Goal: Communication & Community: Answer question/provide support

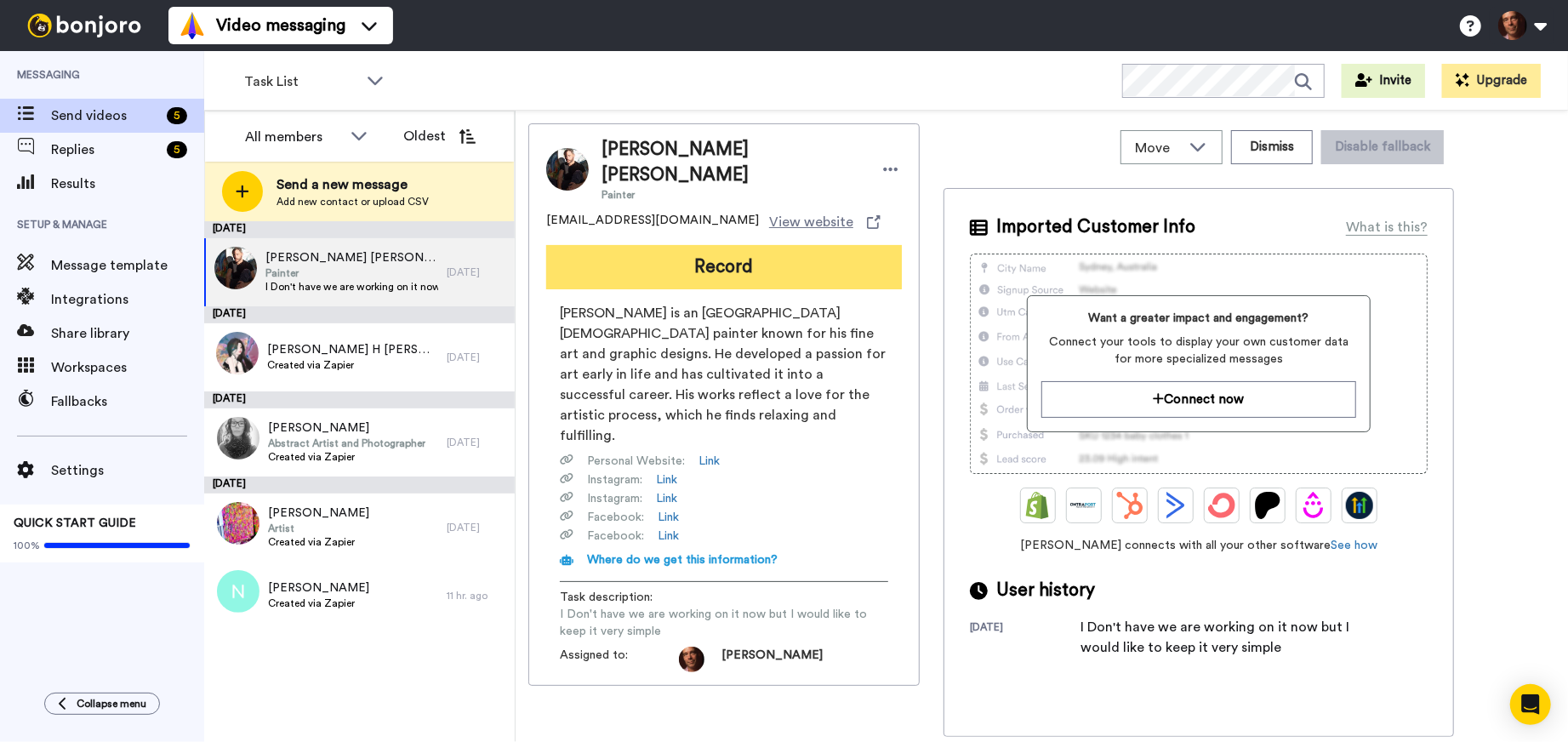
click at [676, 257] on button "Record" at bounding box center [724, 266] width 356 height 44
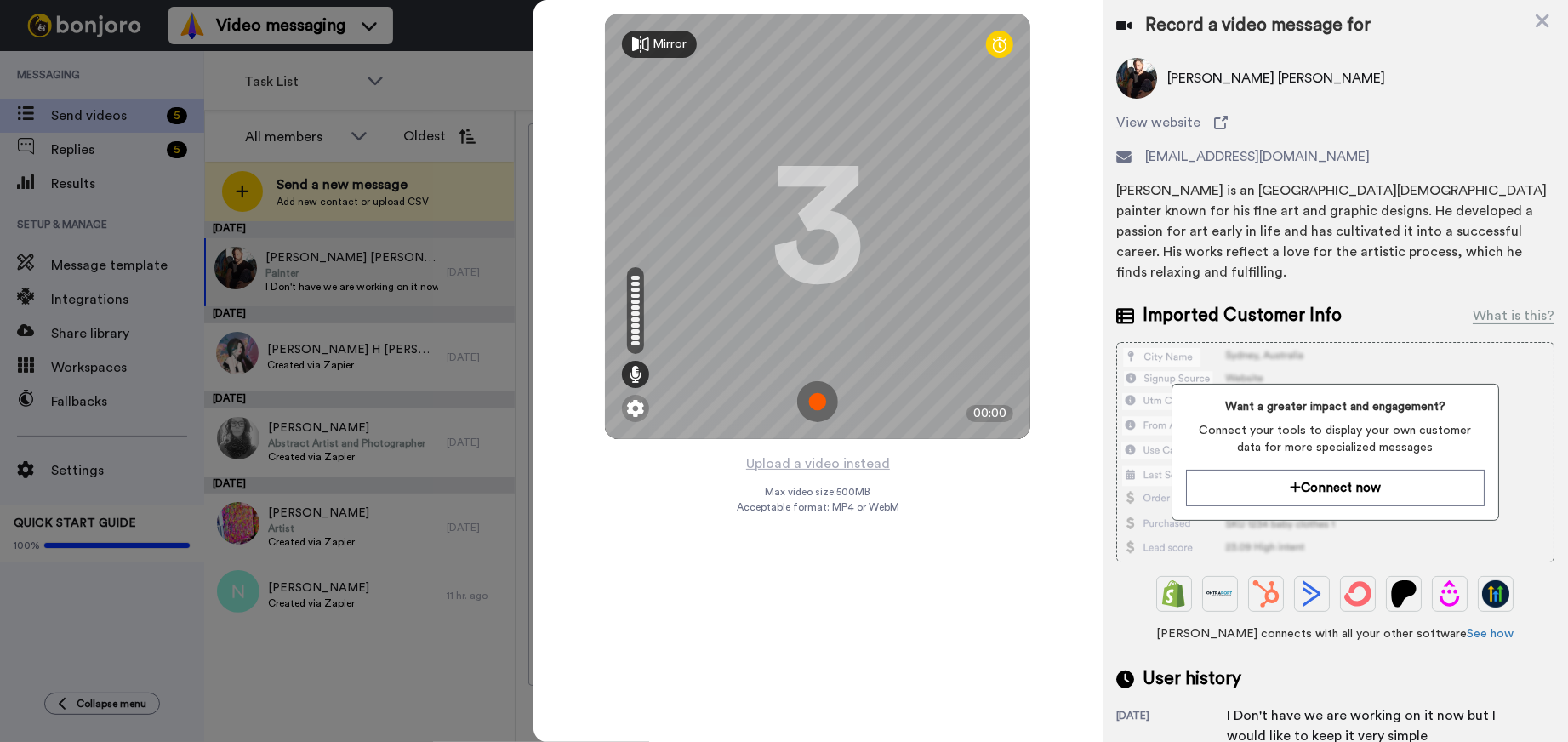
click at [819, 400] on img at bounding box center [817, 401] width 41 height 41
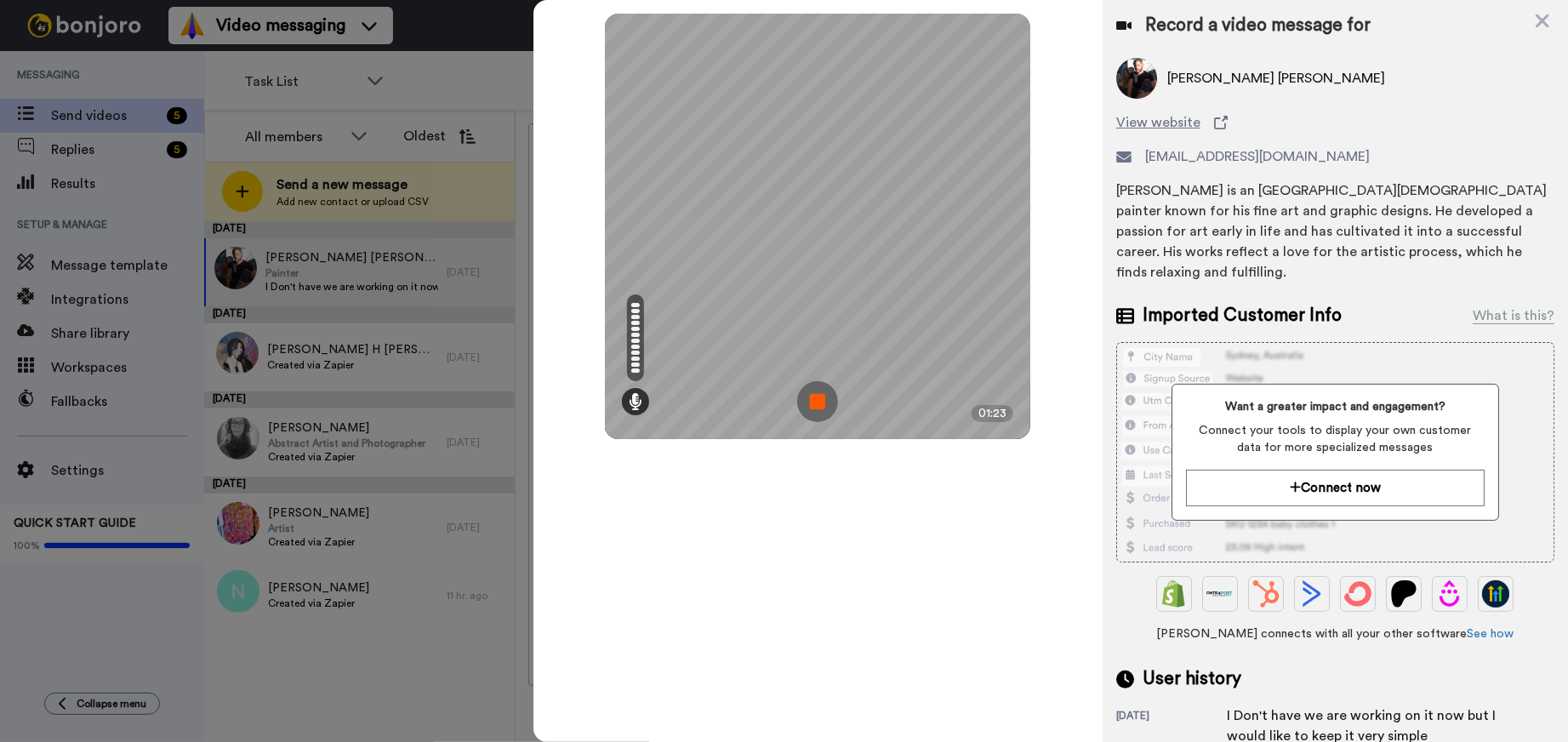
click at [819, 400] on img at bounding box center [817, 401] width 41 height 41
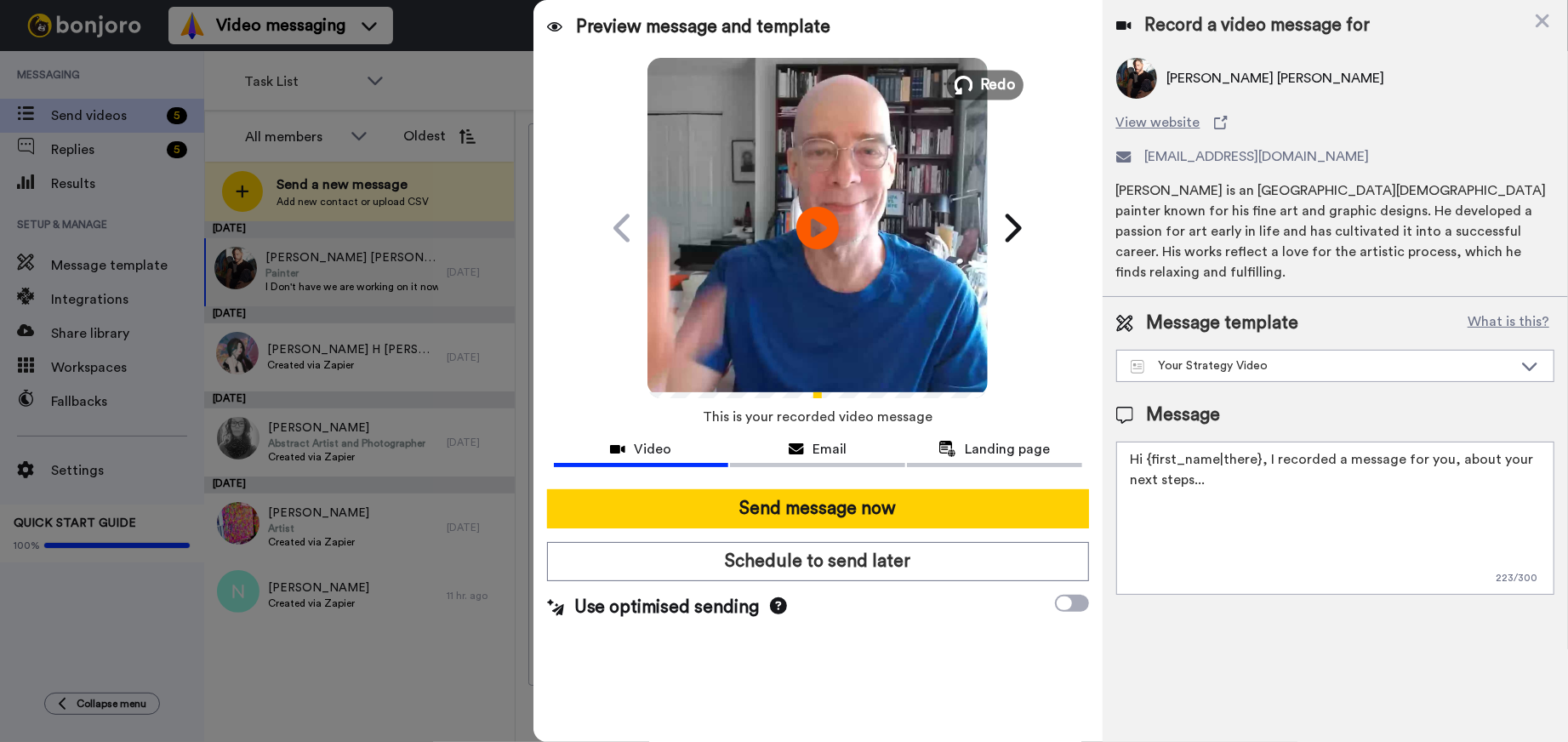
click at [980, 79] on button "Redo" at bounding box center [985, 85] width 77 height 30
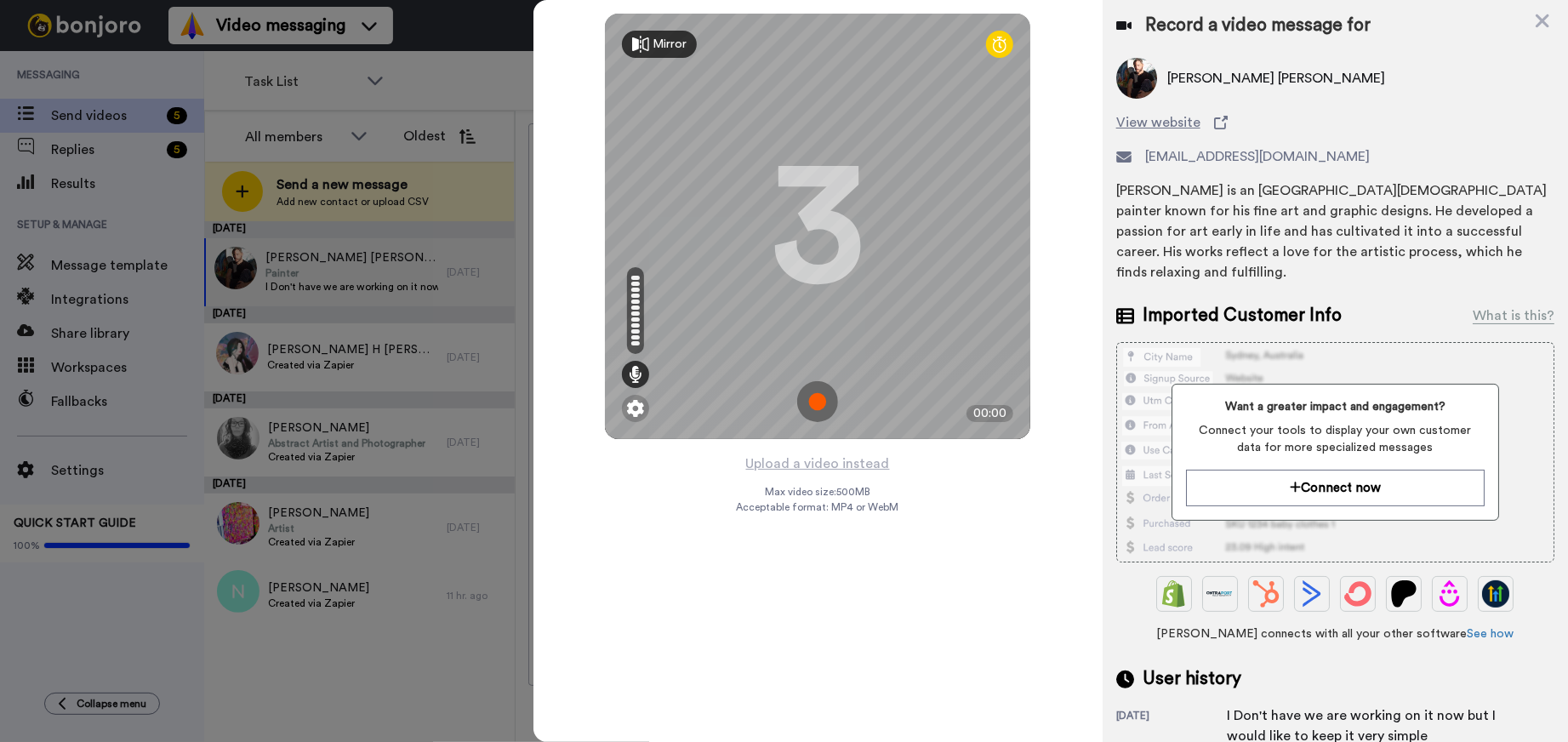
click at [816, 390] on img at bounding box center [817, 401] width 41 height 41
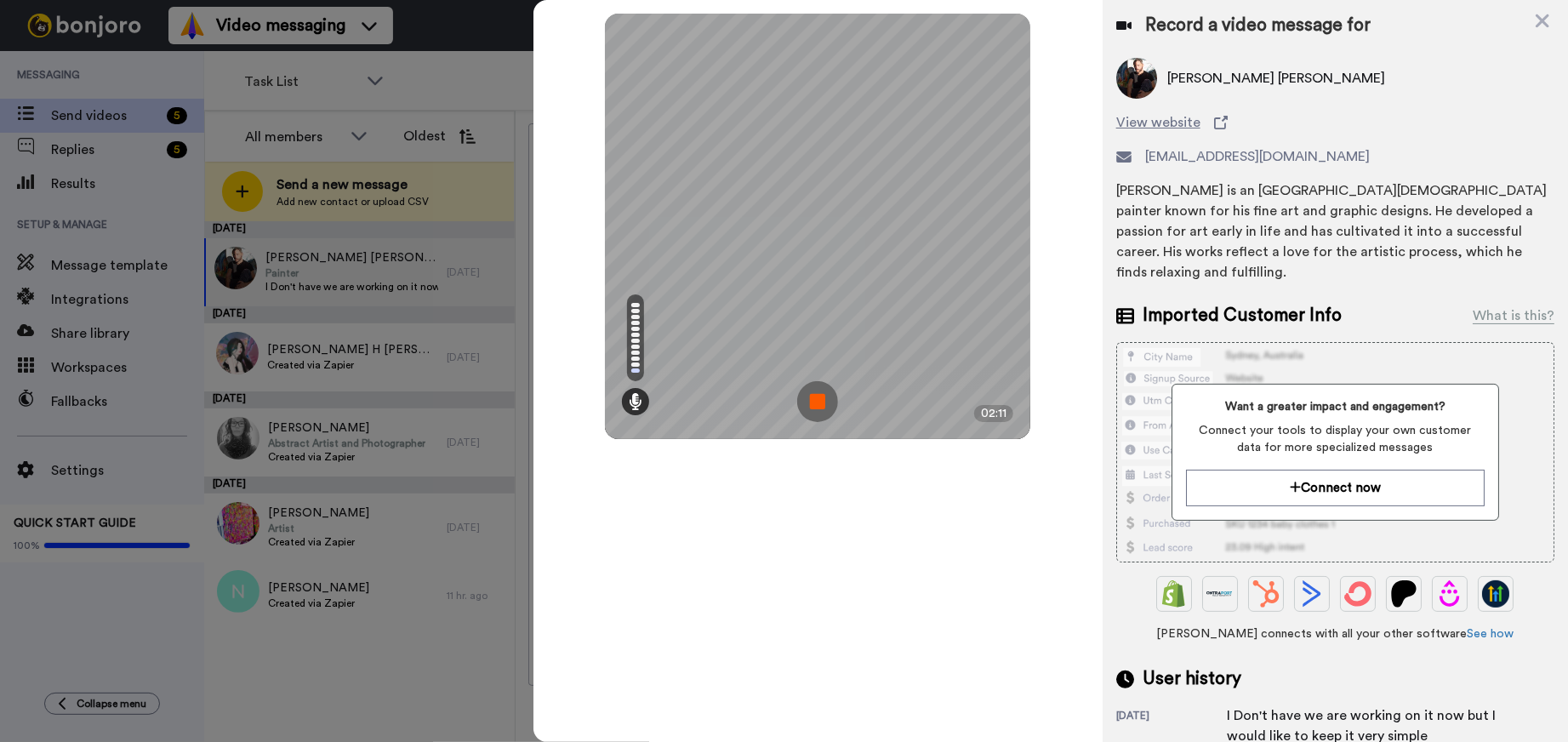
click at [816, 390] on img at bounding box center [817, 401] width 41 height 41
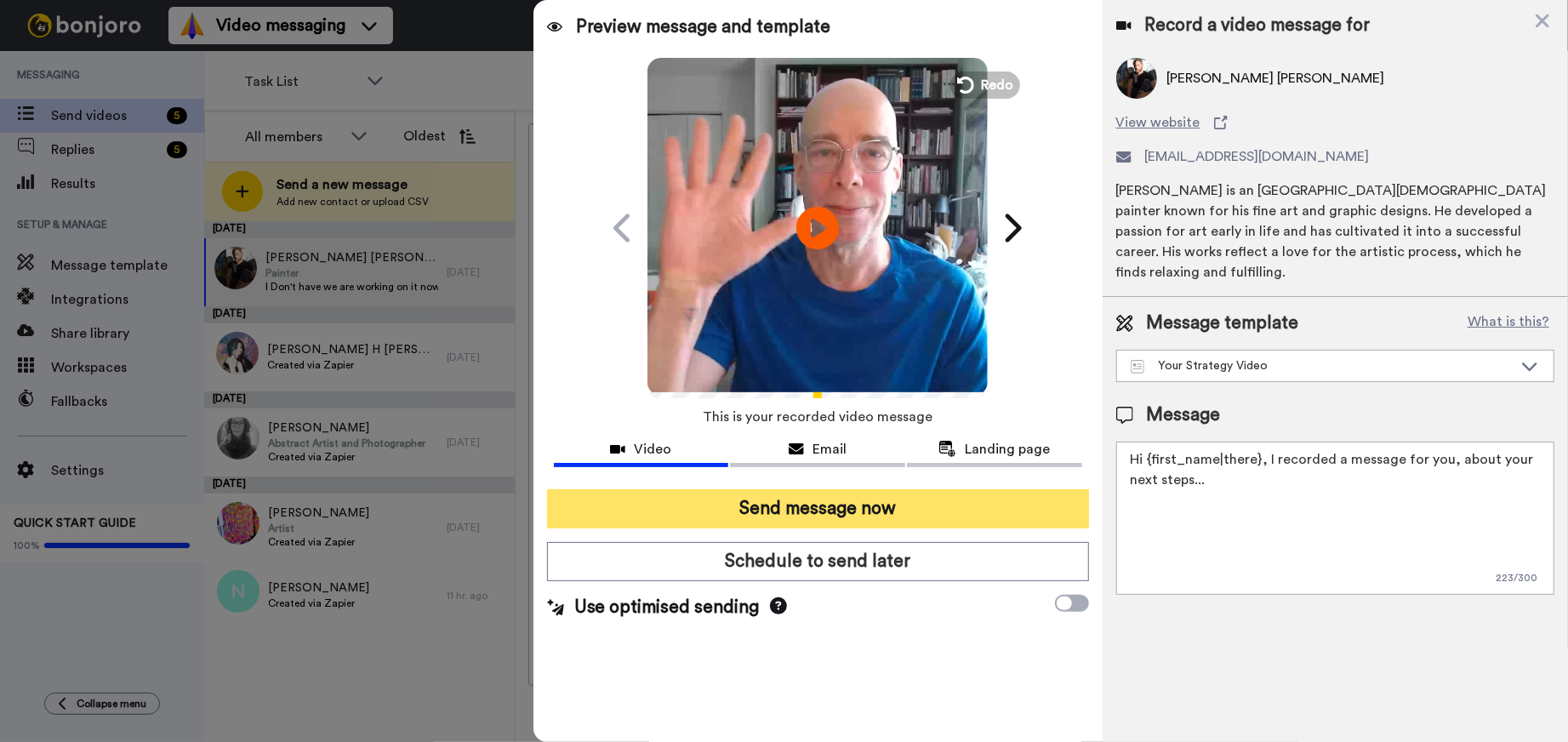
click at [812, 511] on button "Send message now" at bounding box center [818, 508] width 542 height 39
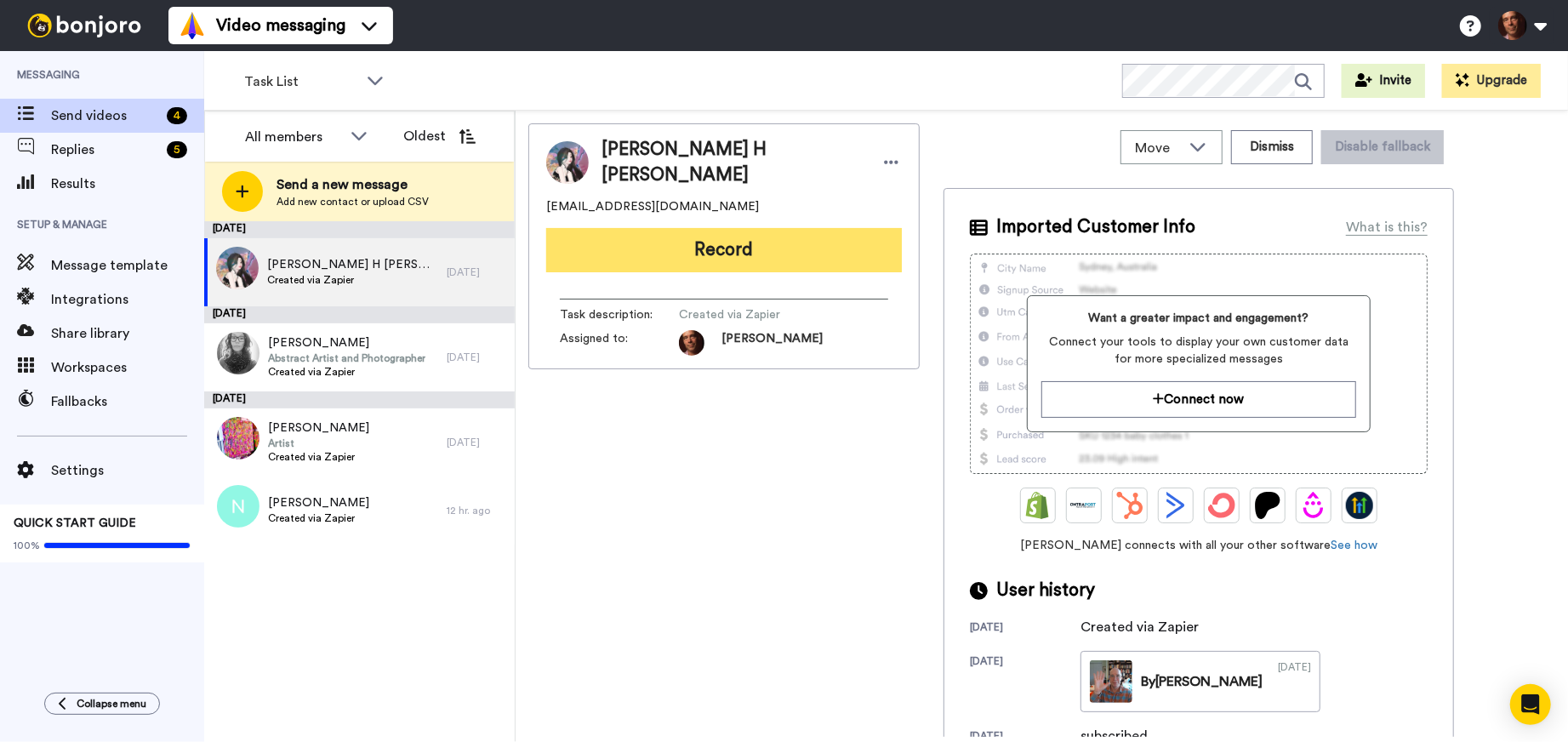
click at [743, 233] on button "Record" at bounding box center [724, 249] width 356 height 44
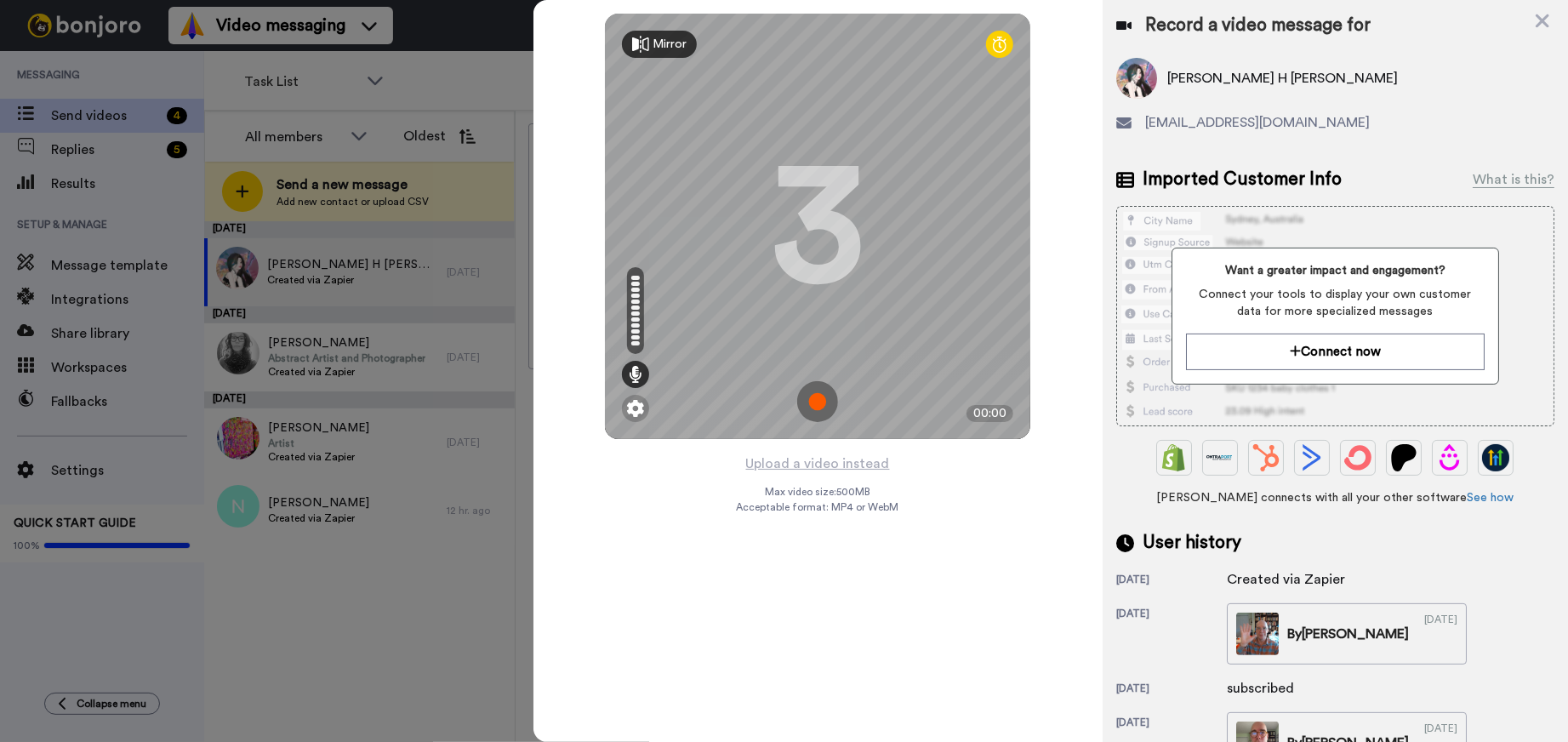
click at [814, 396] on img at bounding box center [817, 401] width 41 height 41
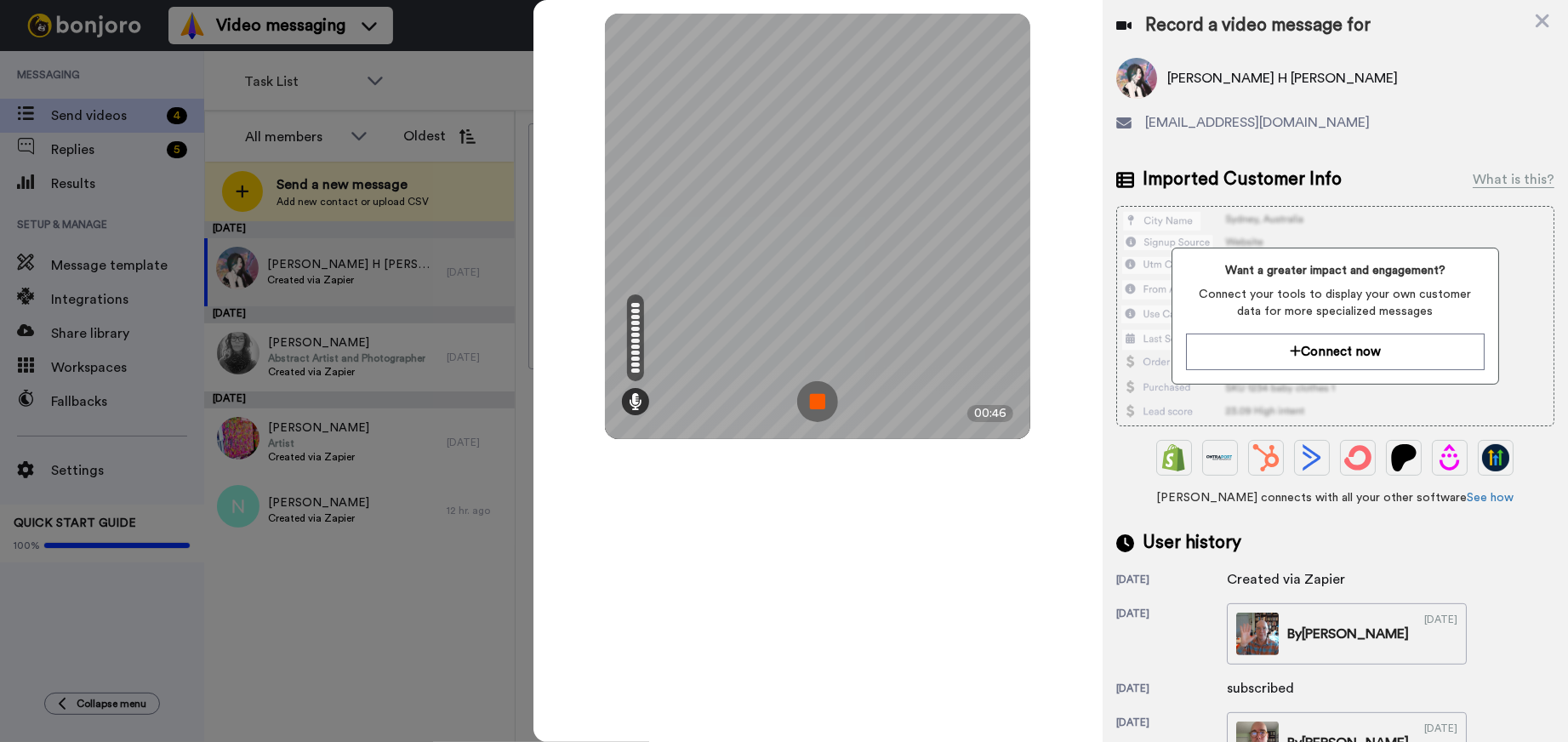
click at [814, 396] on img at bounding box center [817, 401] width 41 height 41
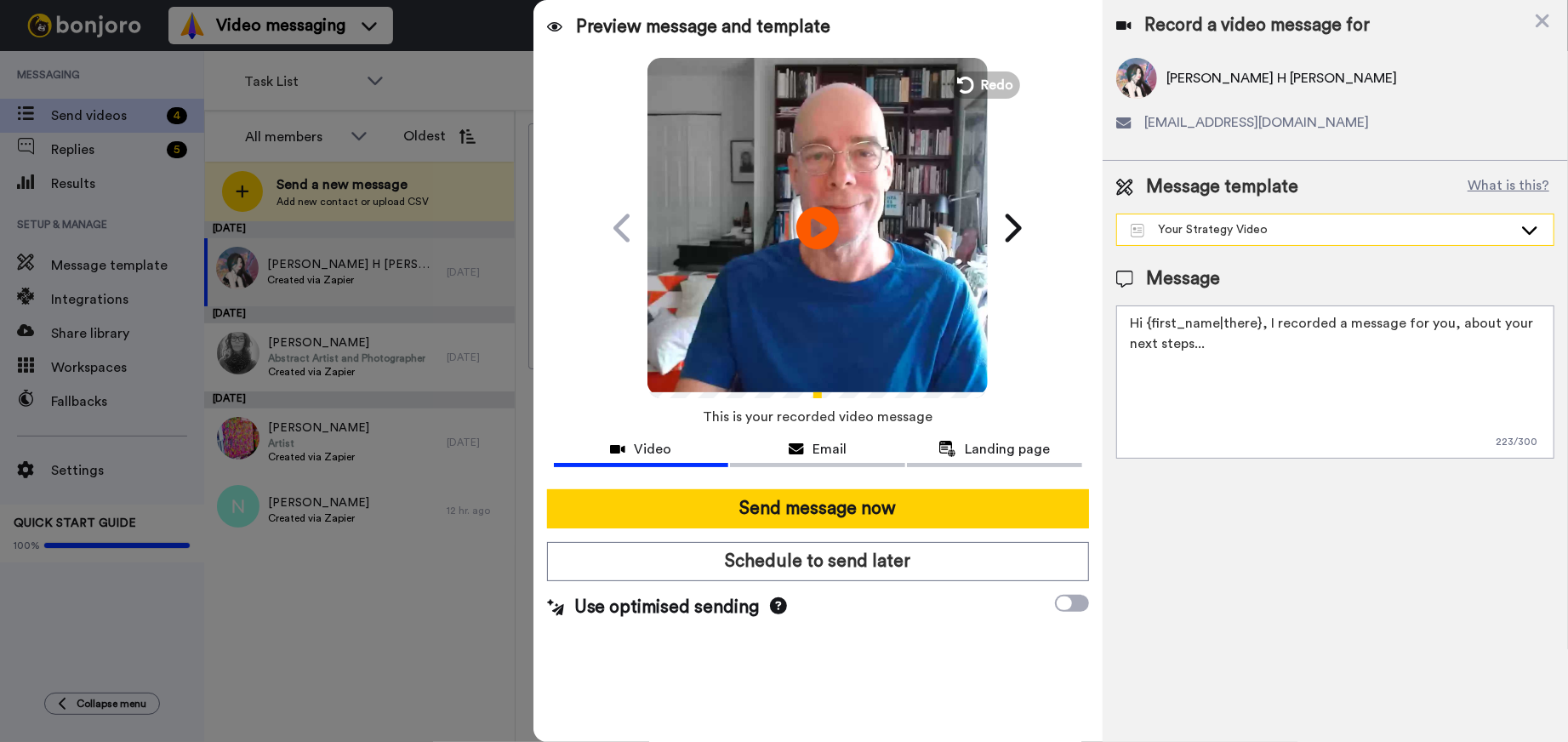
click at [1263, 239] on div "Your Strategy Video" at bounding box center [1336, 229] width 436 height 30
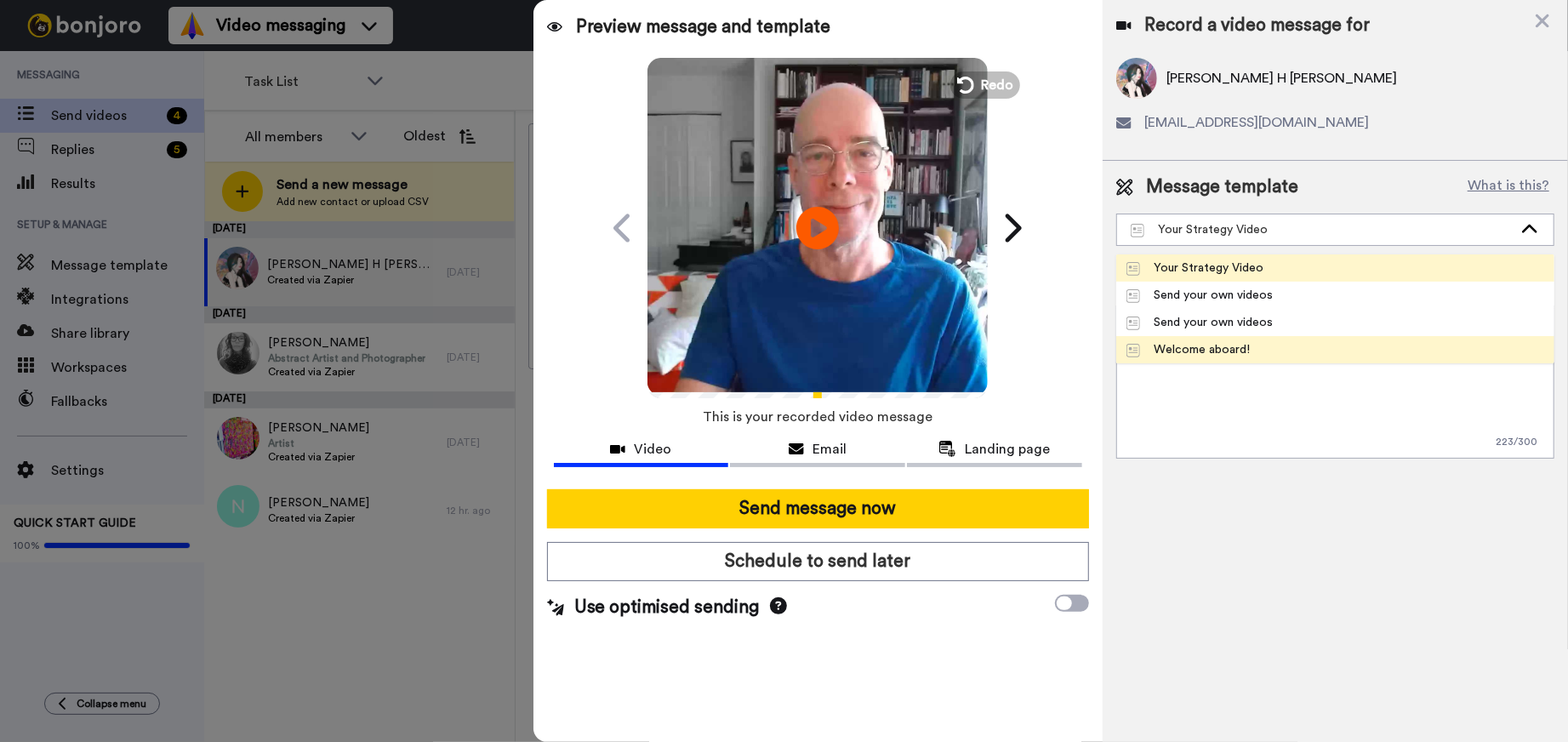
click at [1197, 344] on div "Welcome aboard!" at bounding box center [1189, 349] width 125 height 17
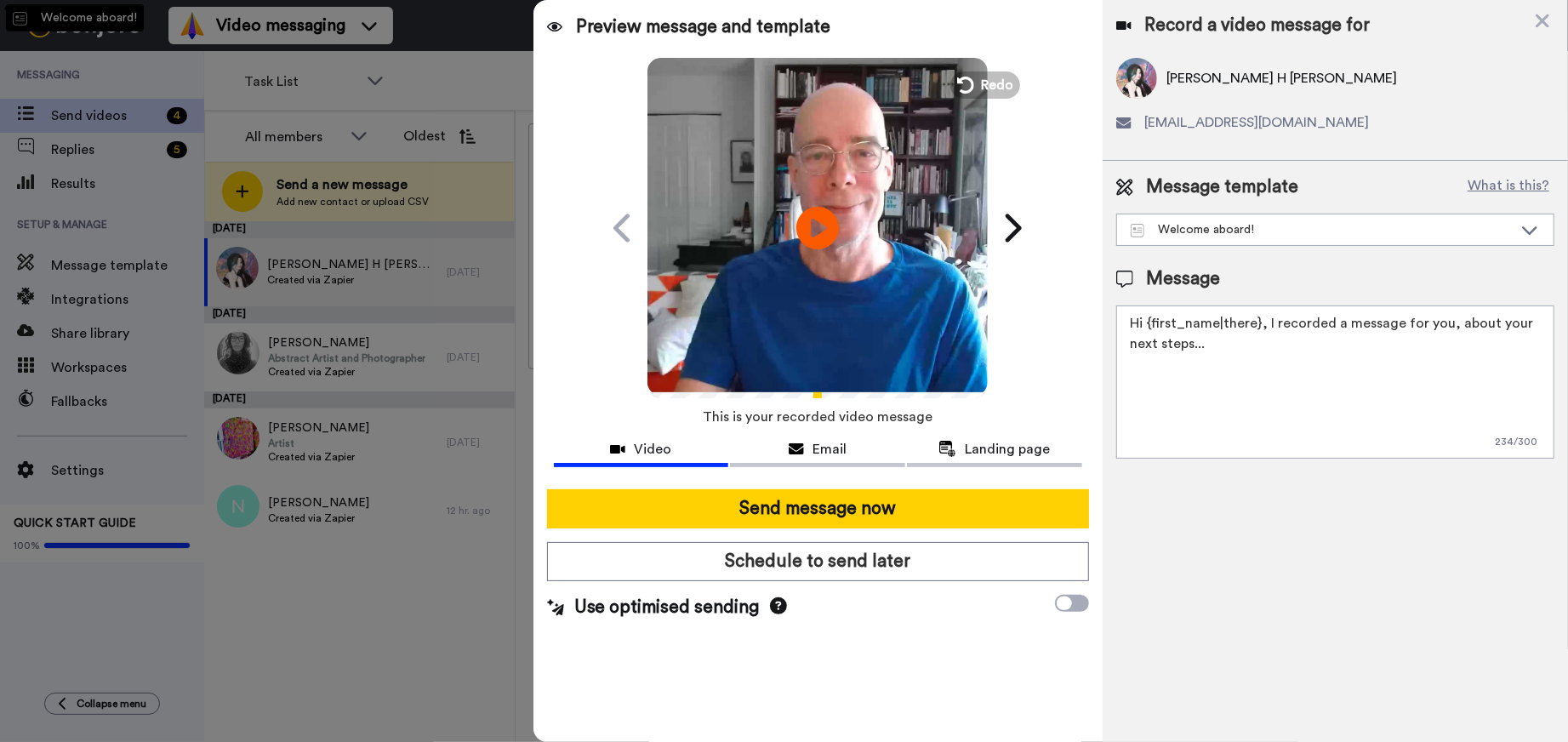
type textarea "Hi {first_name|there}, I recorded a message for you, check it out!"
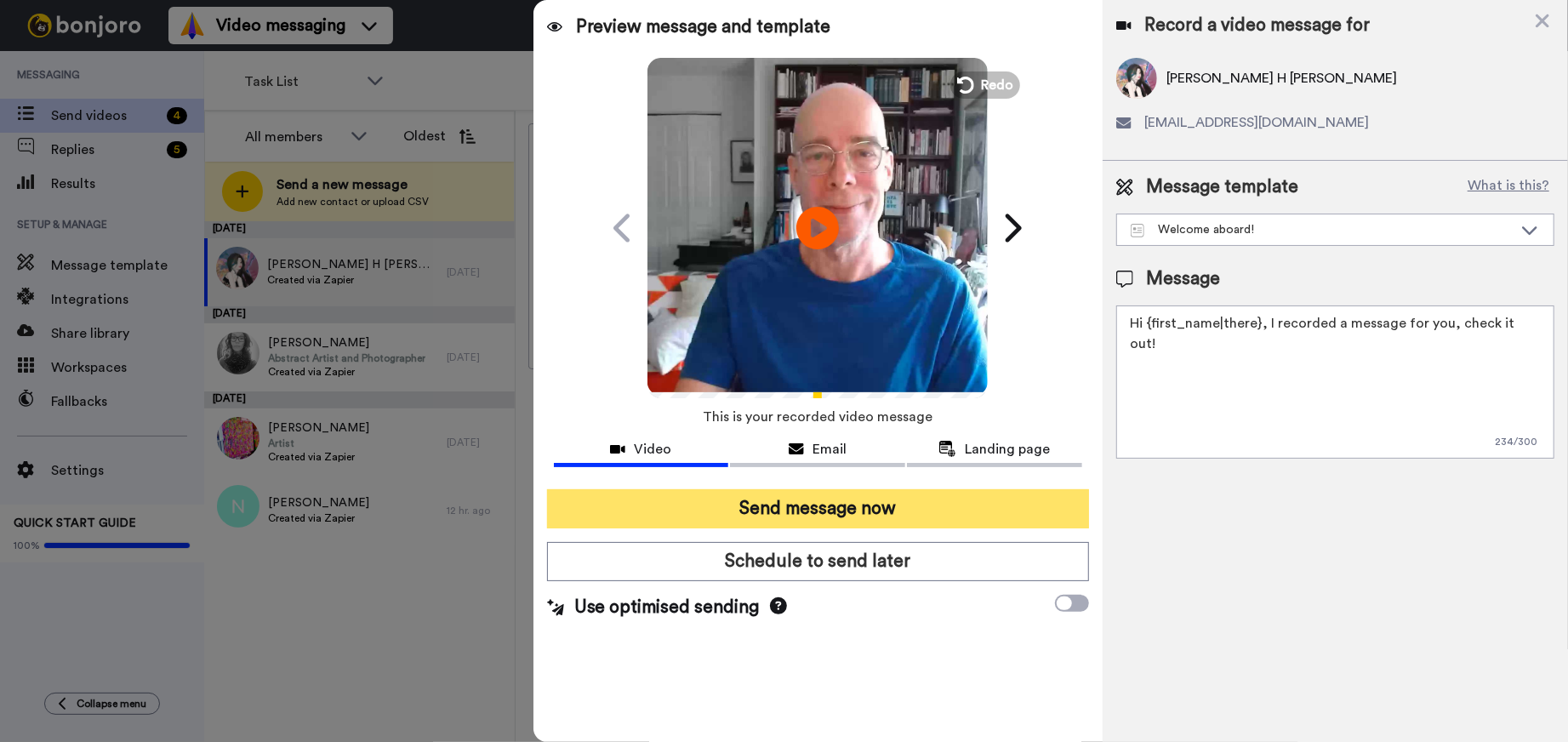
click at [839, 504] on button "Send message now" at bounding box center [818, 508] width 542 height 39
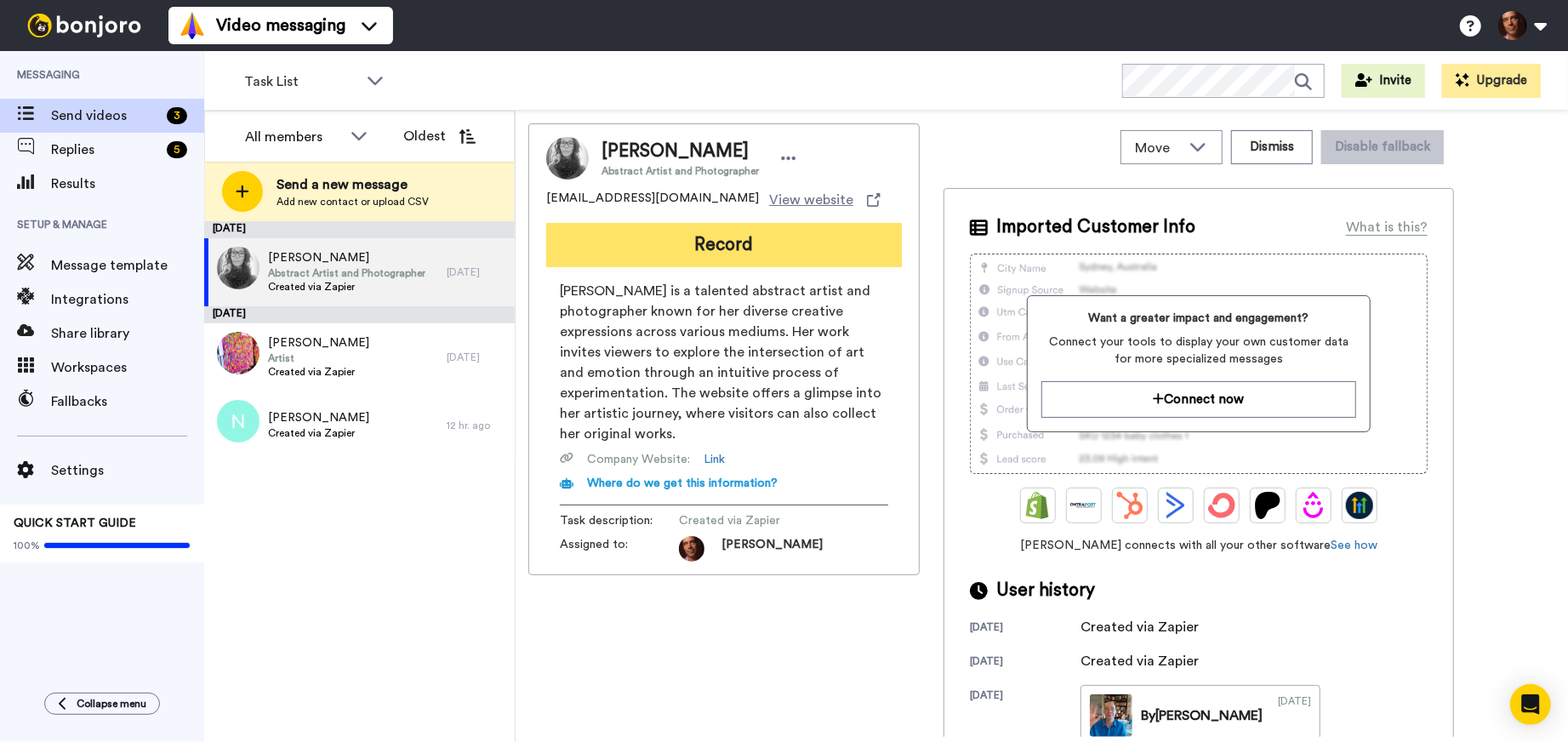
click at [755, 241] on button "Record" at bounding box center [724, 245] width 356 height 44
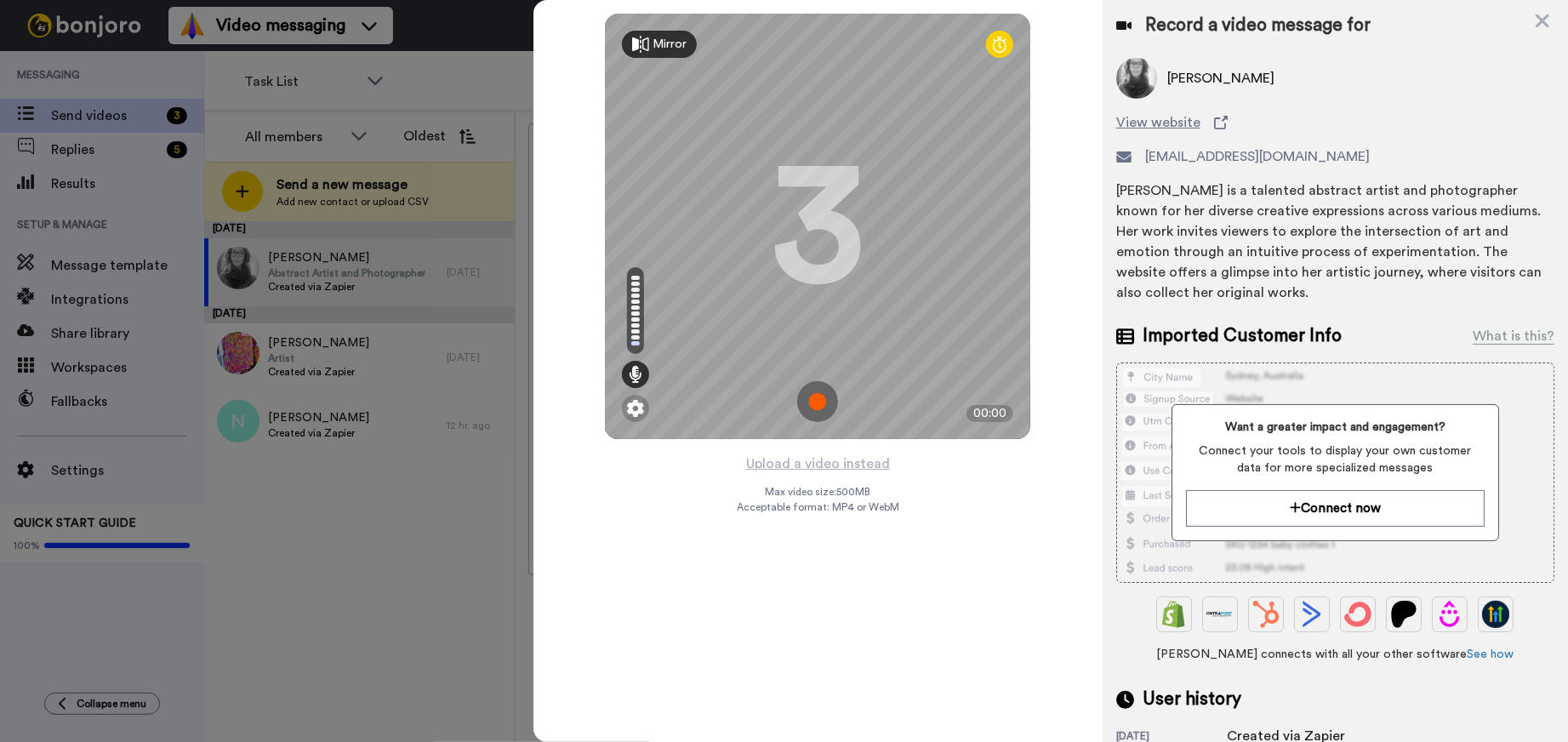
click at [820, 404] on img at bounding box center [817, 401] width 41 height 41
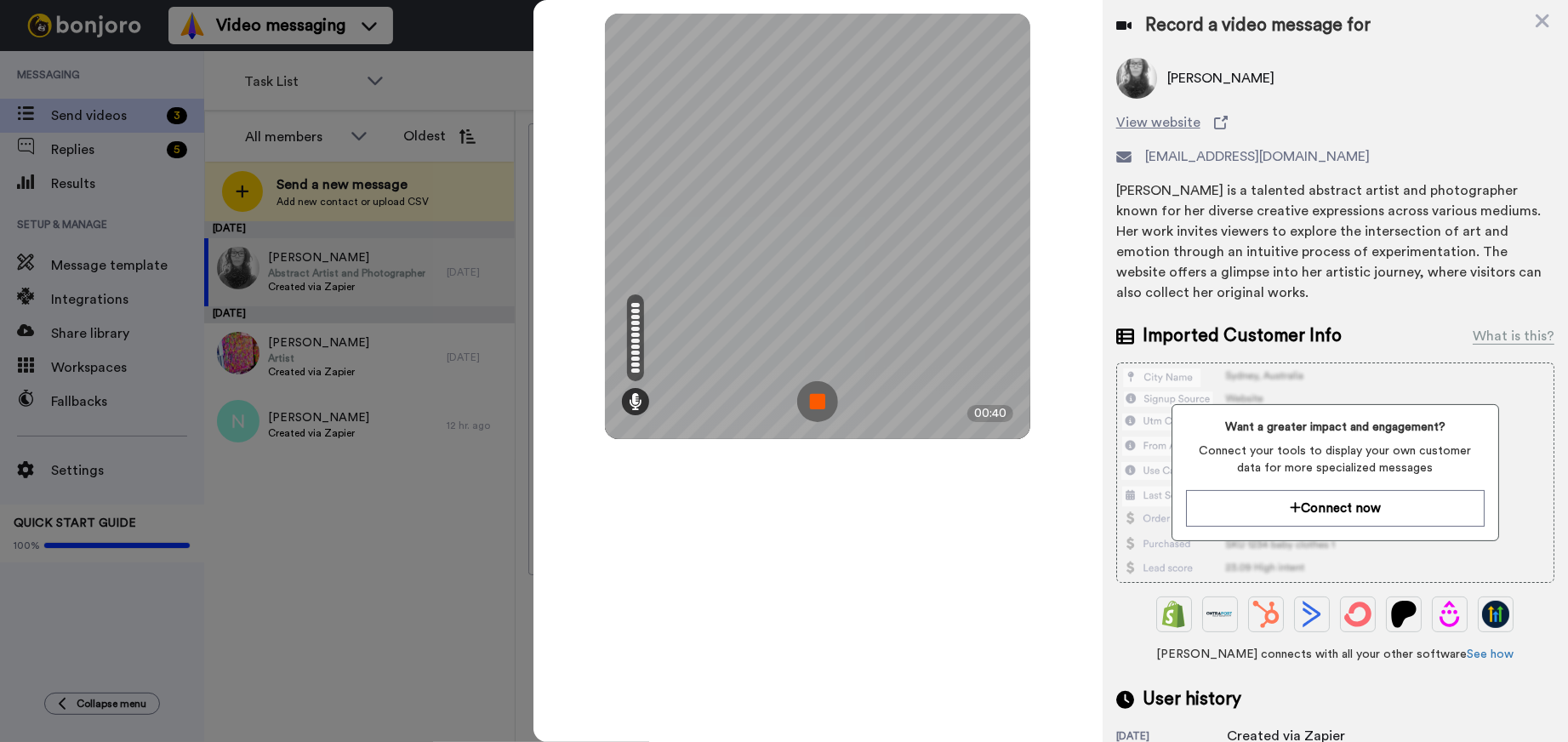
click at [820, 404] on img at bounding box center [817, 401] width 41 height 41
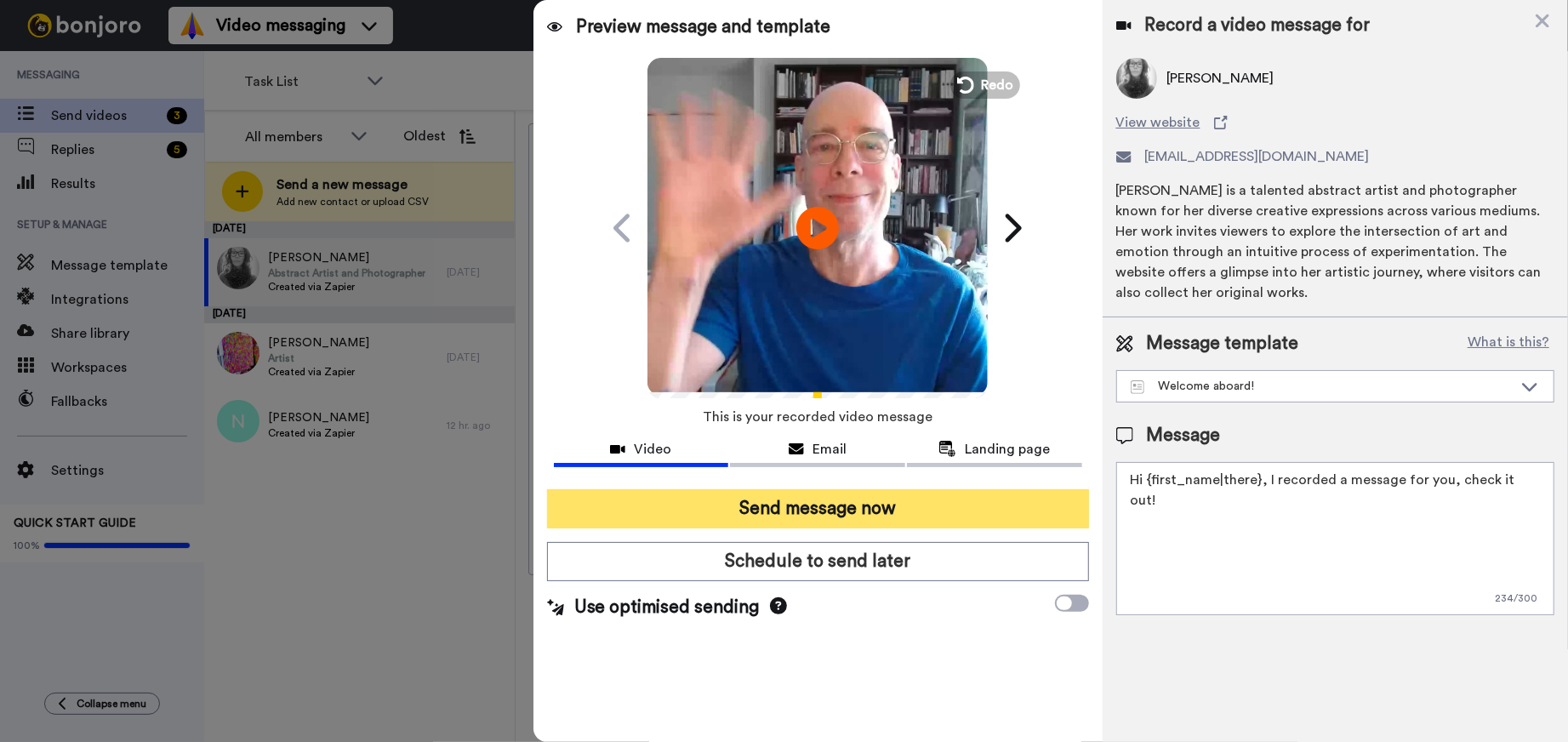
click at [868, 505] on button "Send message now" at bounding box center [818, 508] width 542 height 39
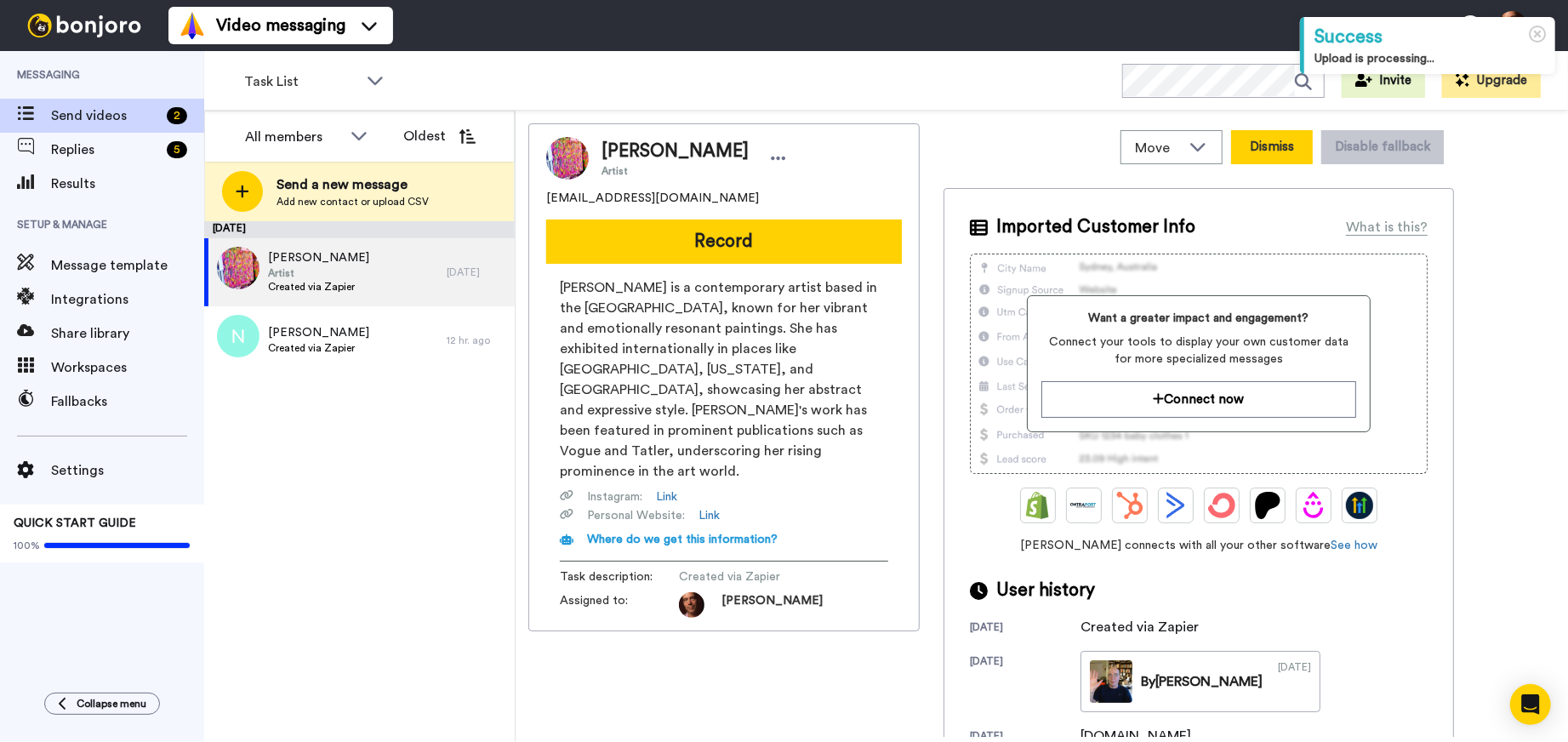
click at [1289, 146] on button "Dismiss" at bounding box center [1272, 147] width 81 height 34
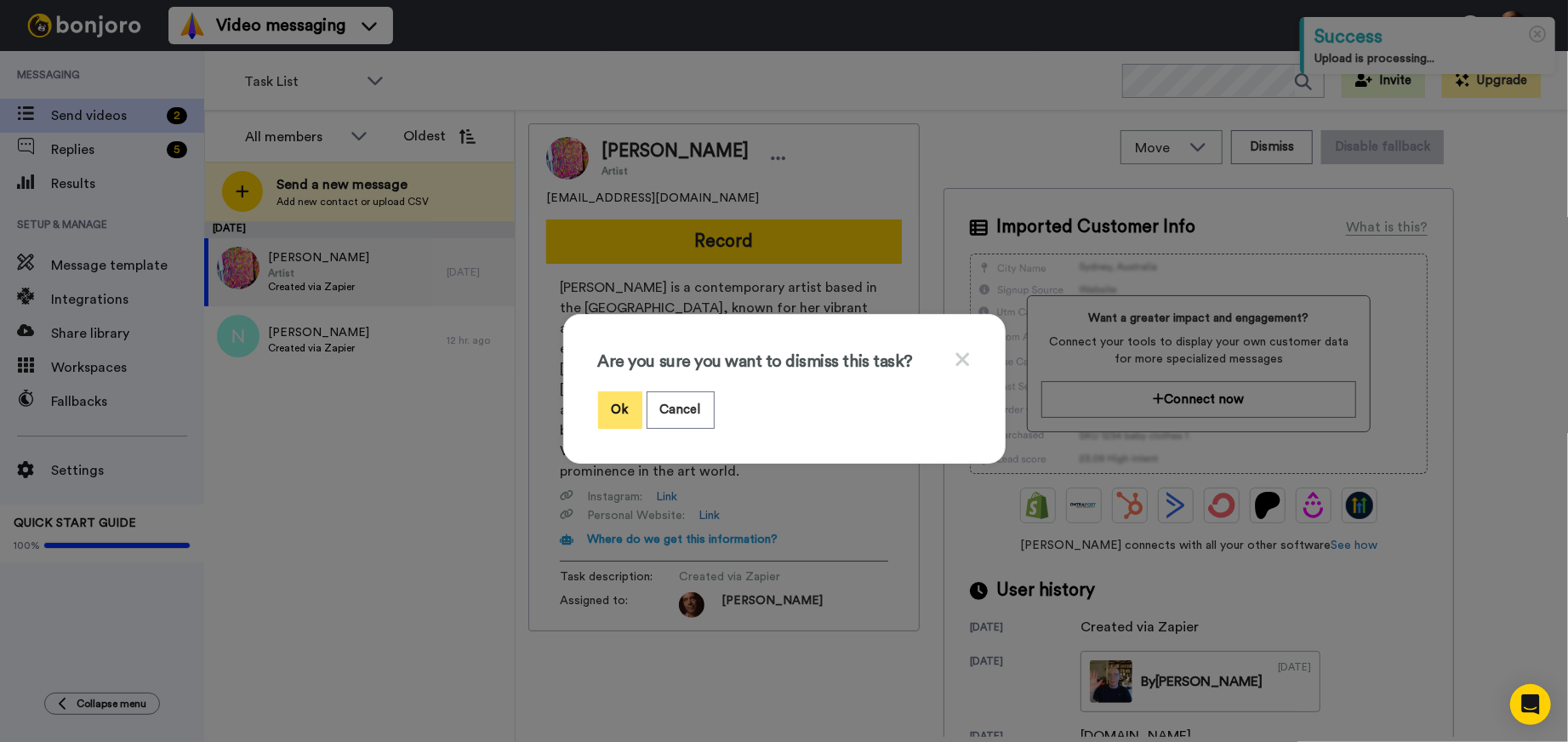
click at [622, 411] on button "Ok" at bounding box center [620, 409] width 44 height 37
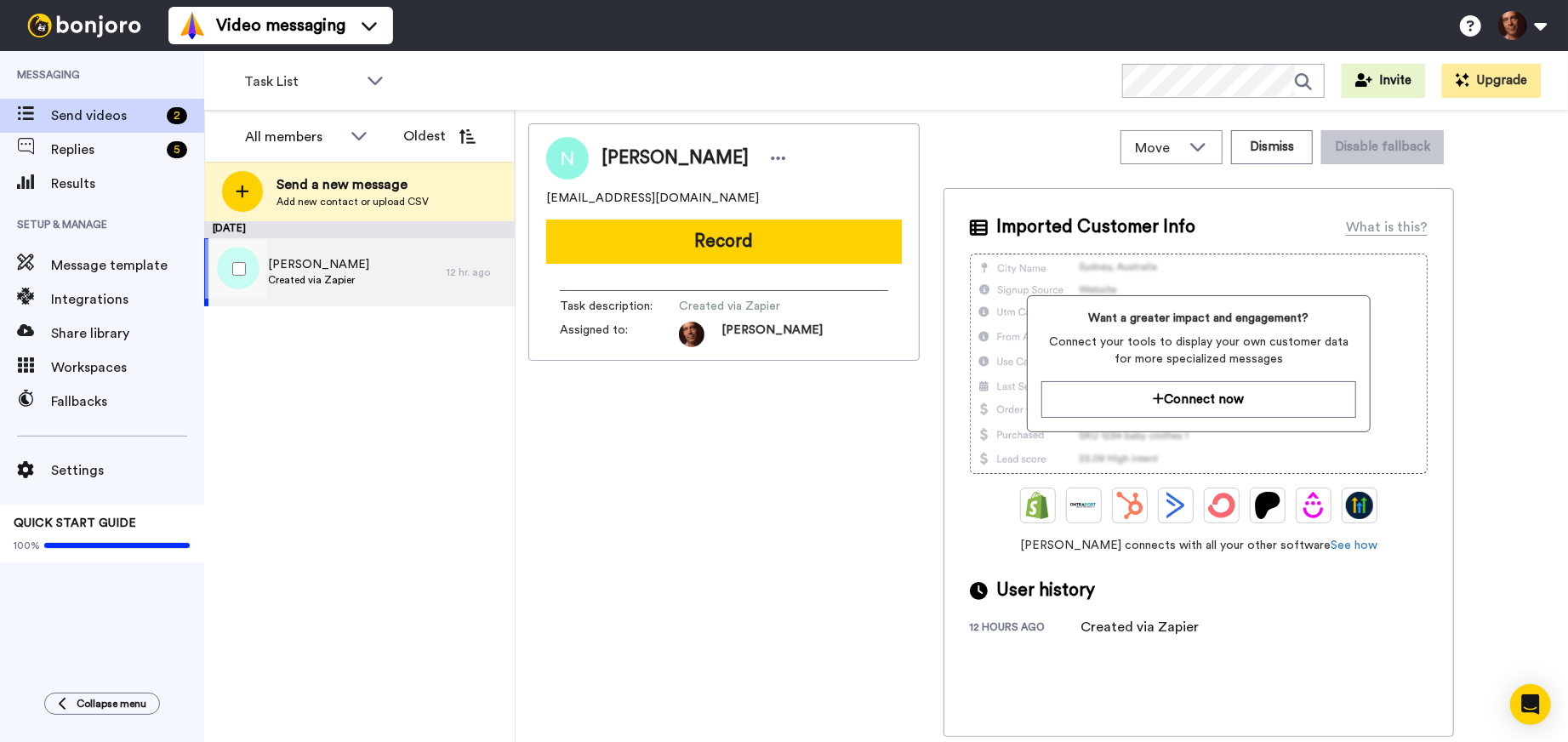
click at [372, 271] on div "Nilda Created via Zapier" at bounding box center [325, 272] width 243 height 68
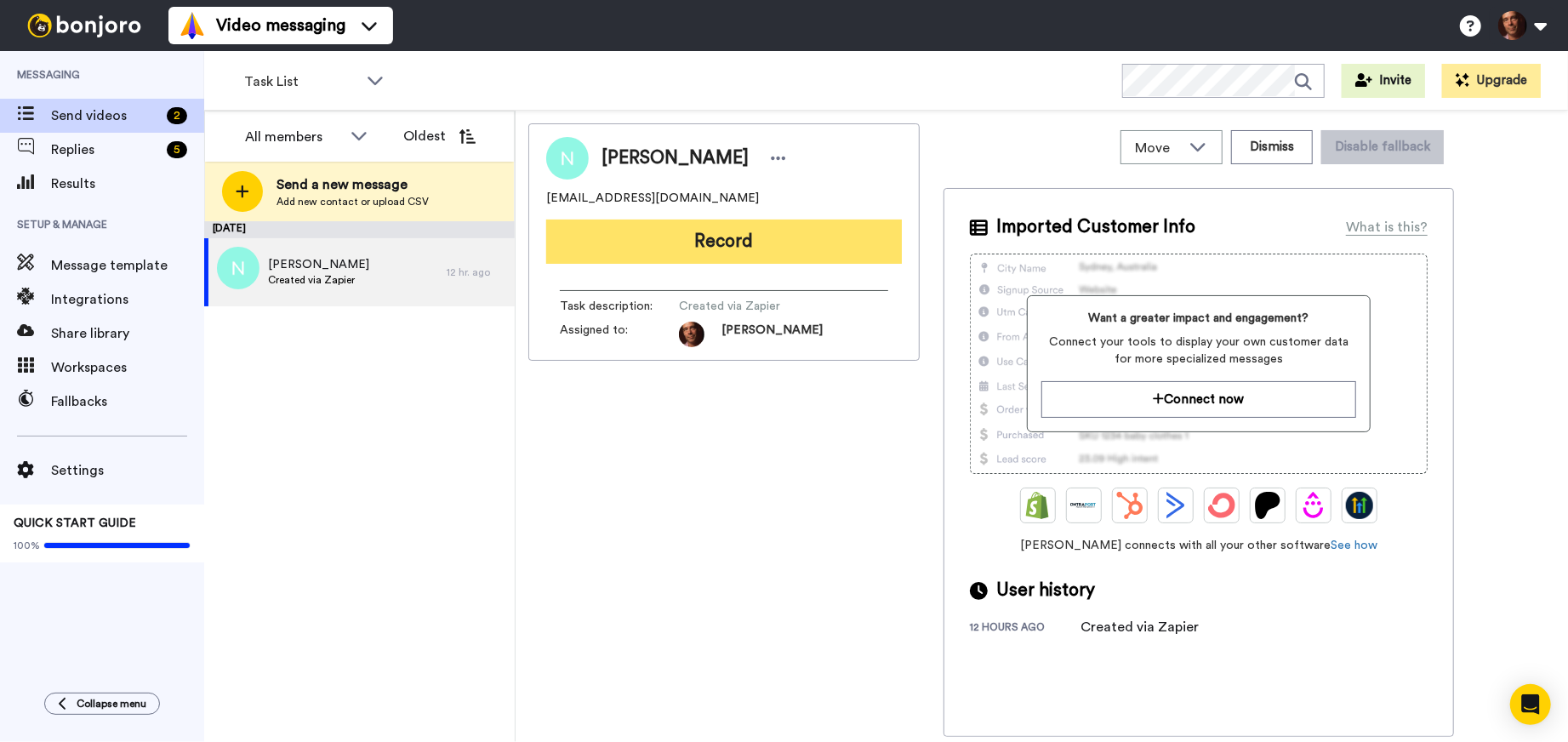
click at [698, 236] on button "Record" at bounding box center [724, 241] width 356 height 44
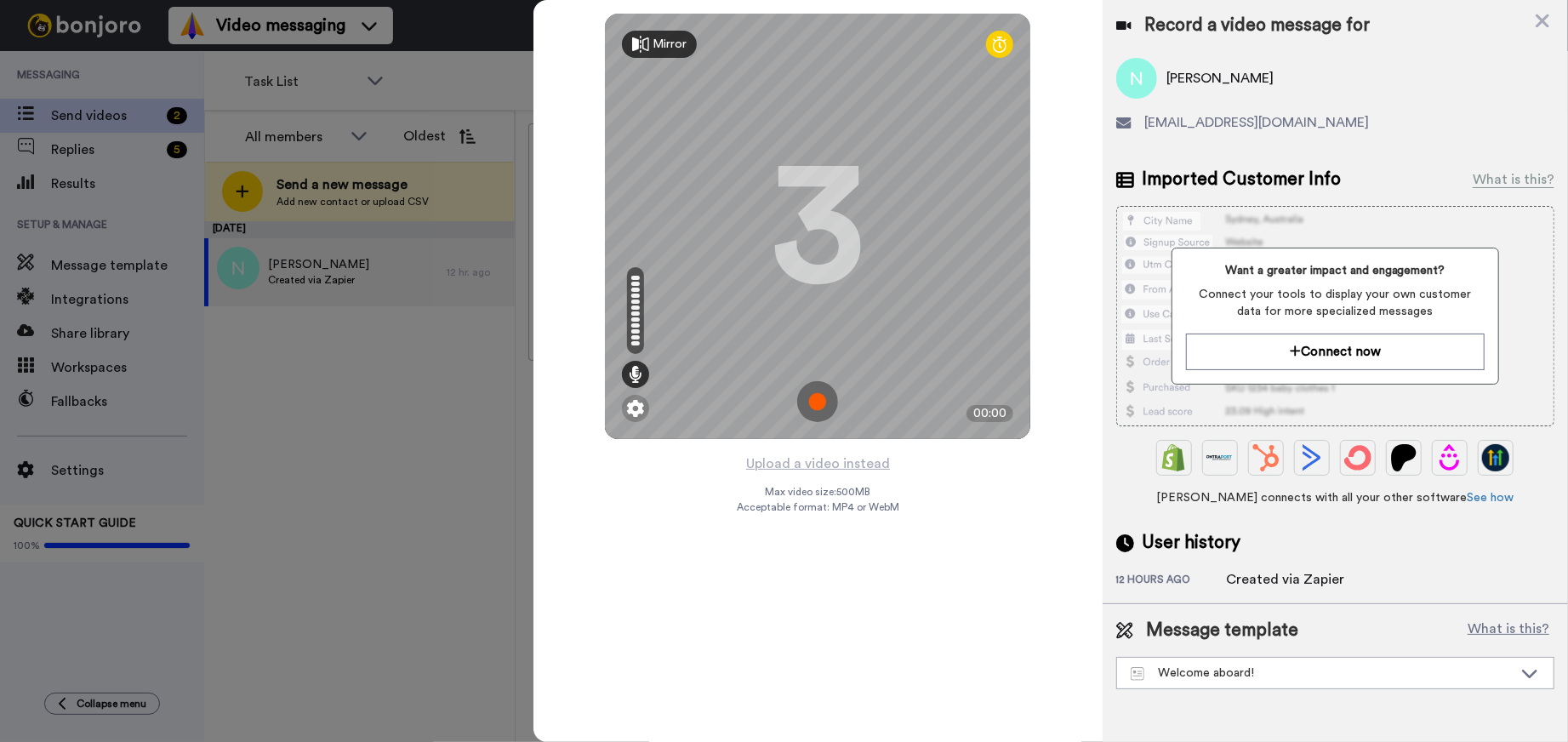
click at [816, 390] on img at bounding box center [817, 401] width 41 height 41
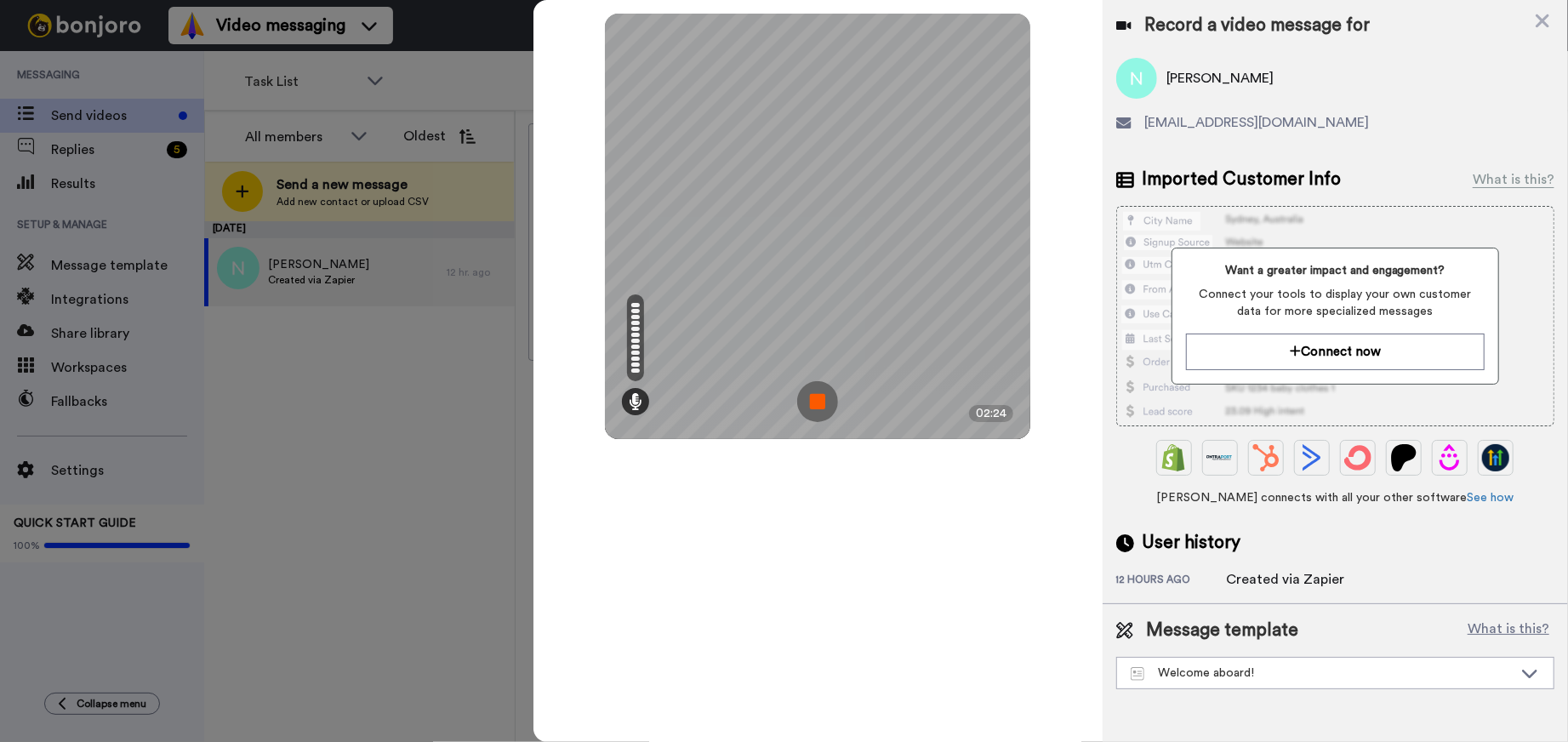
click at [816, 390] on img at bounding box center [817, 401] width 41 height 41
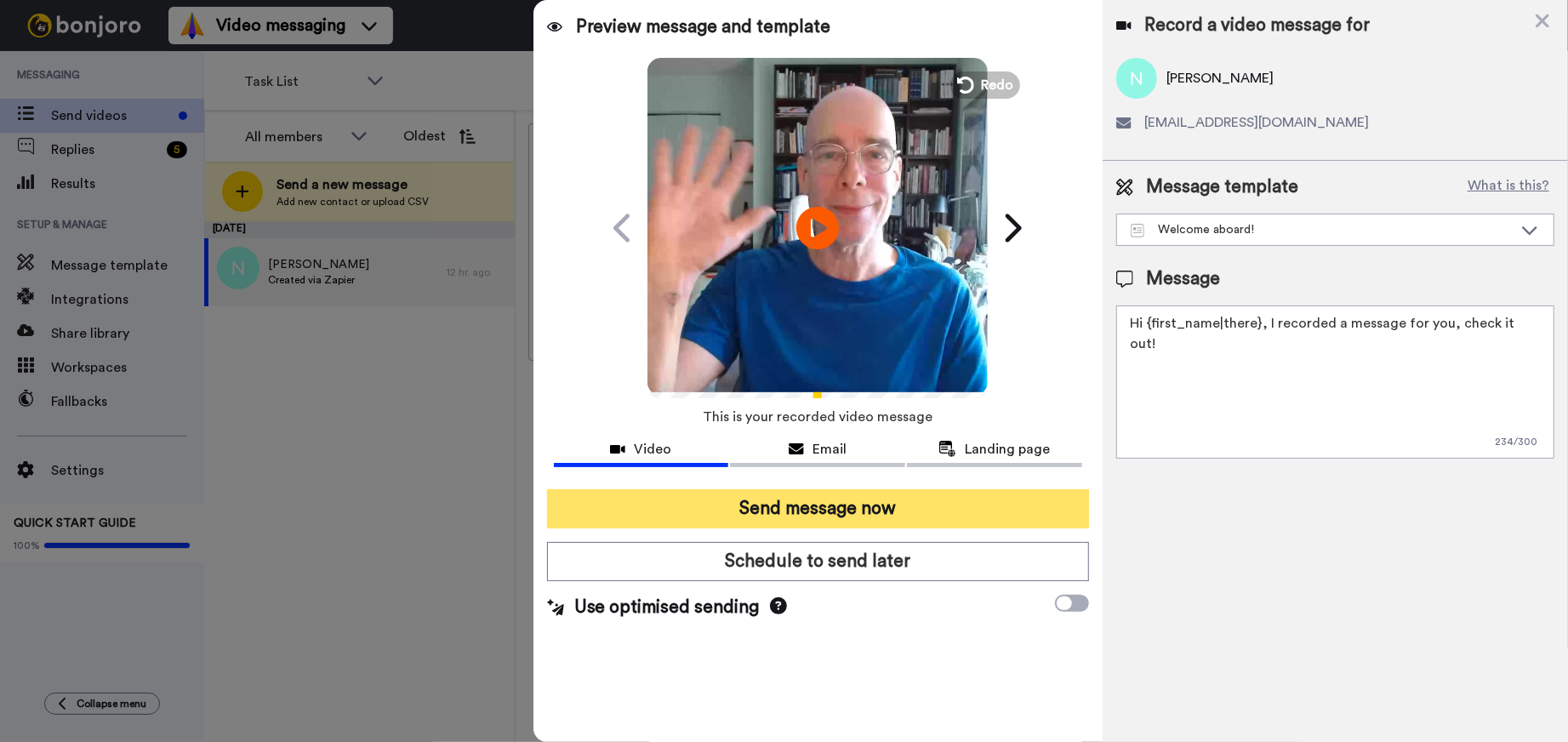
click at [791, 511] on button "Send message now" at bounding box center [818, 508] width 542 height 39
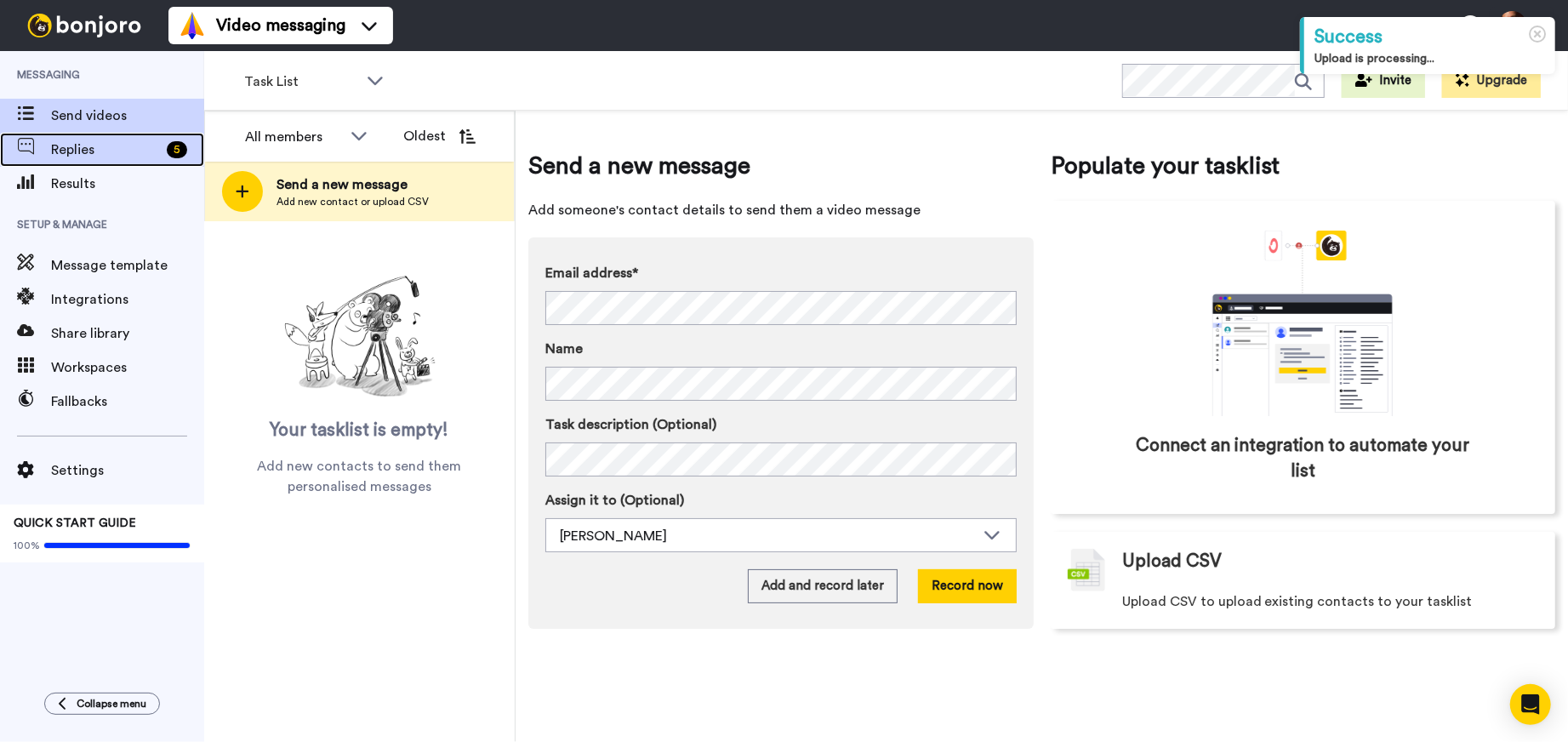
click at [129, 151] on span "Replies" at bounding box center [105, 150] width 109 height 21
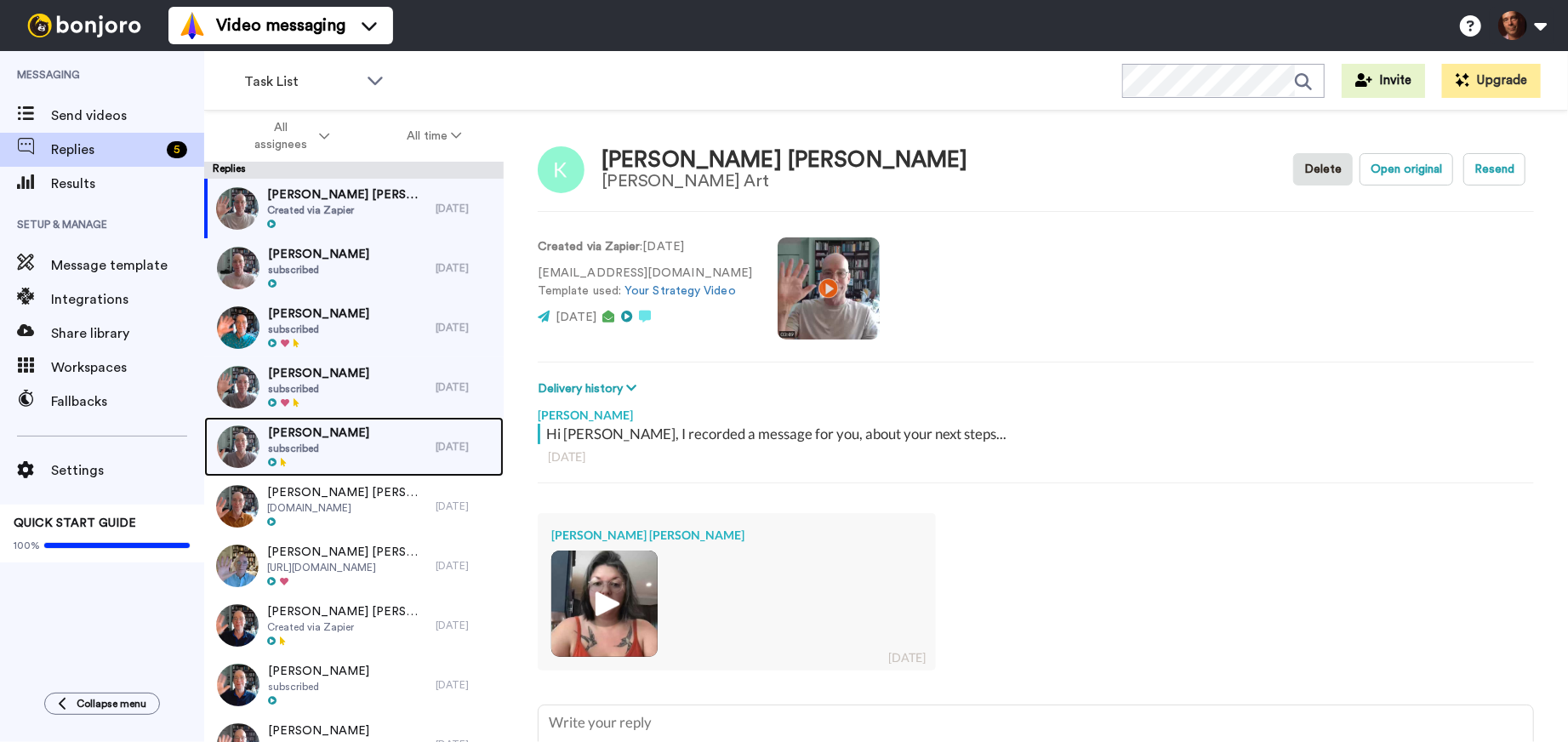
click at [350, 442] on div "[PERSON_NAME] subscribed" at bounding box center [319, 446] width 231 height 59
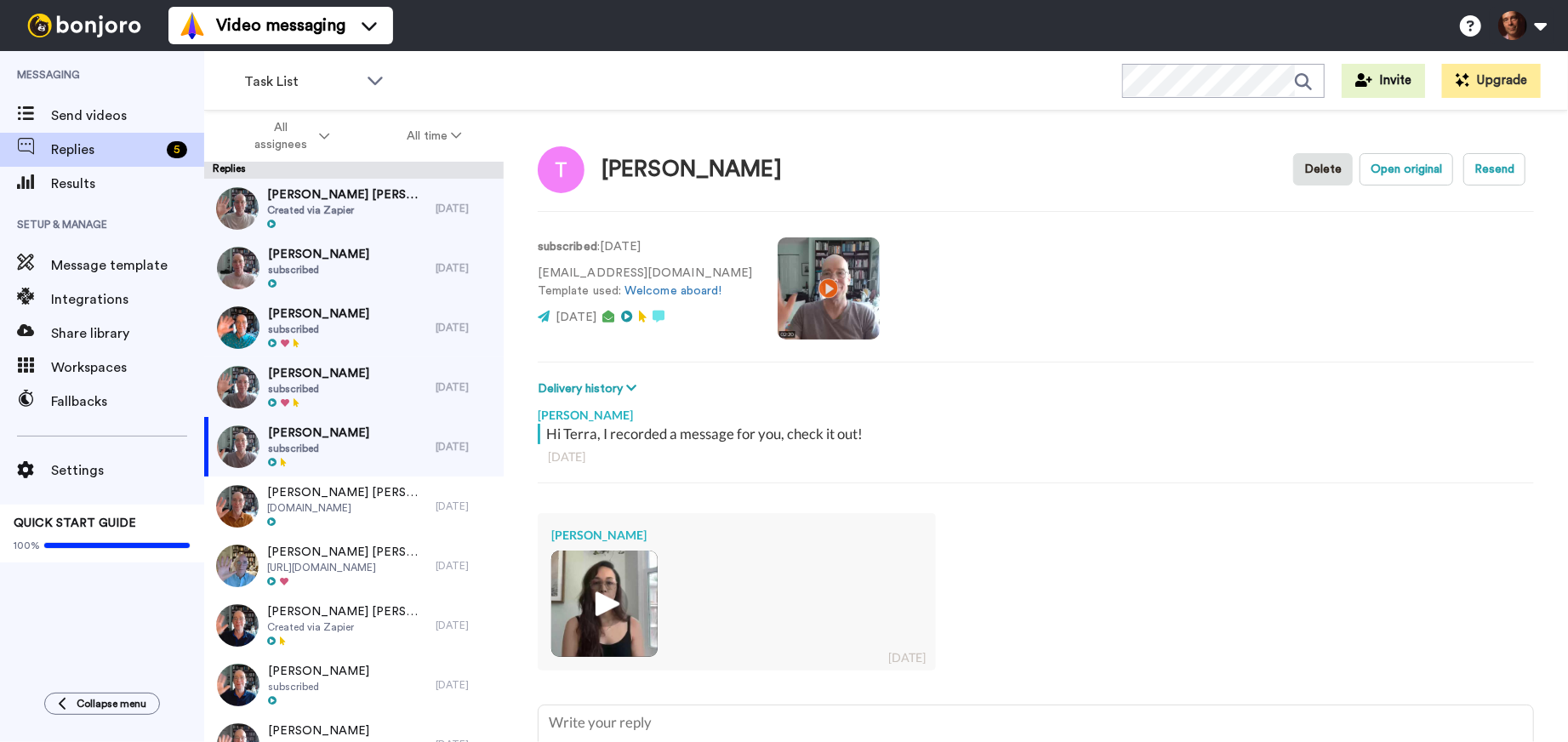
scroll to position [143, 0]
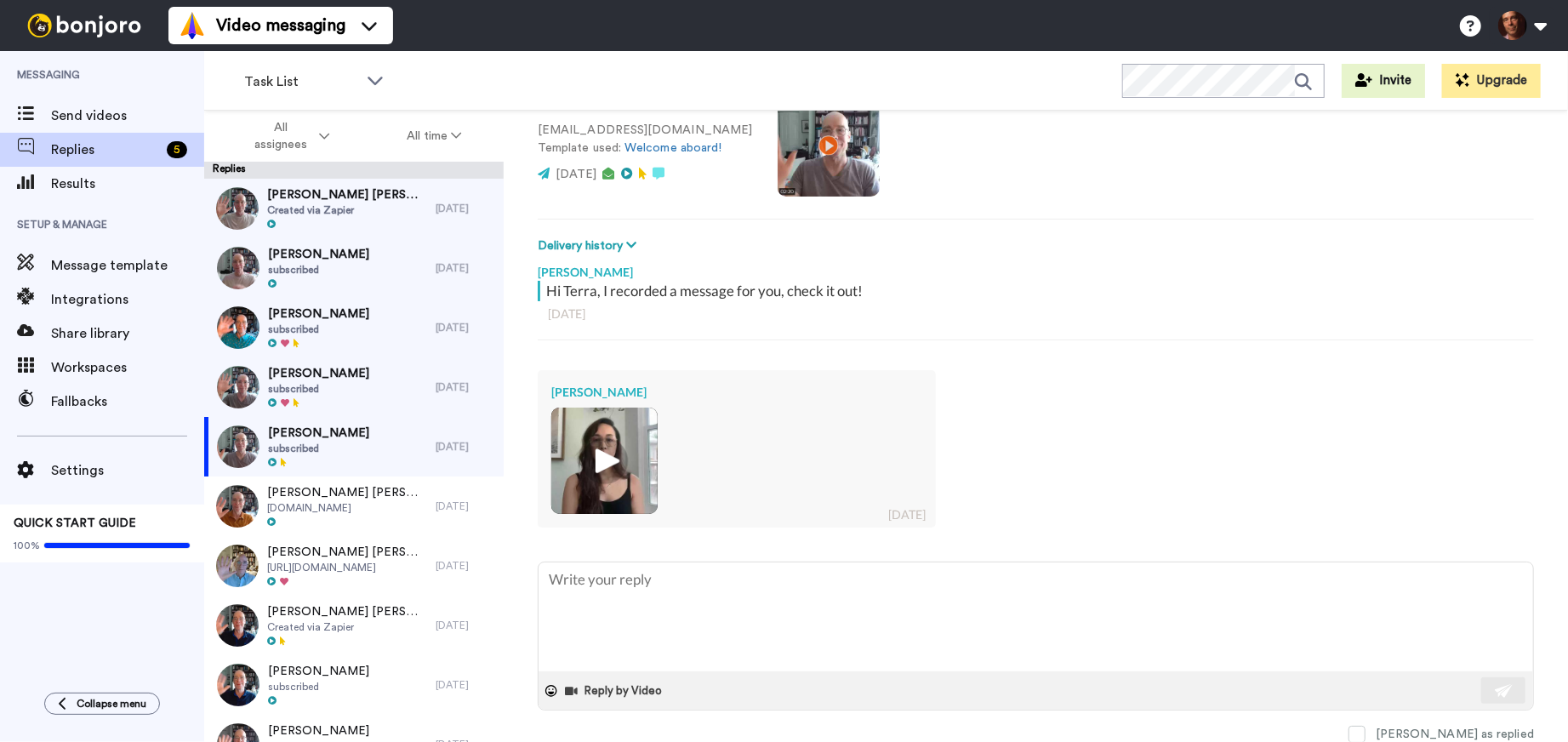
click at [598, 465] on img at bounding box center [605, 461] width 47 height 47
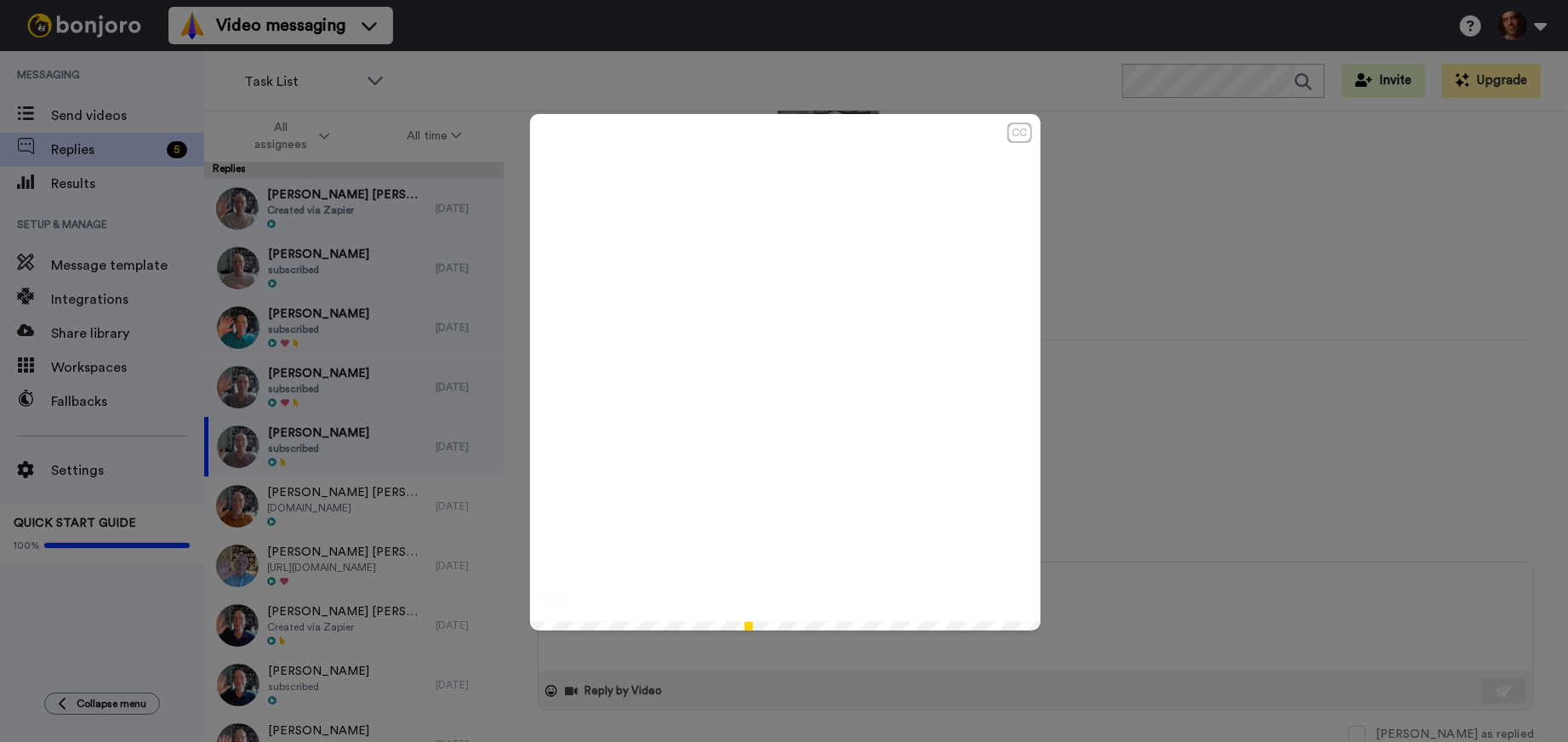
click at [727, 400] on video at bounding box center [785, 369] width 511 height 511
click at [1203, 401] on div "CC Play/Pause 1:56 / 1:56" at bounding box center [784, 371] width 1568 height 742
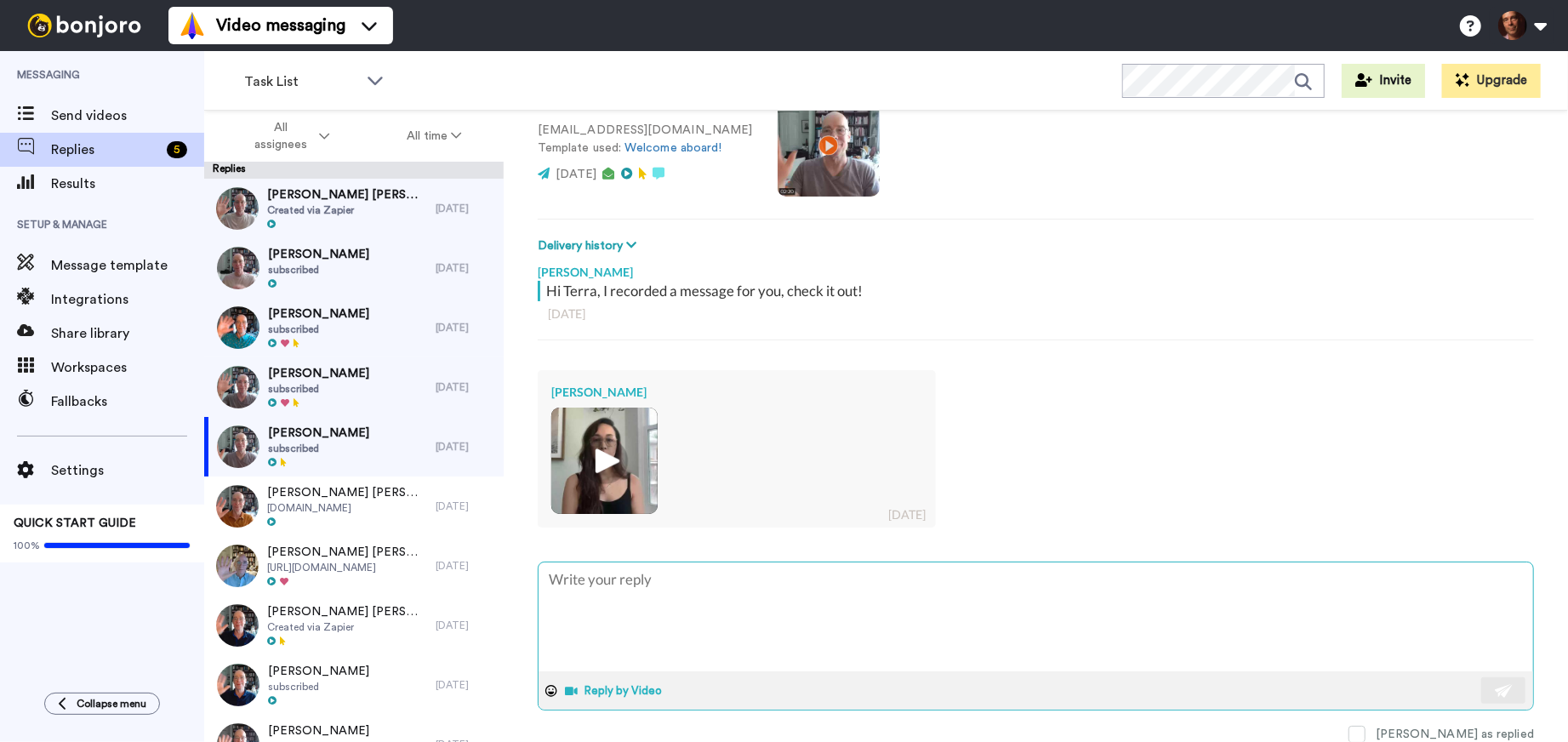
click at [605, 693] on button "Reply by Video" at bounding box center [616, 690] width 104 height 25
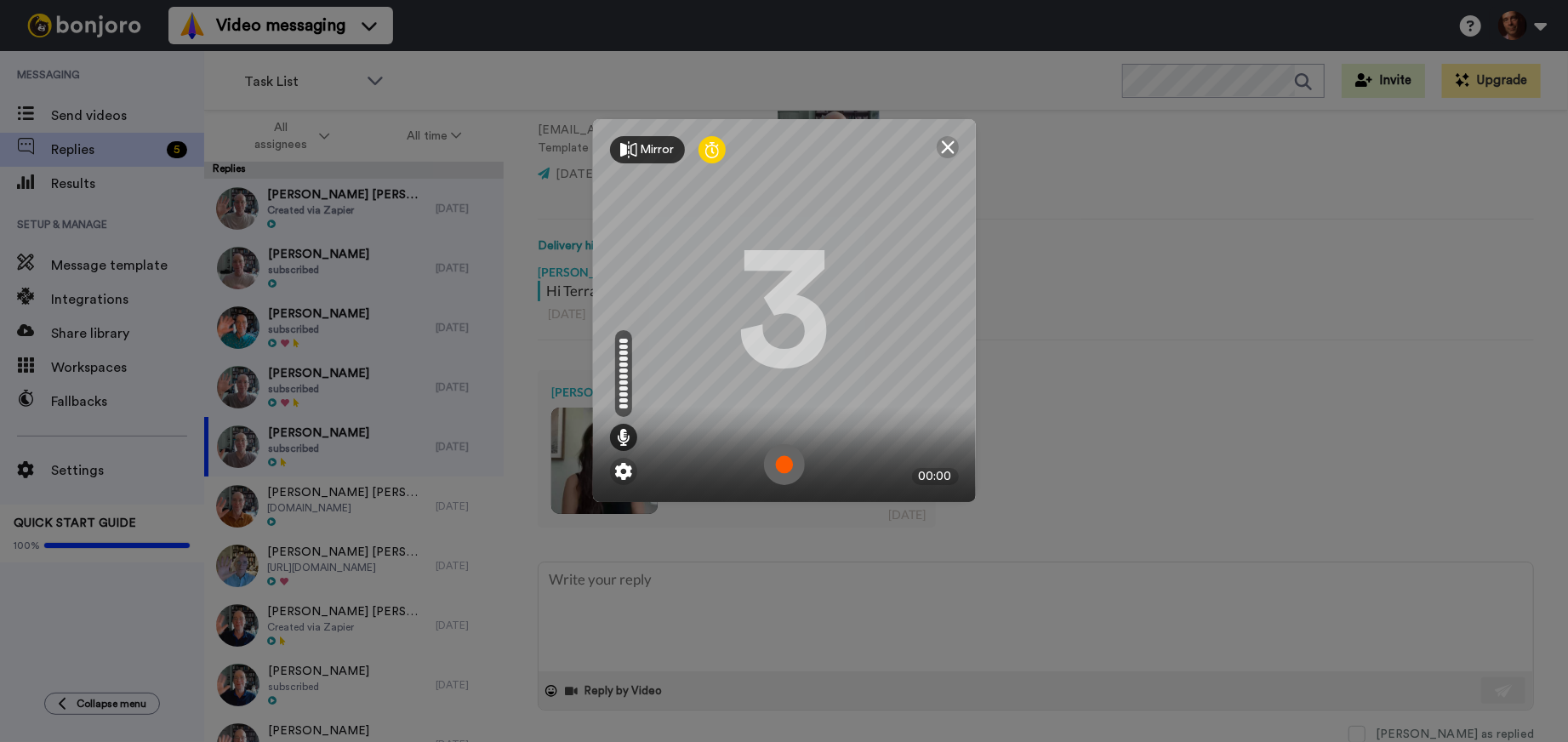
click at [783, 461] on img at bounding box center [784, 464] width 41 height 41
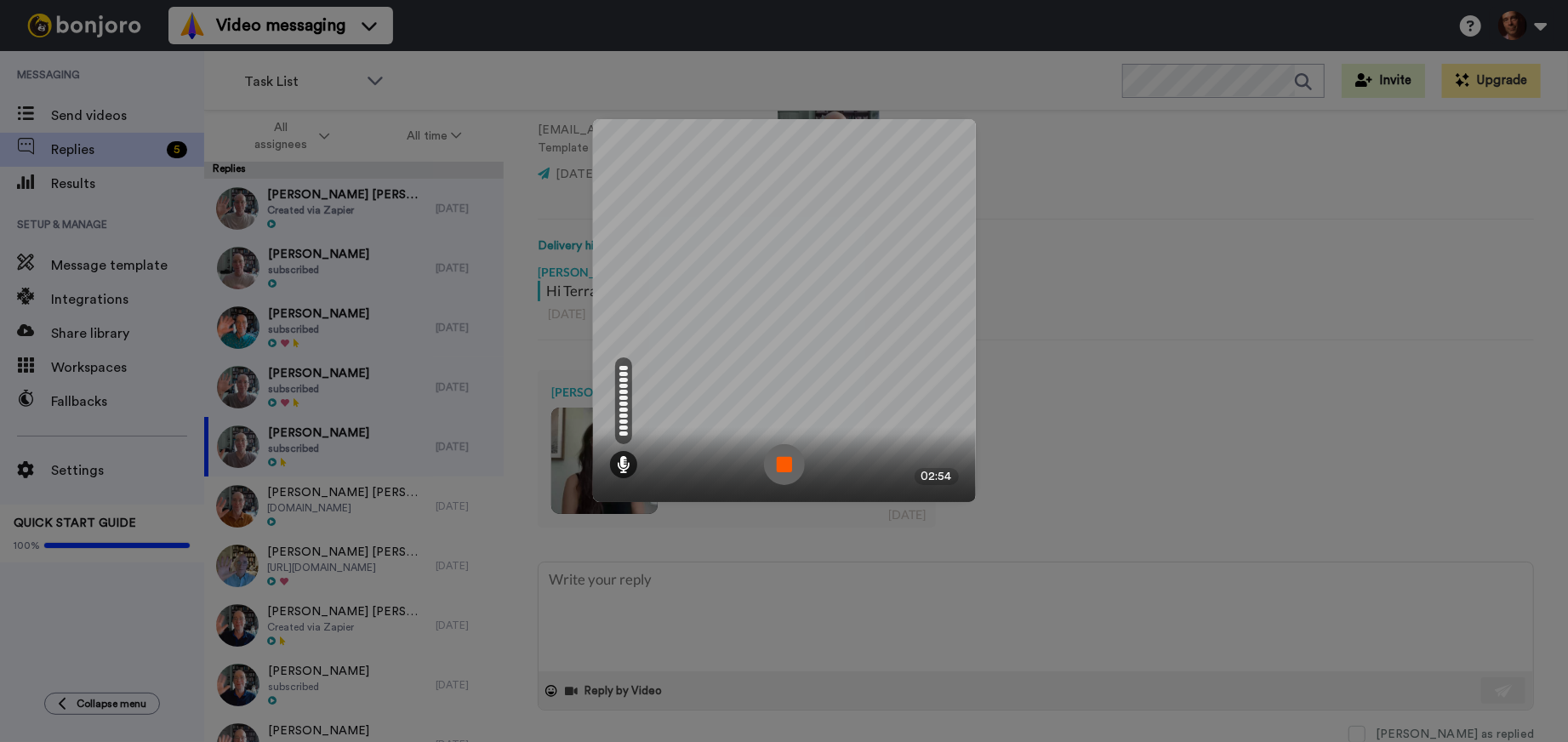
click at [783, 461] on img at bounding box center [784, 464] width 41 height 41
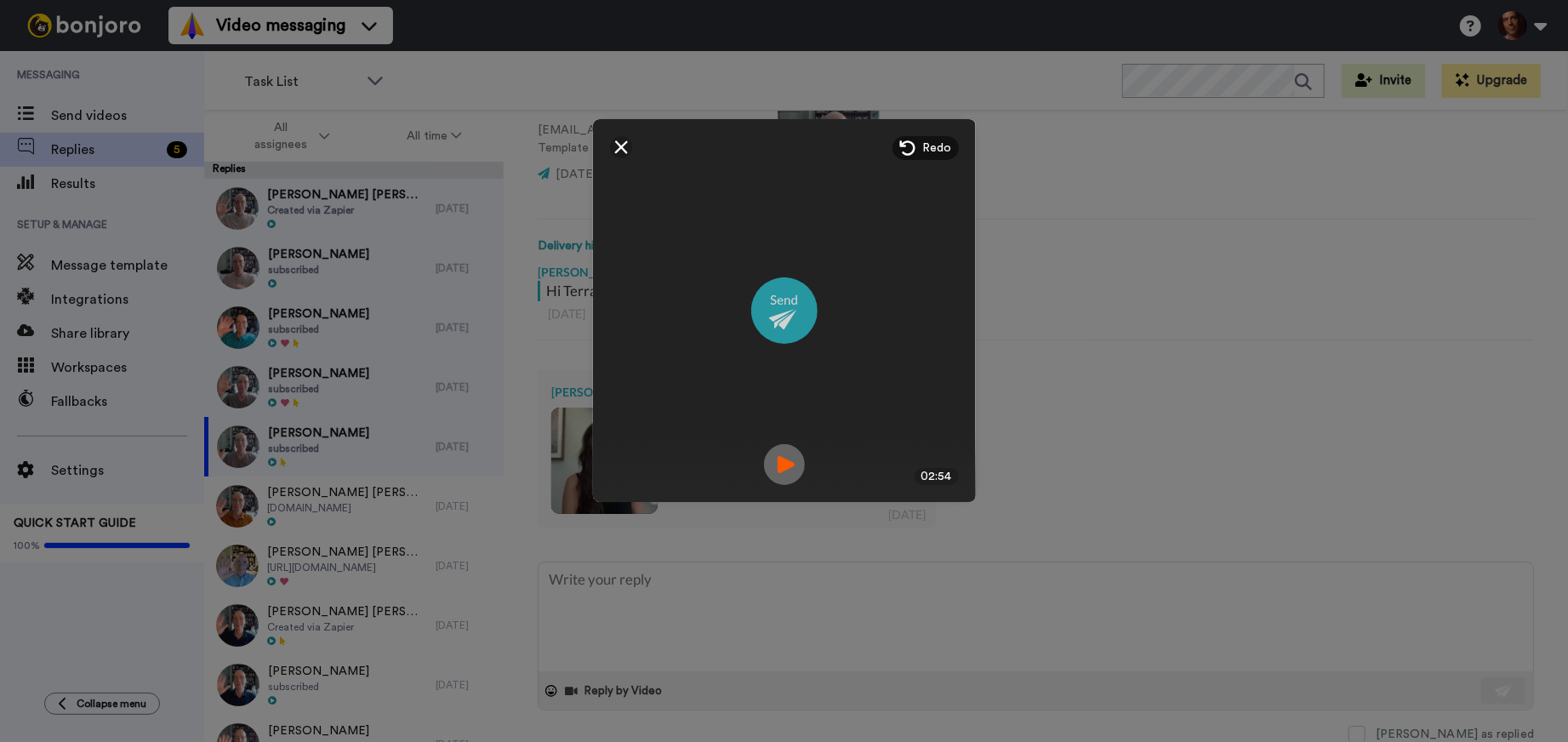
click at [784, 312] on img at bounding box center [785, 311] width 66 height 66
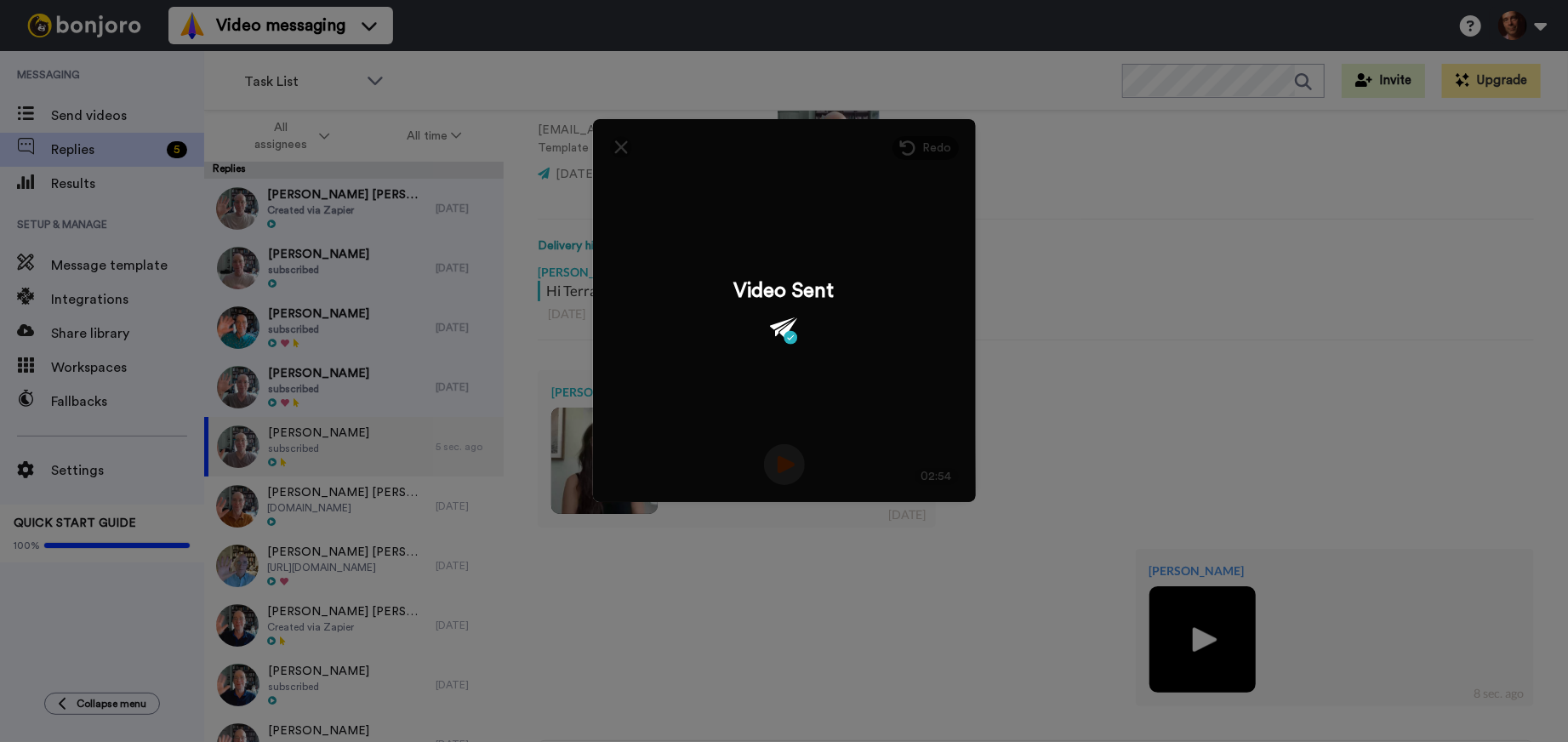
click at [1096, 266] on div "Mirror Redo 3 02:54 Video Sent" at bounding box center [784, 371] width 1568 height 742
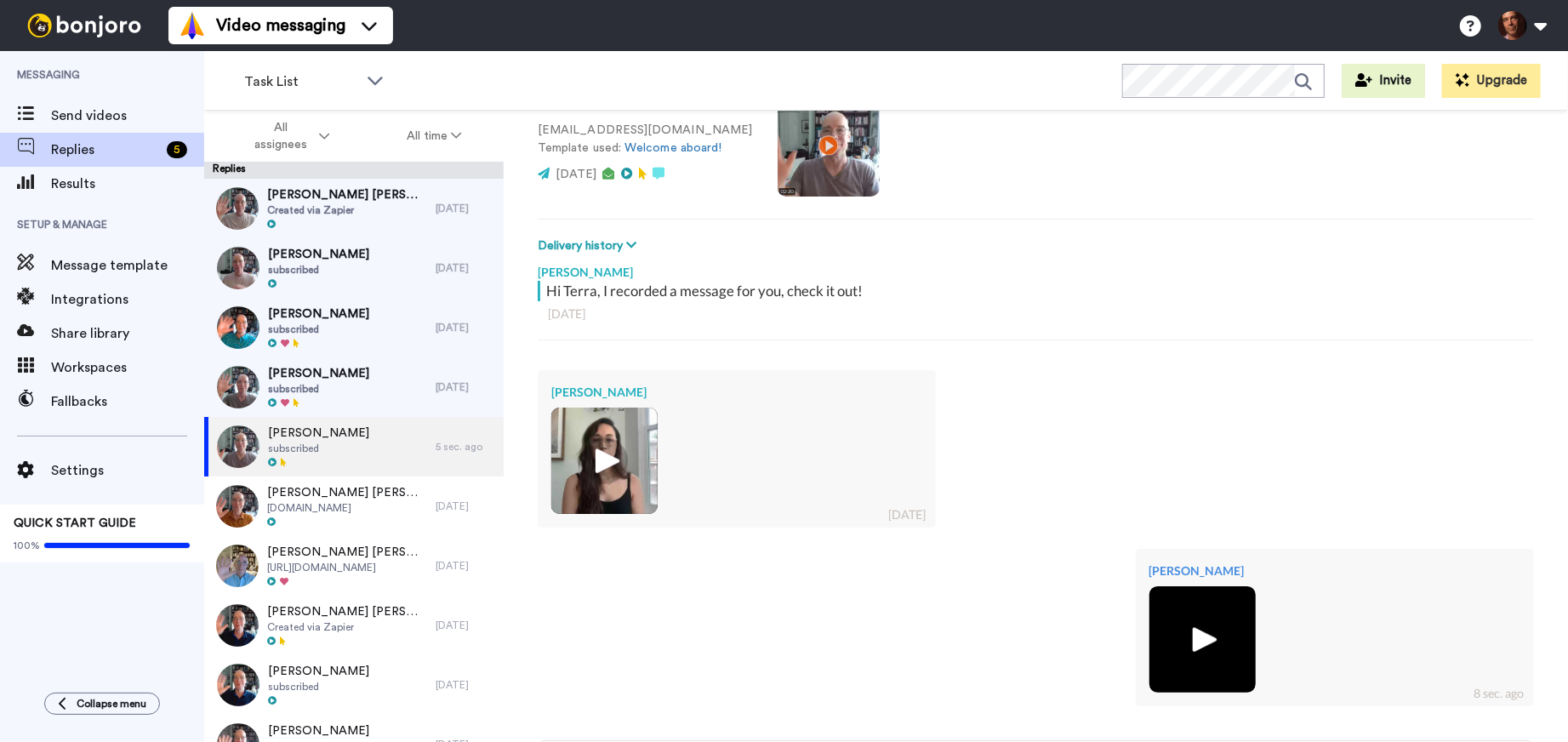
scroll to position [322, 0]
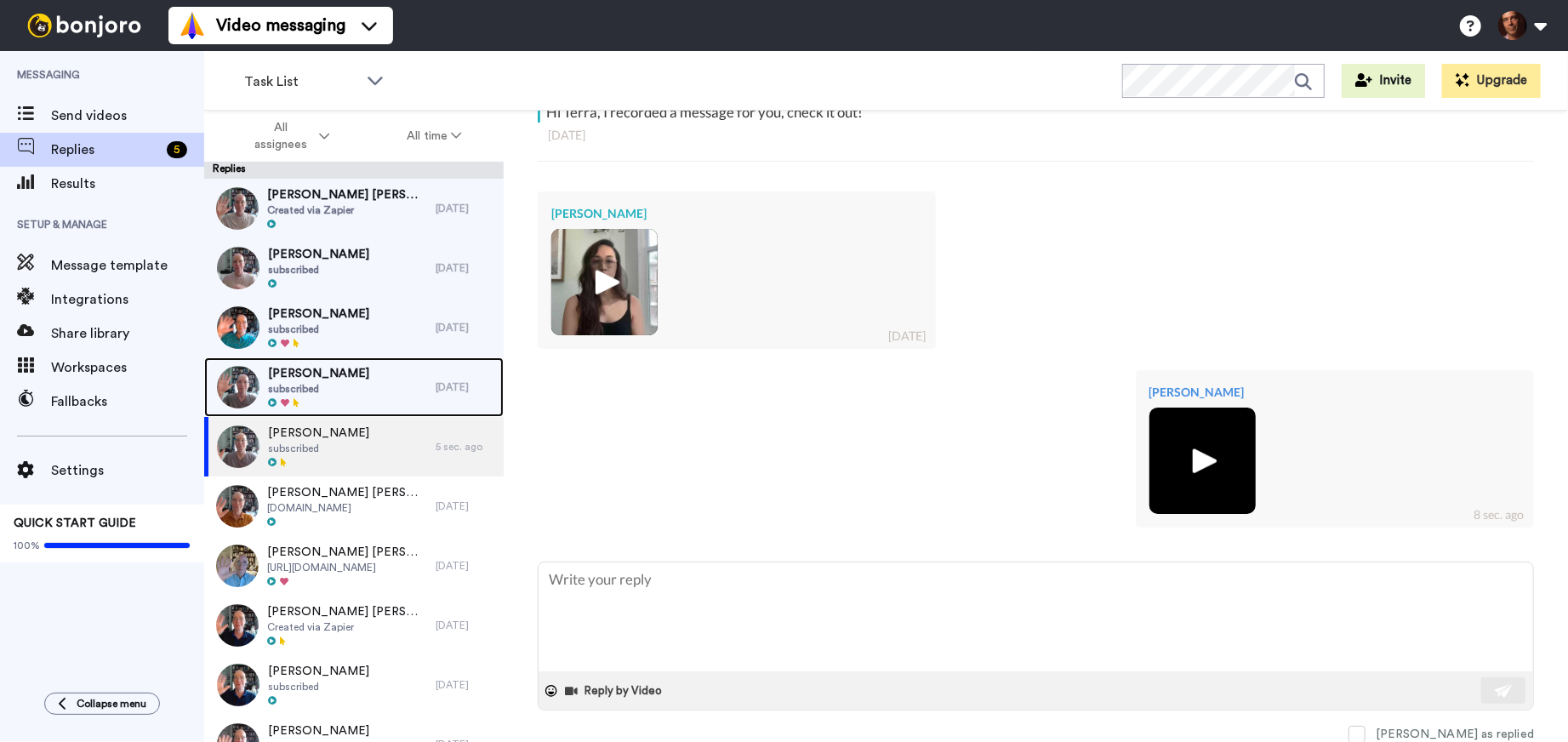
click at [400, 371] on div "Sandor GERGELY subscribed" at bounding box center [319, 386] width 231 height 59
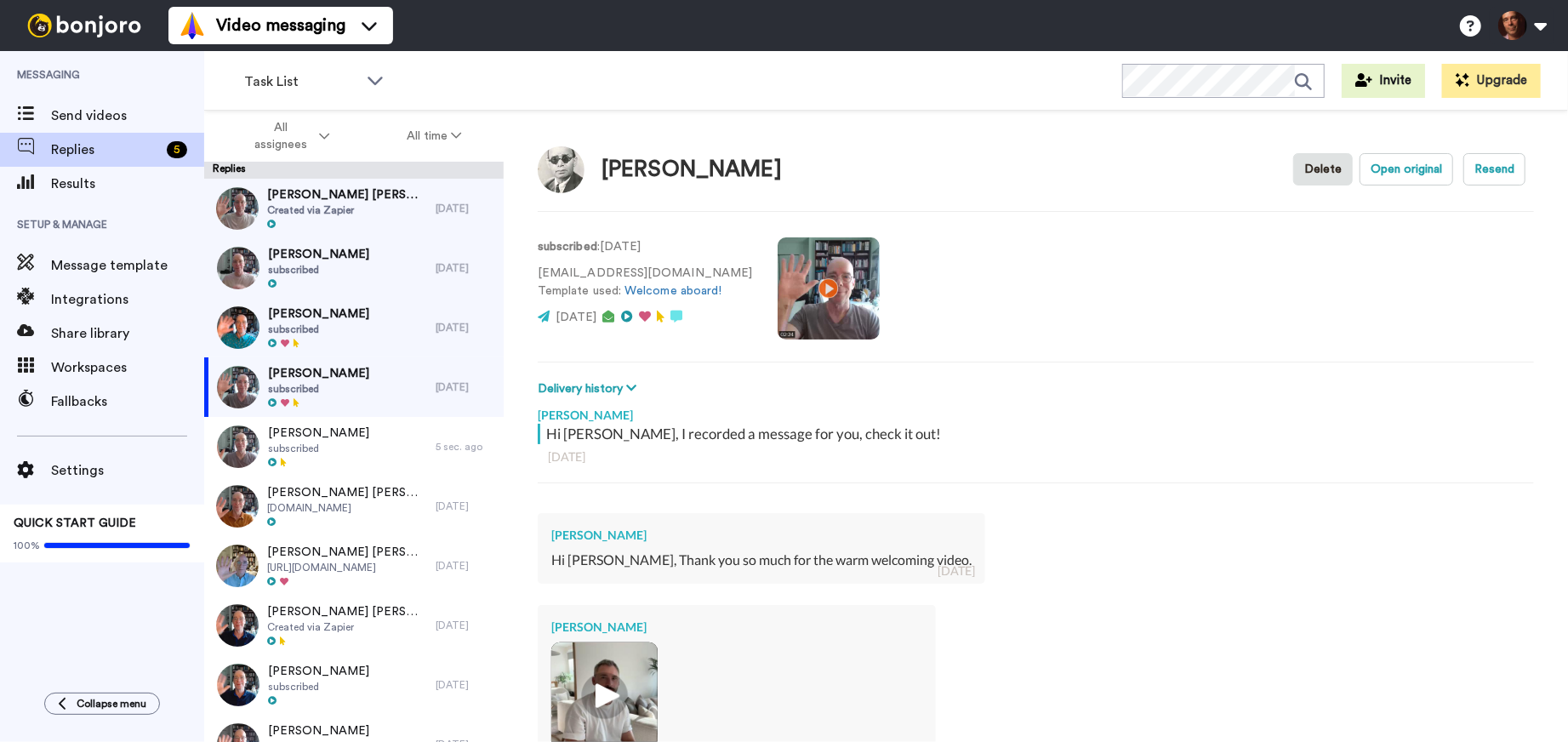
scroll to position [236, 0]
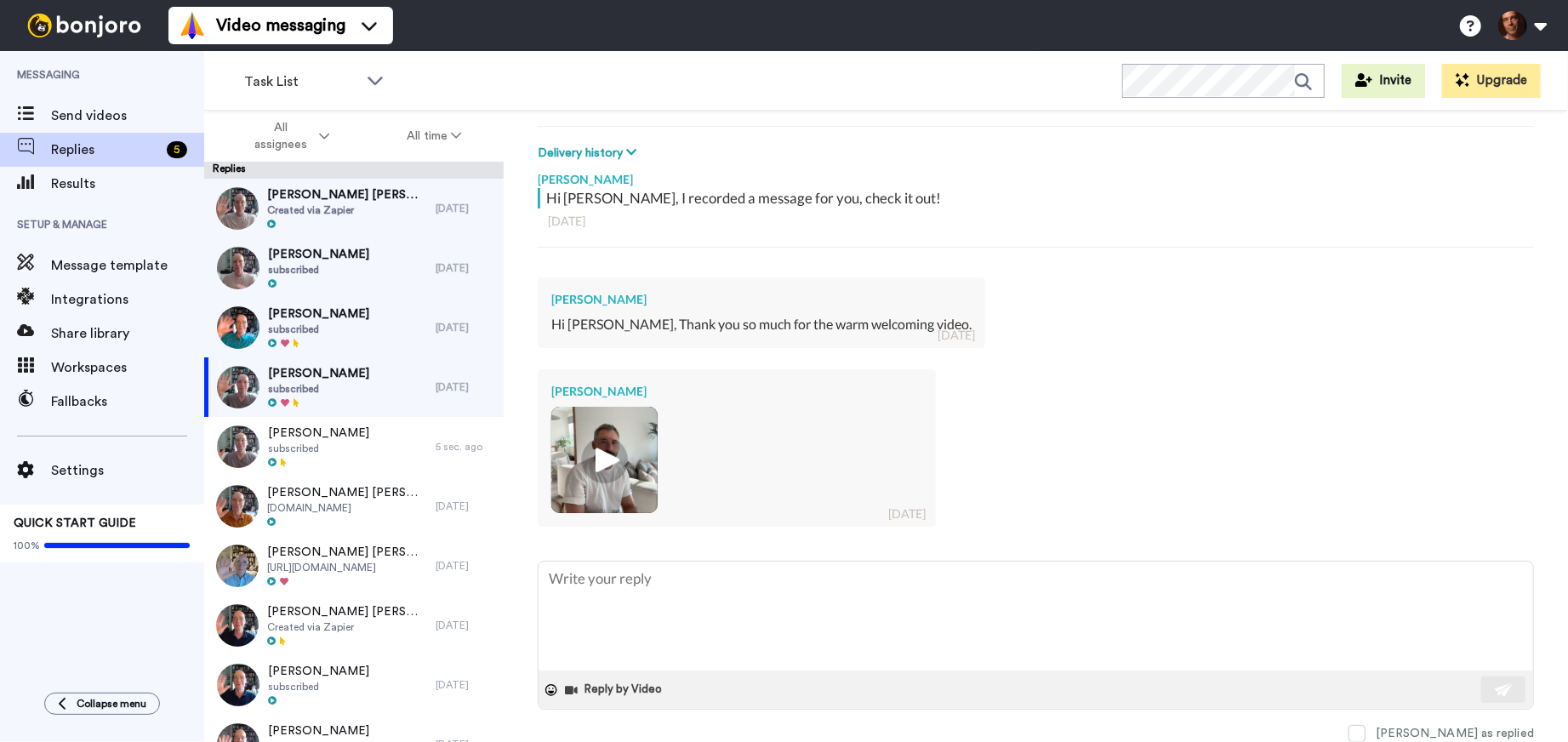
click at [605, 464] on img at bounding box center [605, 460] width 47 height 47
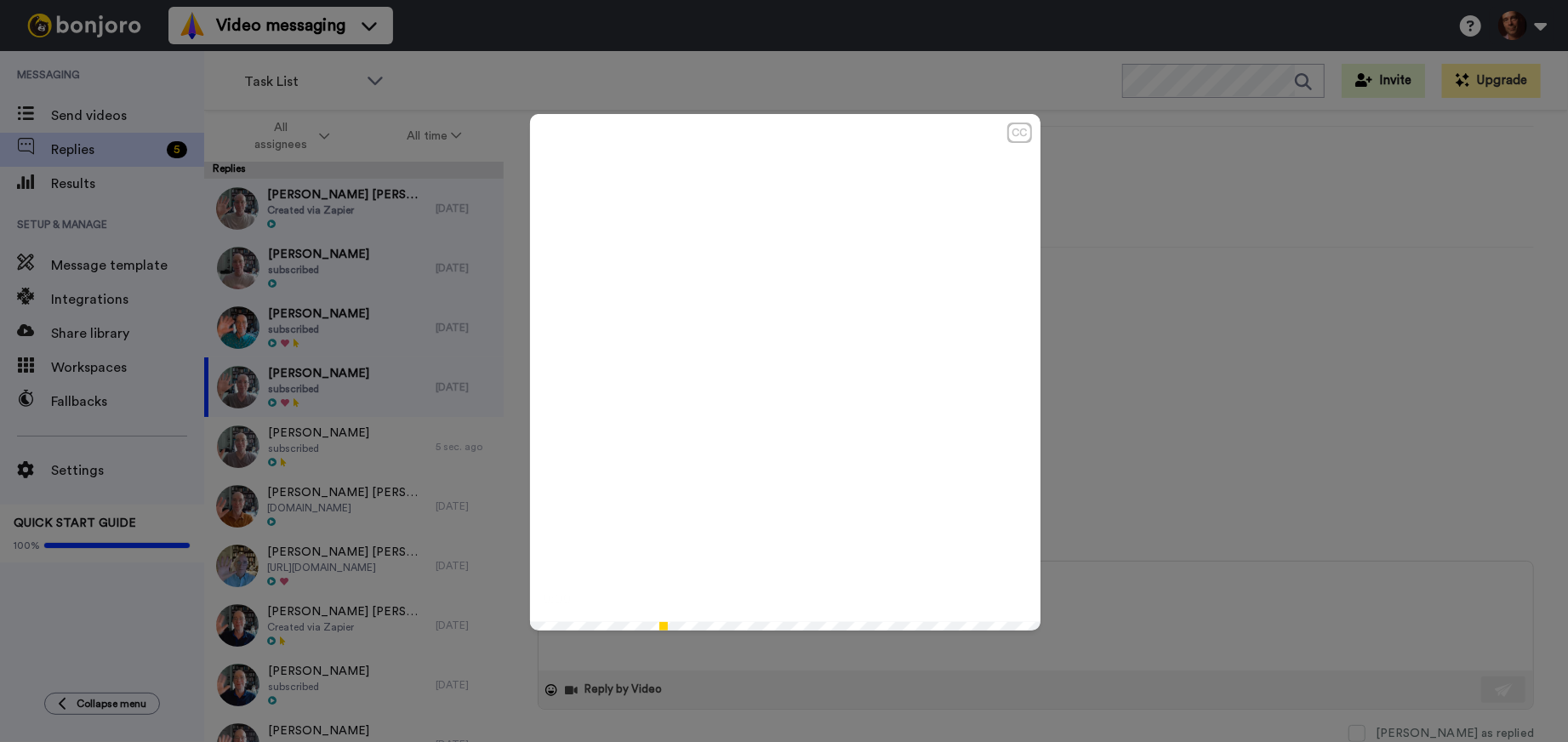
click at [789, 370] on icon "Play/Pause" at bounding box center [785, 372] width 45 height 81
click at [1212, 396] on div "CC Play/Pause 3:13 / 3:13" at bounding box center [784, 371] width 1568 height 742
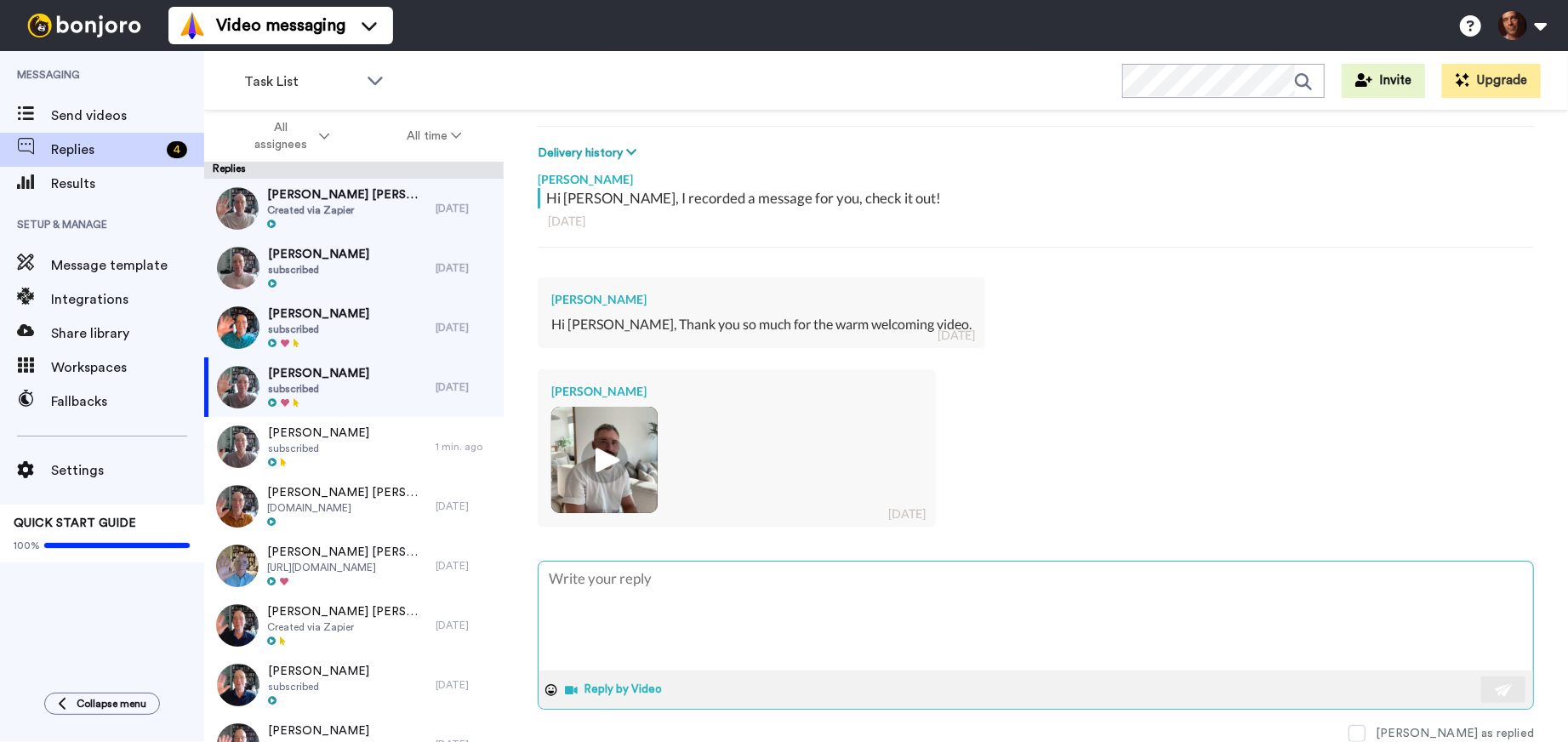
click at [597, 689] on button "Reply by Video" at bounding box center [616, 689] width 104 height 25
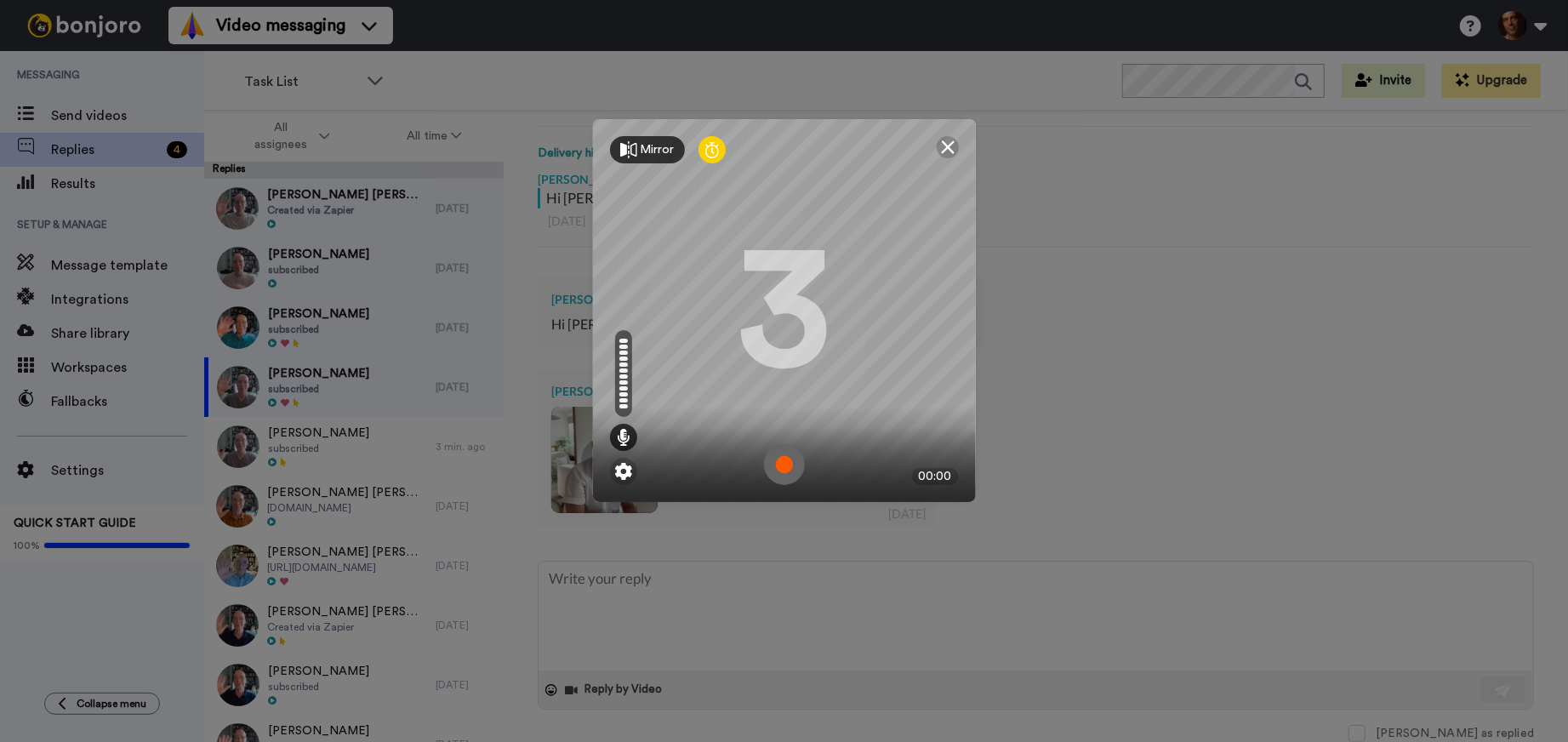
click at [782, 457] on img at bounding box center [784, 464] width 41 height 41
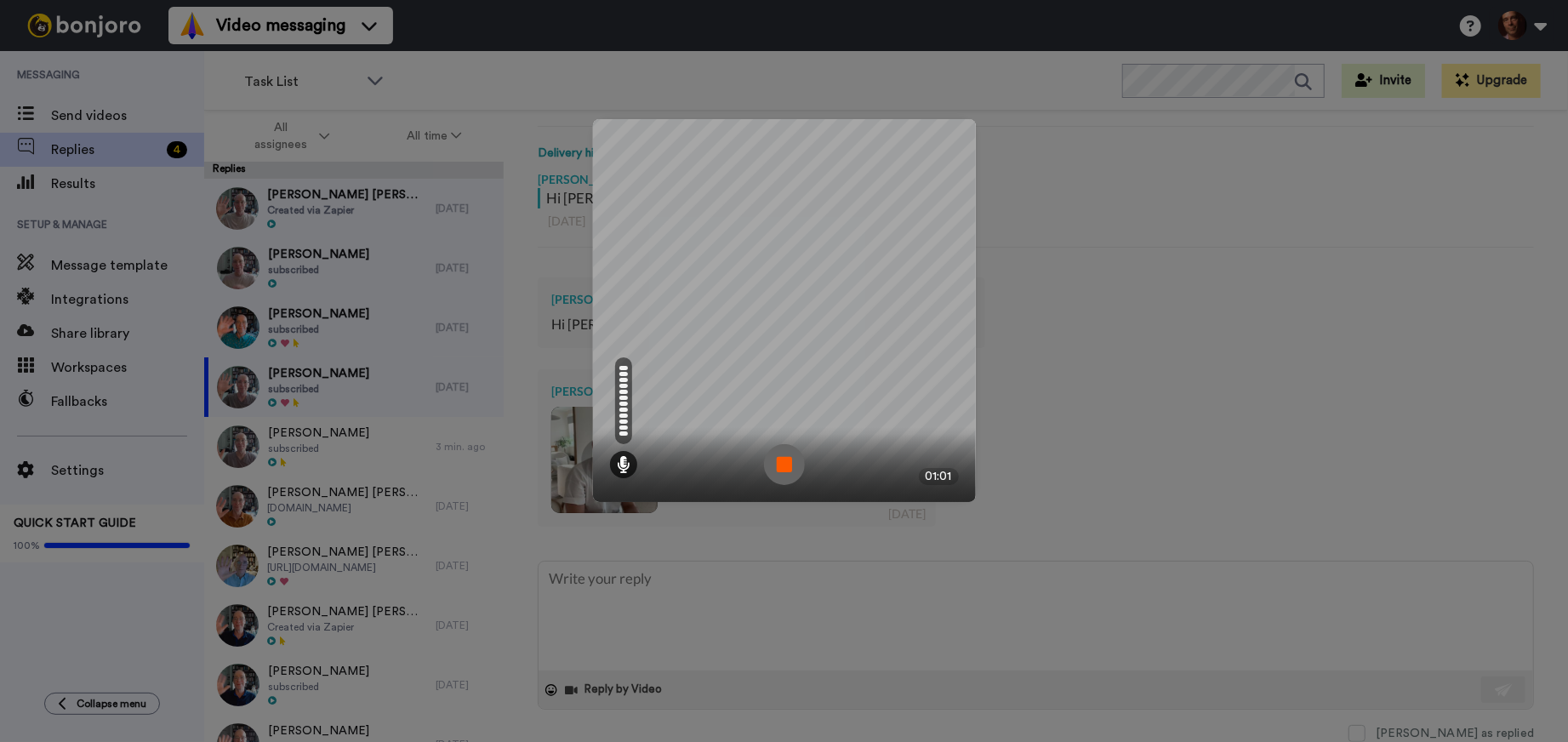
click at [781, 456] on img at bounding box center [784, 464] width 41 height 41
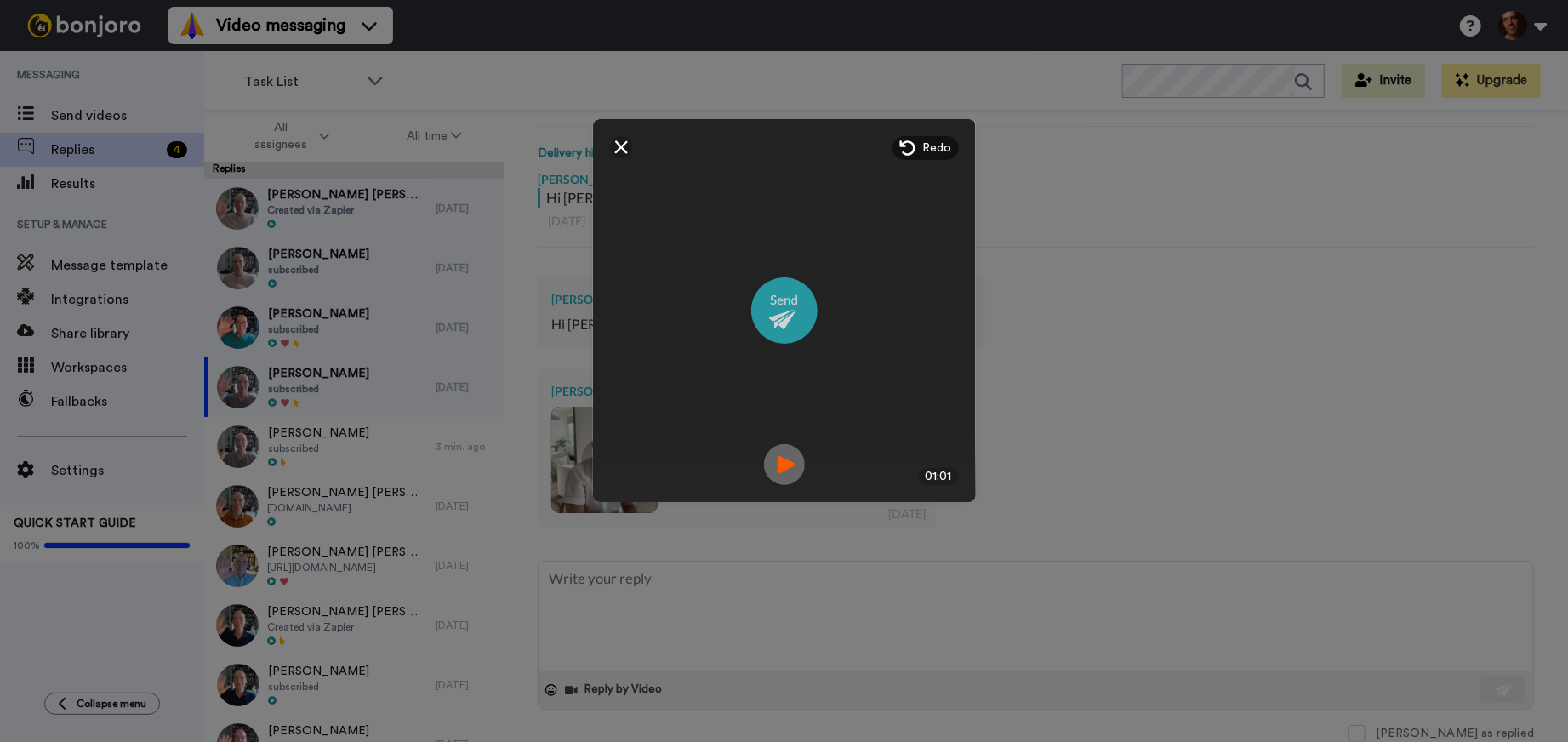
click at [775, 322] on img at bounding box center [785, 311] width 66 height 66
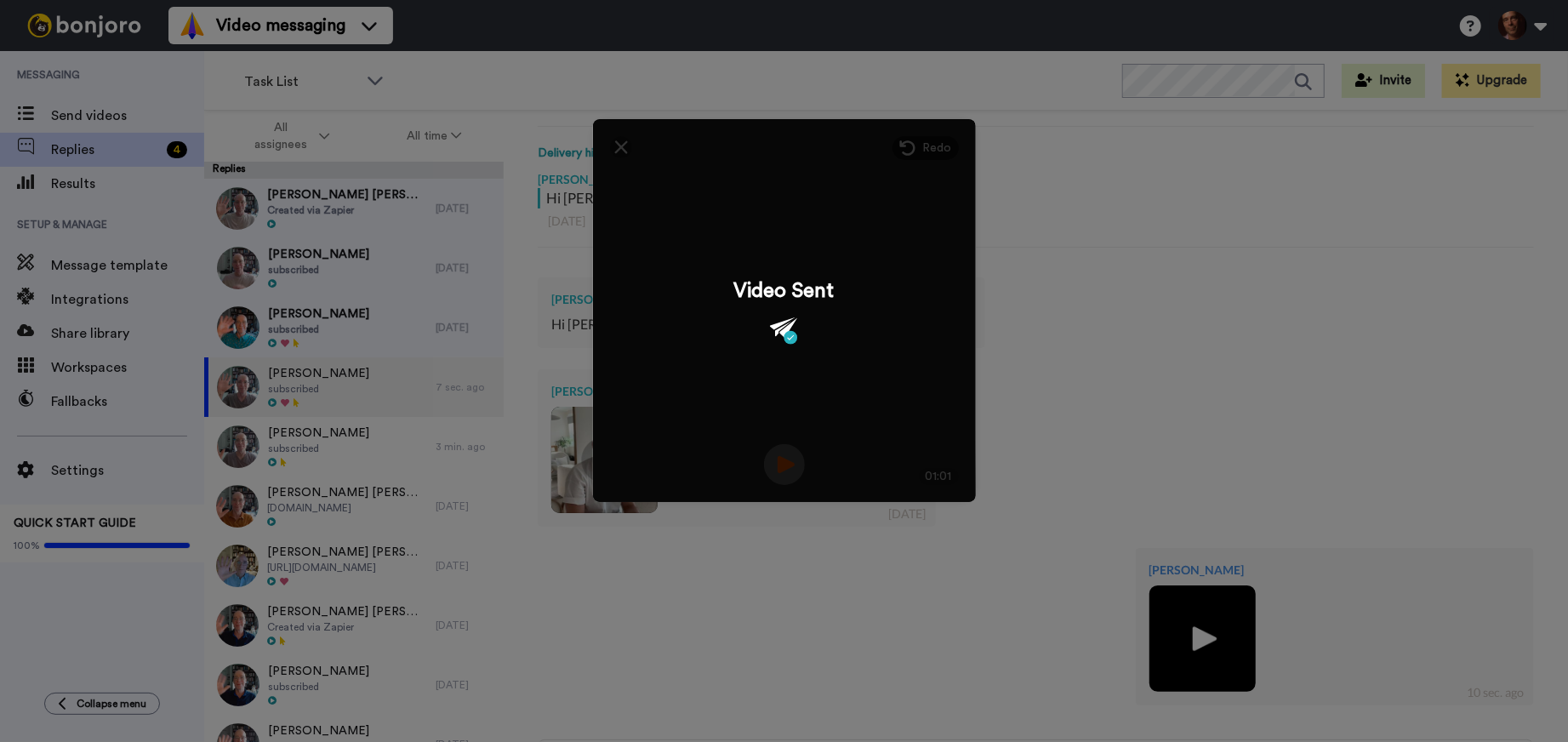
click at [1146, 349] on div "Mirror Redo 3 01:01 Video Sent" at bounding box center [784, 371] width 1568 height 742
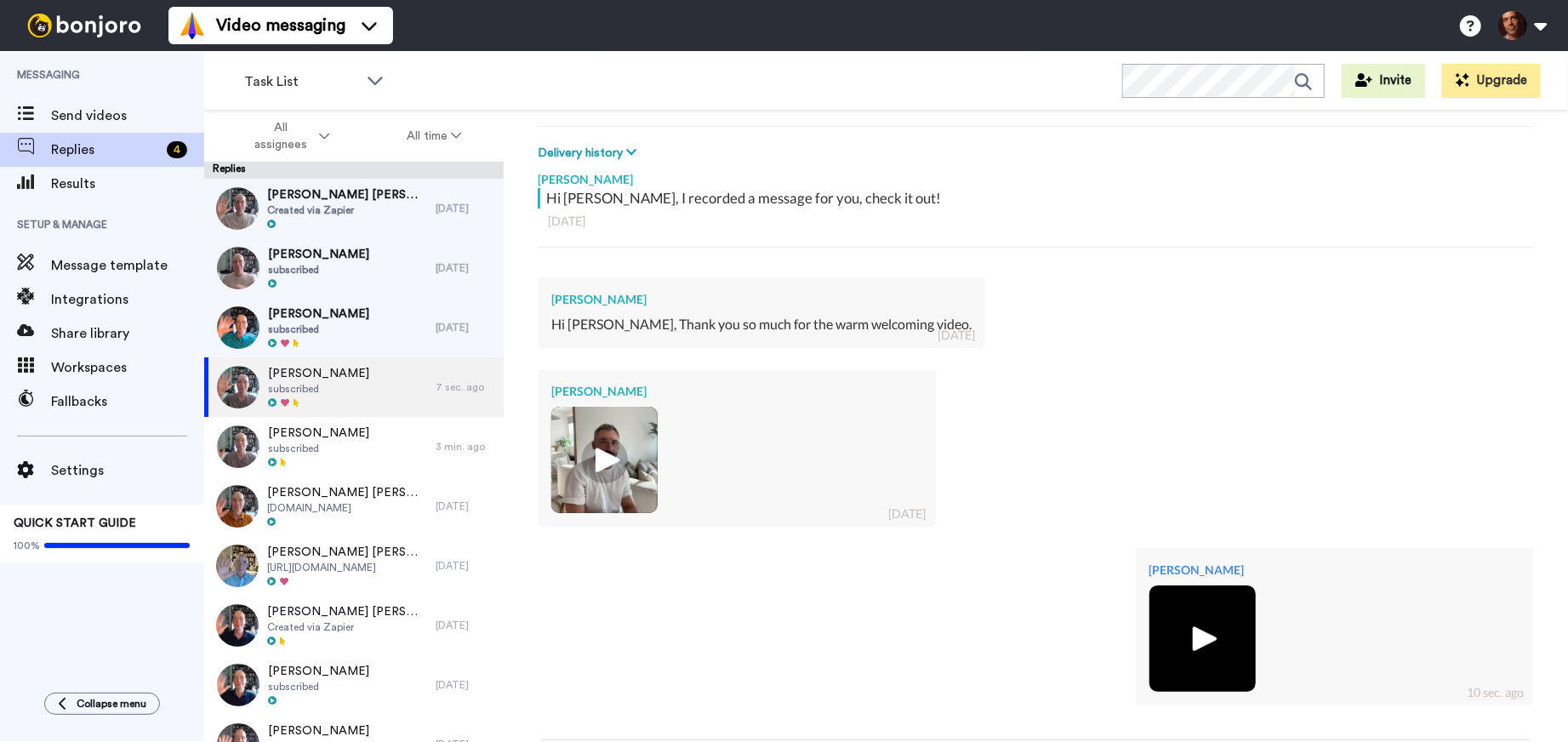
scroll to position [413, 0]
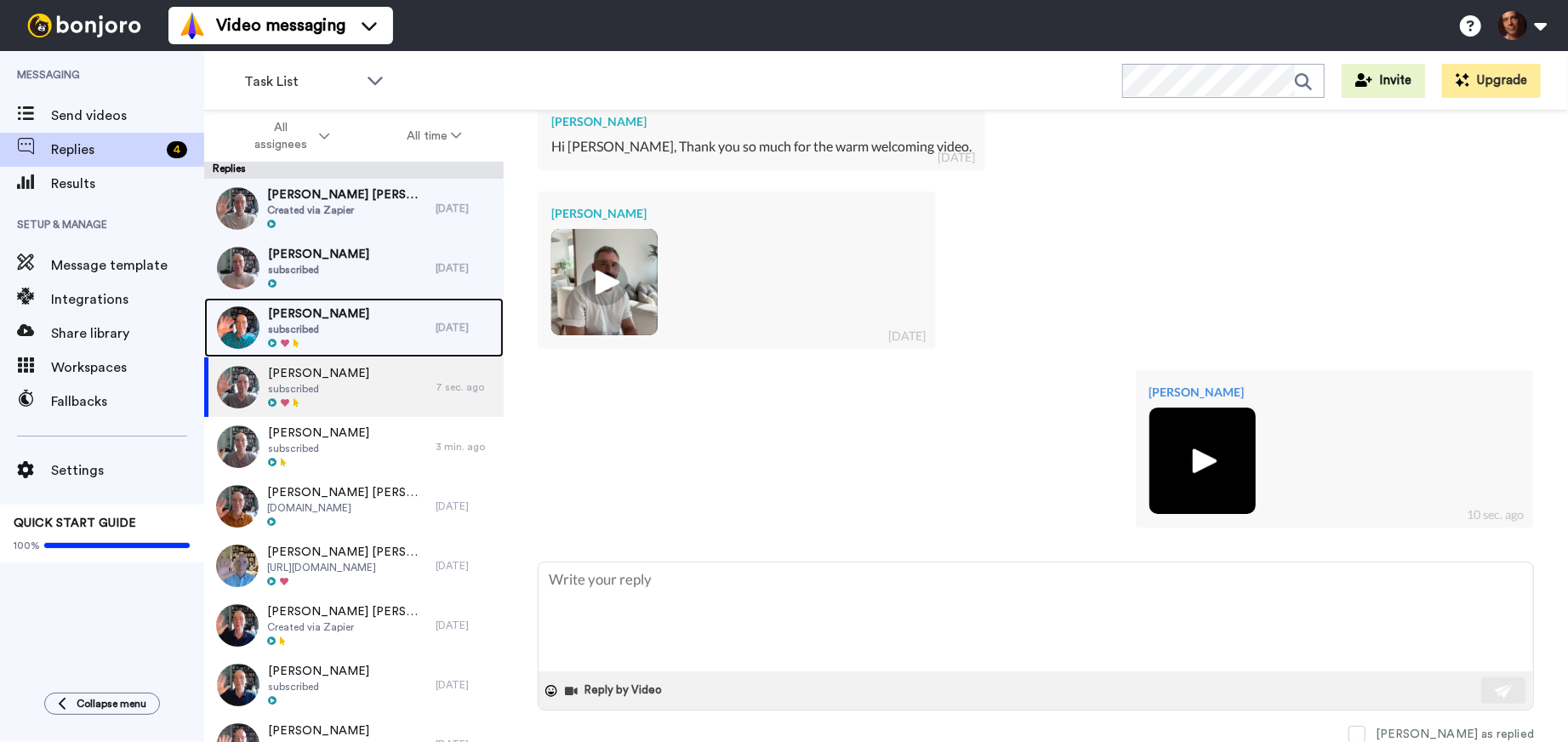
click at [372, 309] on div "Jane McCabe subscribed" at bounding box center [319, 327] width 231 height 59
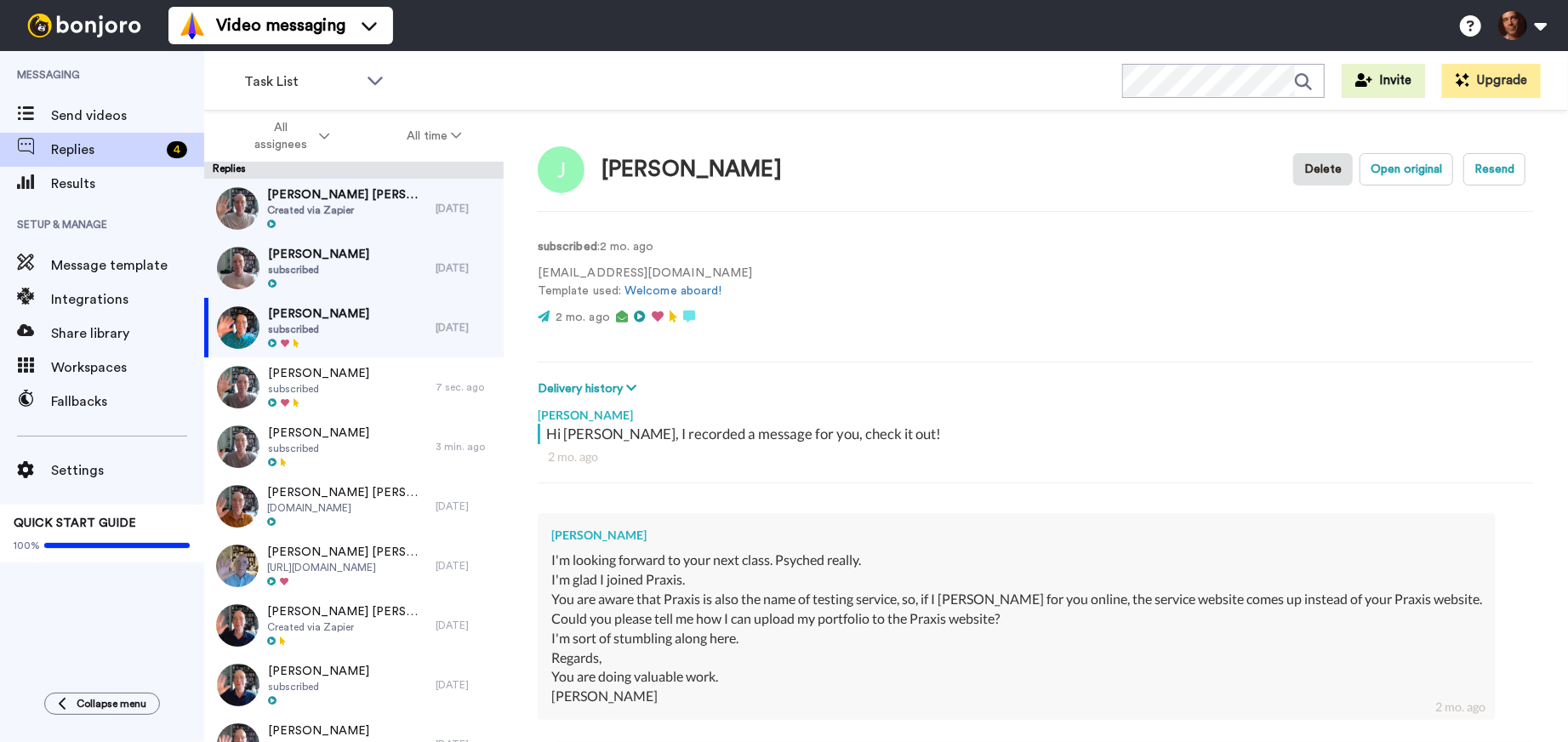
scroll to position [880, 0]
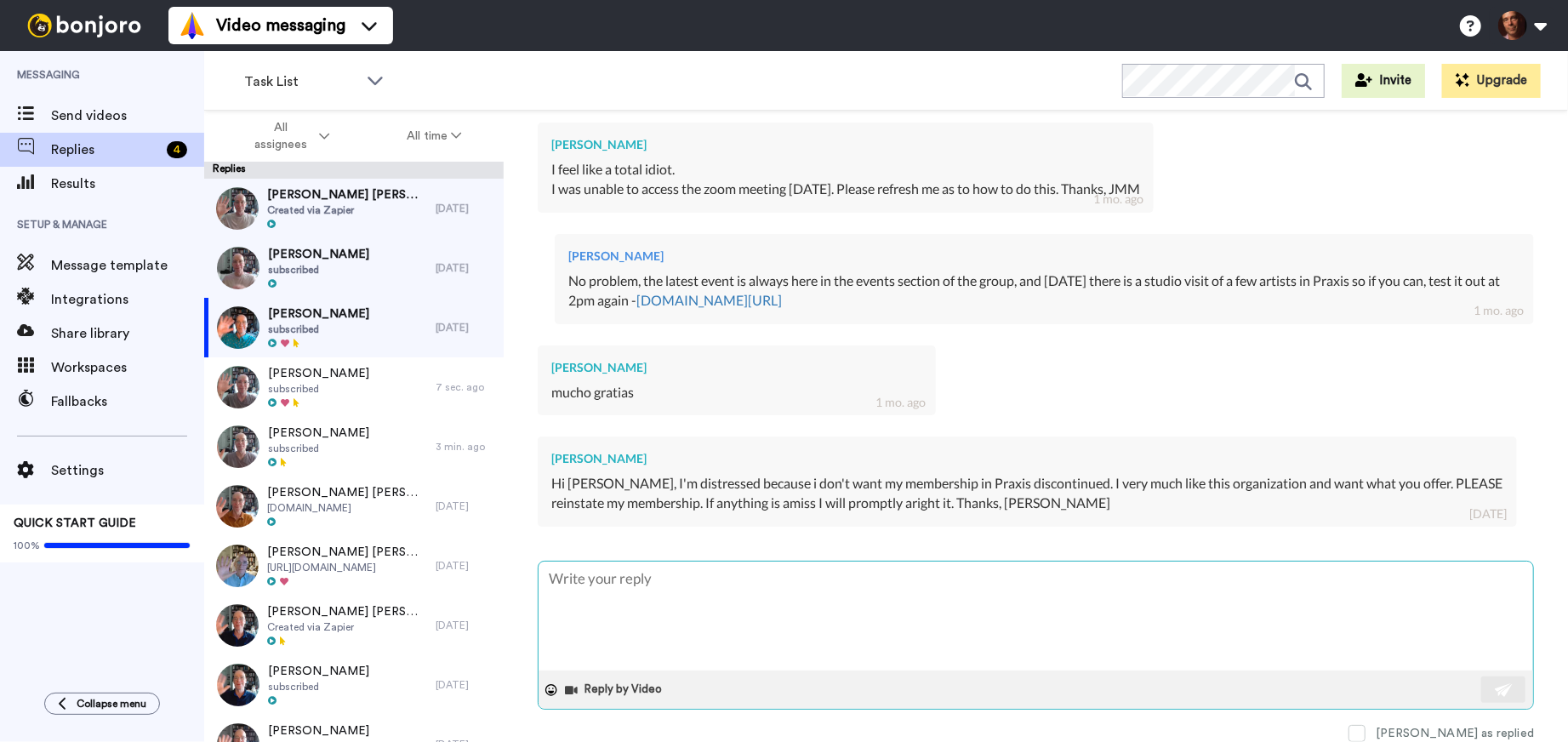
click at [775, 618] on textarea at bounding box center [1035, 616] width 995 height 109
type textarea "x"
type textarea "I"
type textarea "x"
type textarea "I"
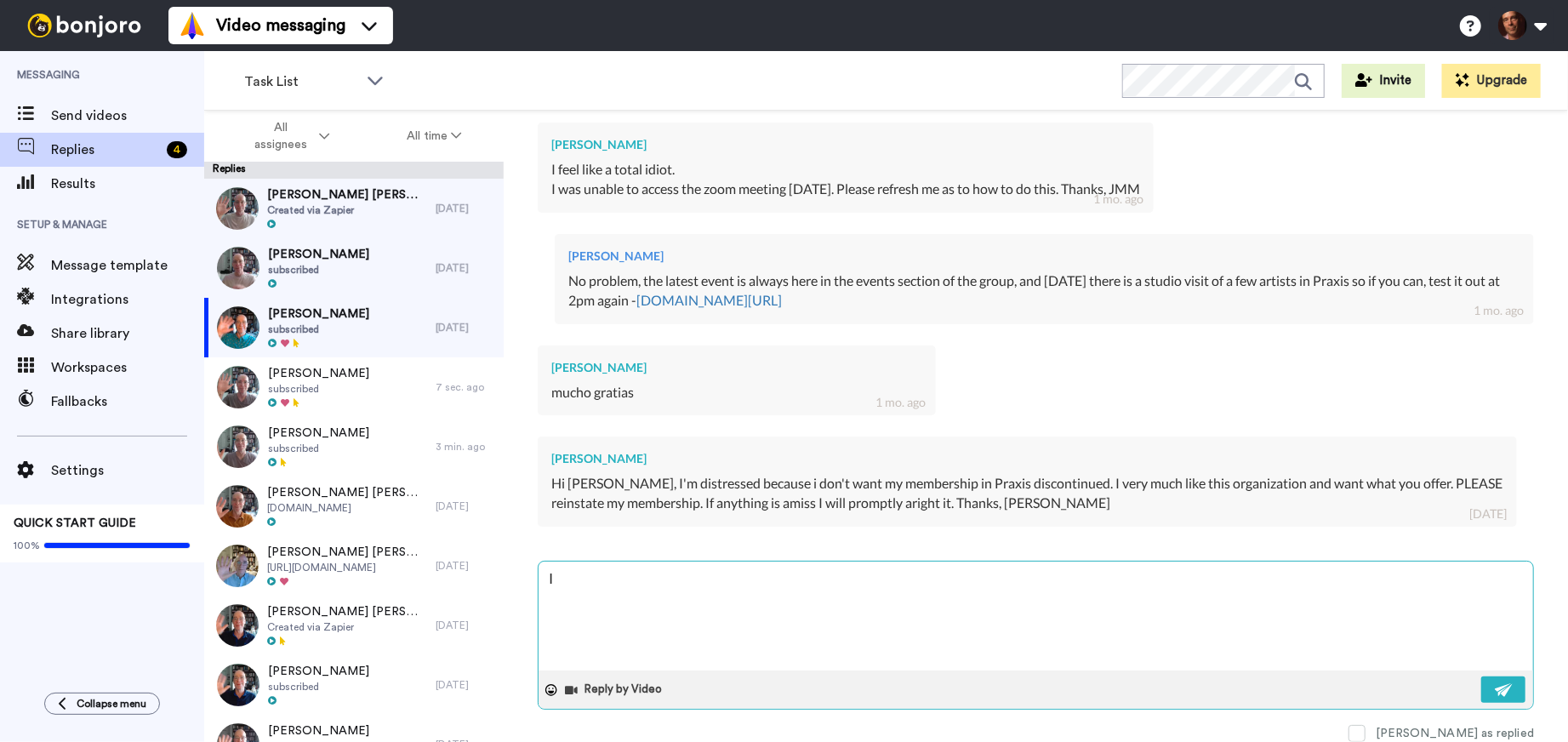
type textarea "x"
type textarea "I a"
type textarea "x"
type textarea "I am"
type textarea "x"
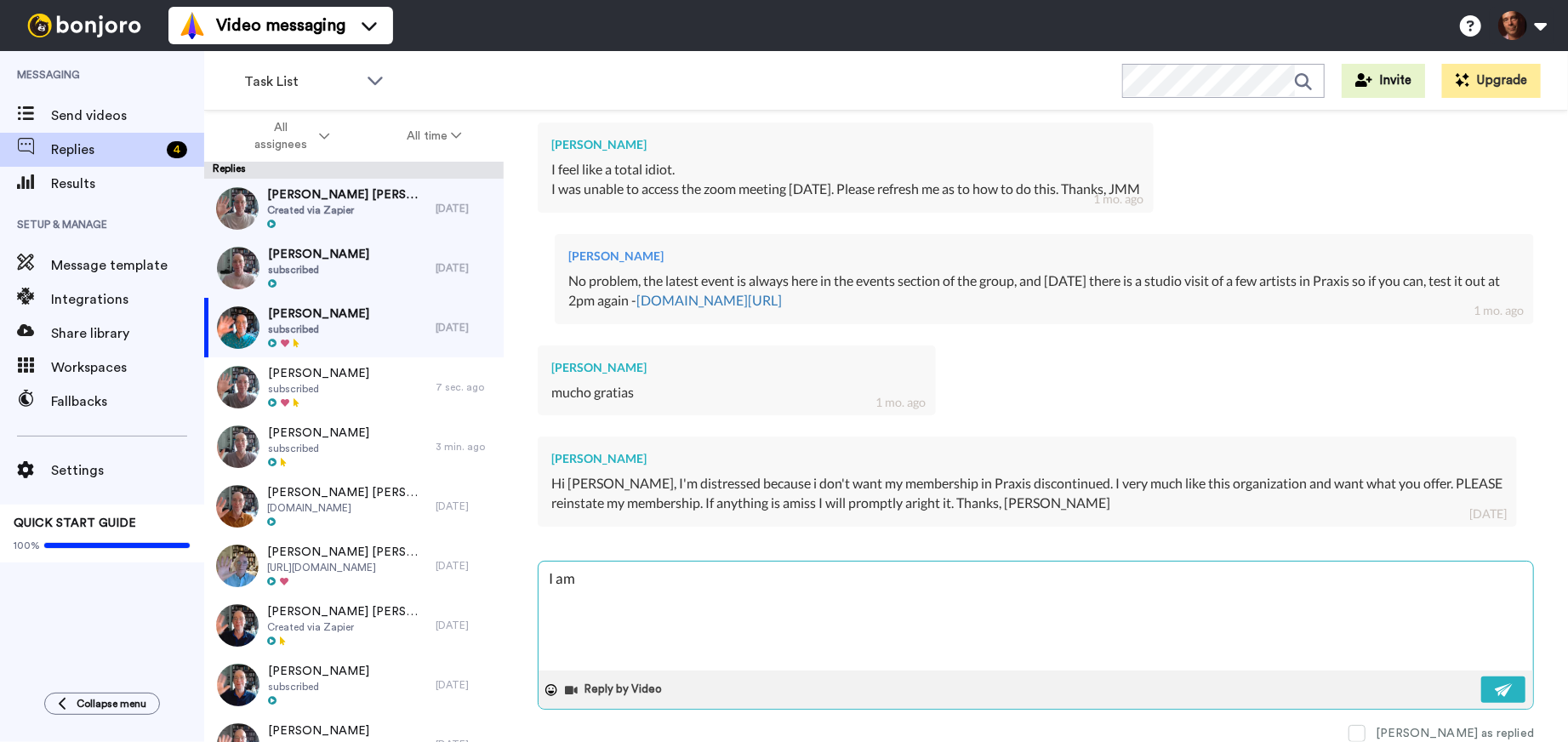
type textarea "I am"
type textarea "x"
type textarea "I am n"
type textarea "x"
type textarea "I am no"
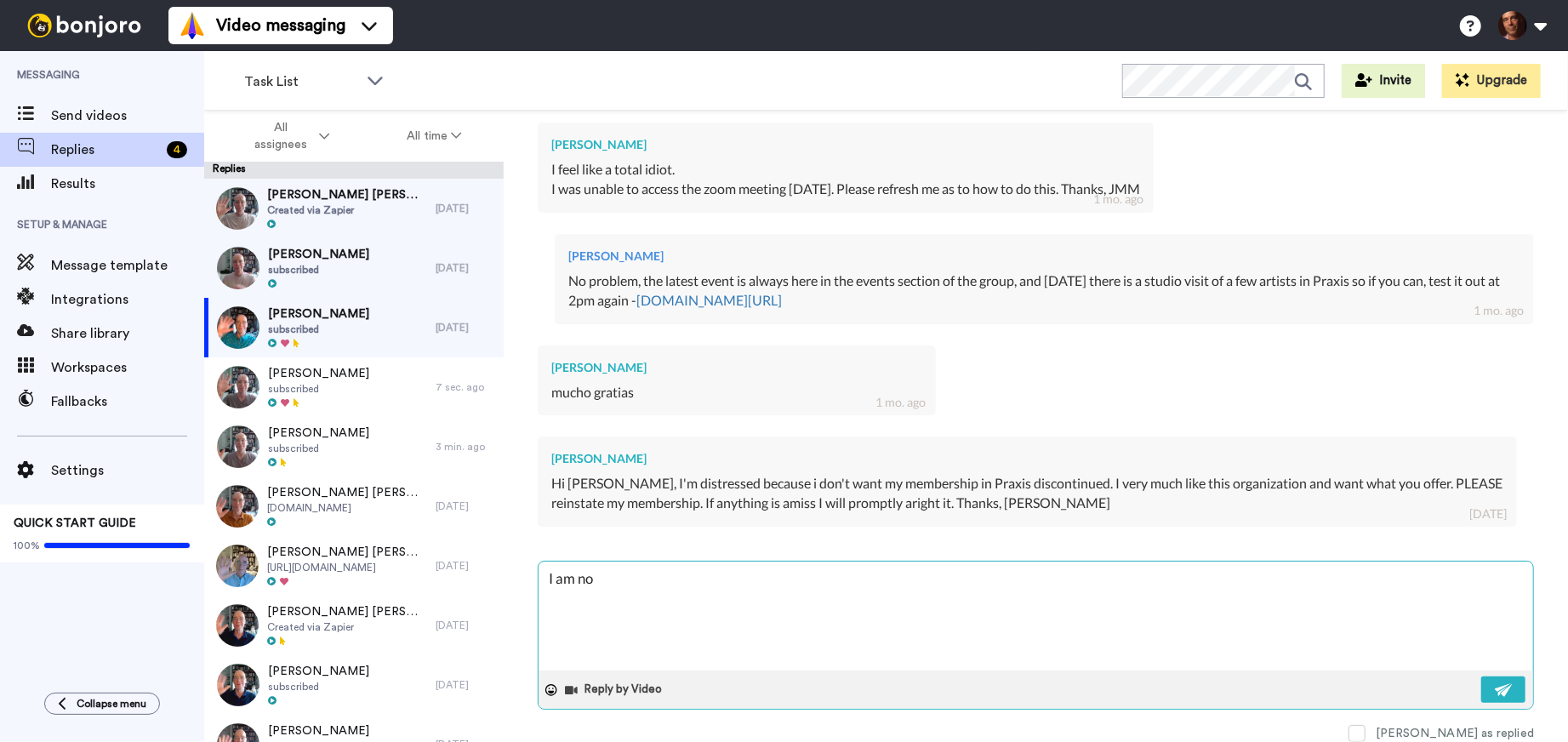
type textarea "x"
type textarea "I am not"
type textarea "x"
type textarea "I am not"
type textarea "x"
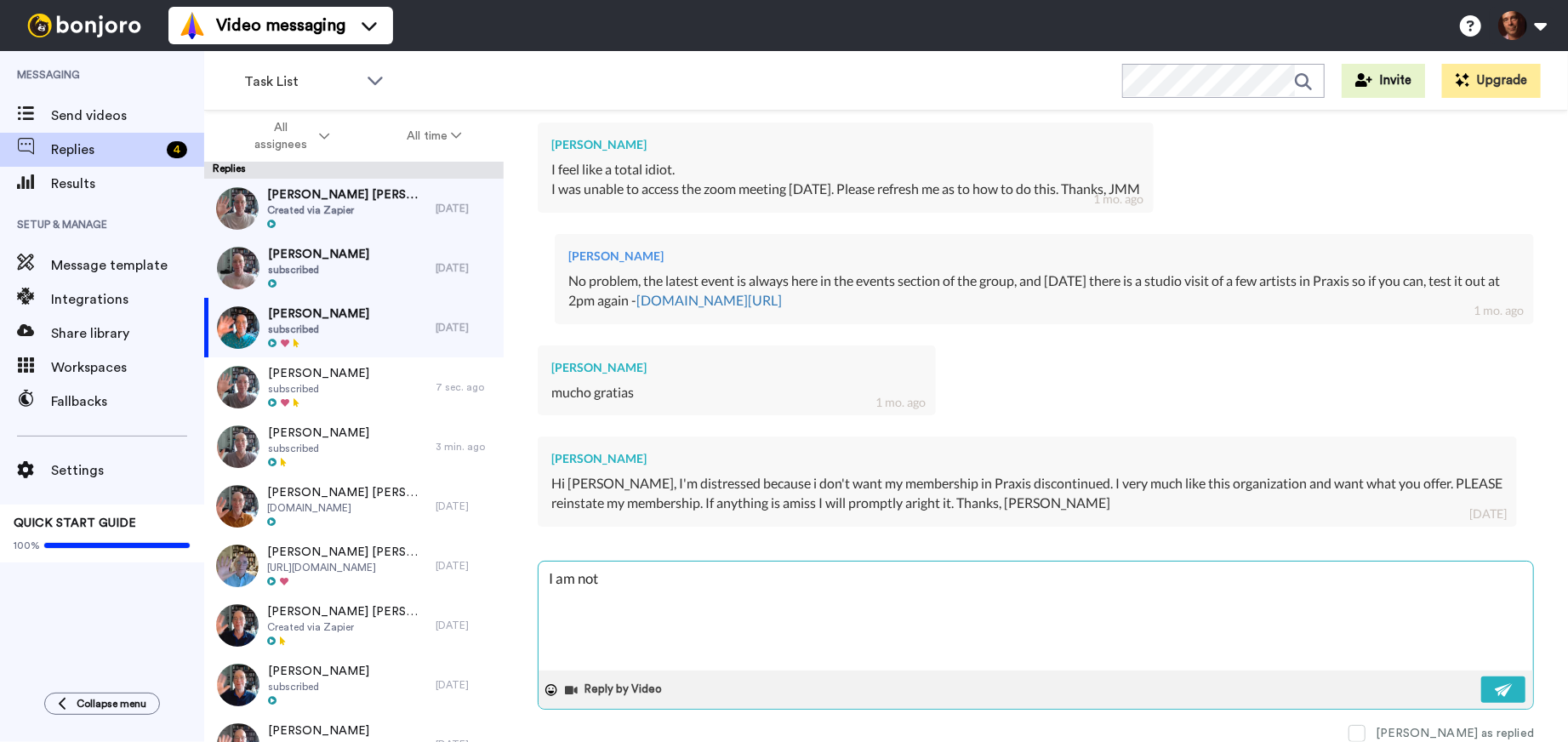
type textarea "I am not s"
type textarea "x"
type textarea "I am not su"
type textarea "x"
type textarea "I am not sur"
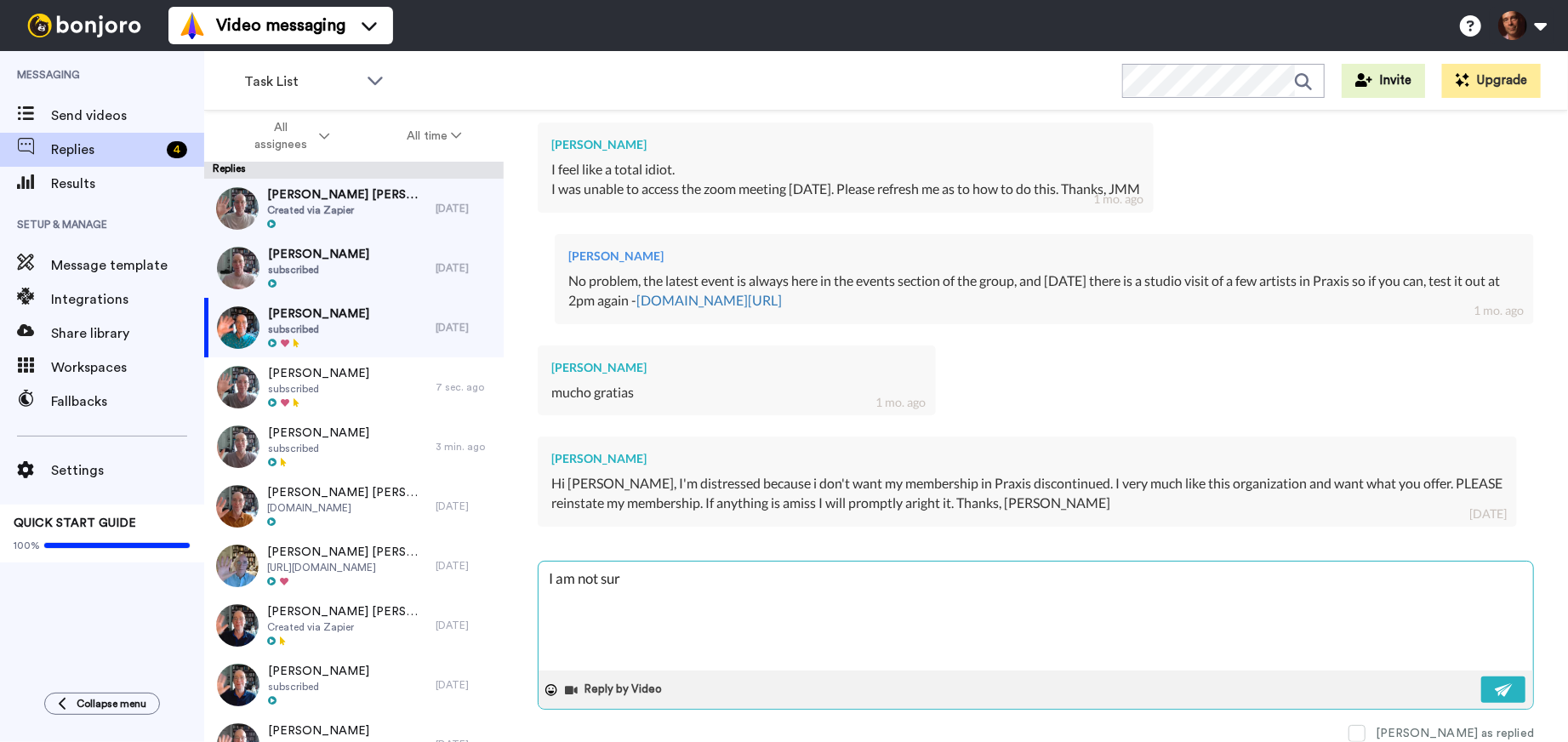
type textarea "x"
type textarea "I am not sure"
type textarea "x"
type textarea "I am not sure"
type textarea "x"
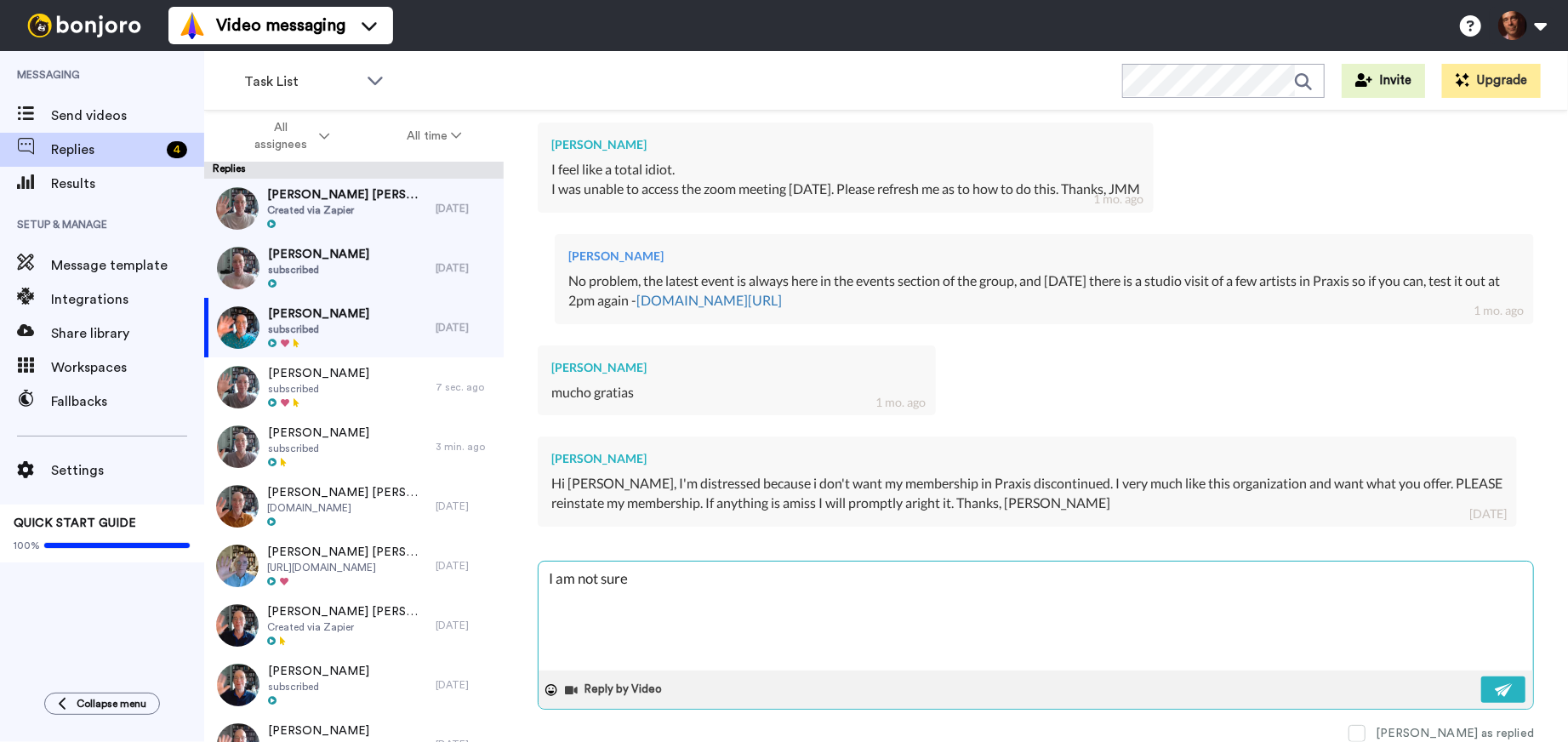
type textarea "I am not sure I"
type textarea "x"
type textarea "I am not sure I"
type textarea "x"
type textarea "I am not sure I u"
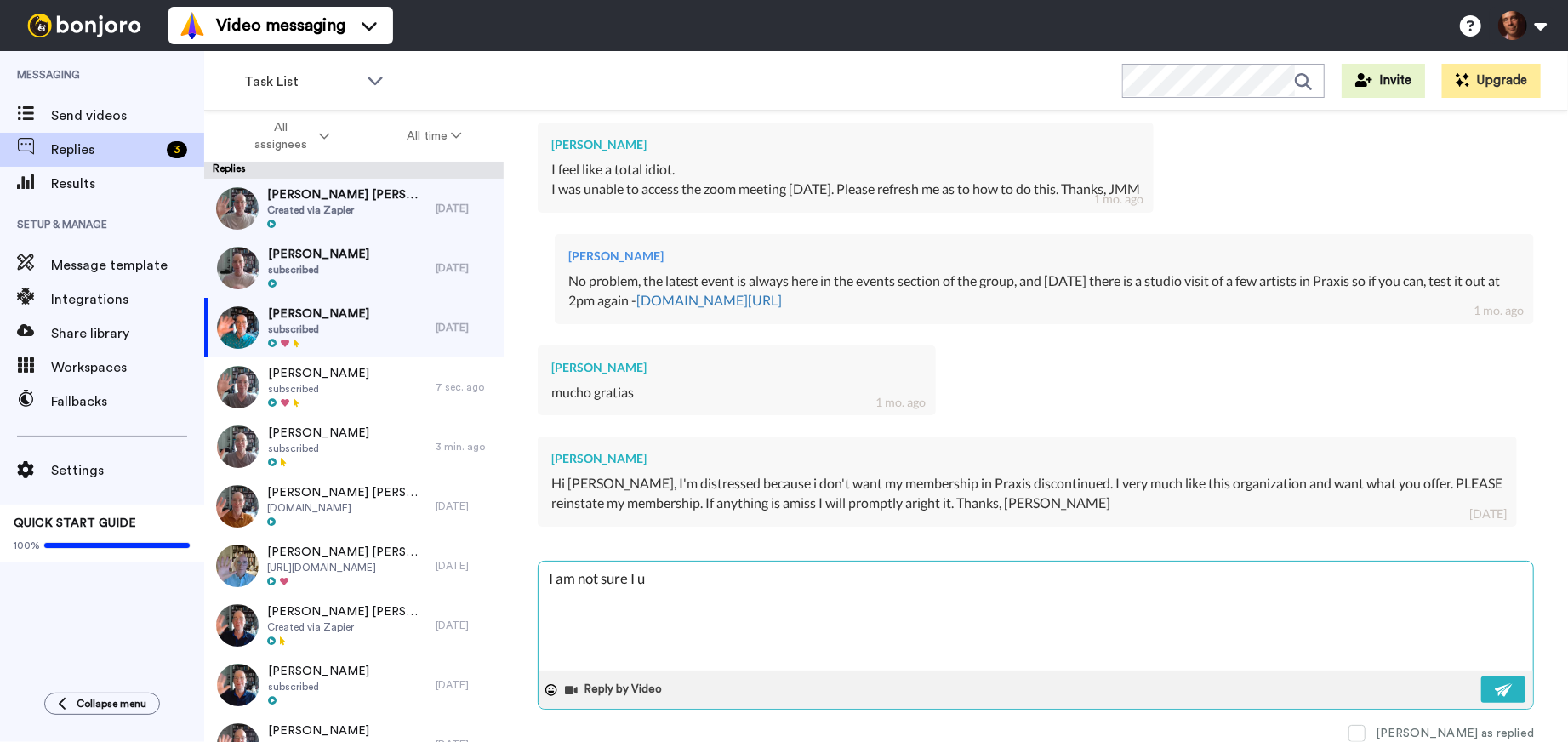
type textarea "x"
type textarea "I am not sure I un"
type textarea "x"
type textarea "I am not sure I und"
type textarea "x"
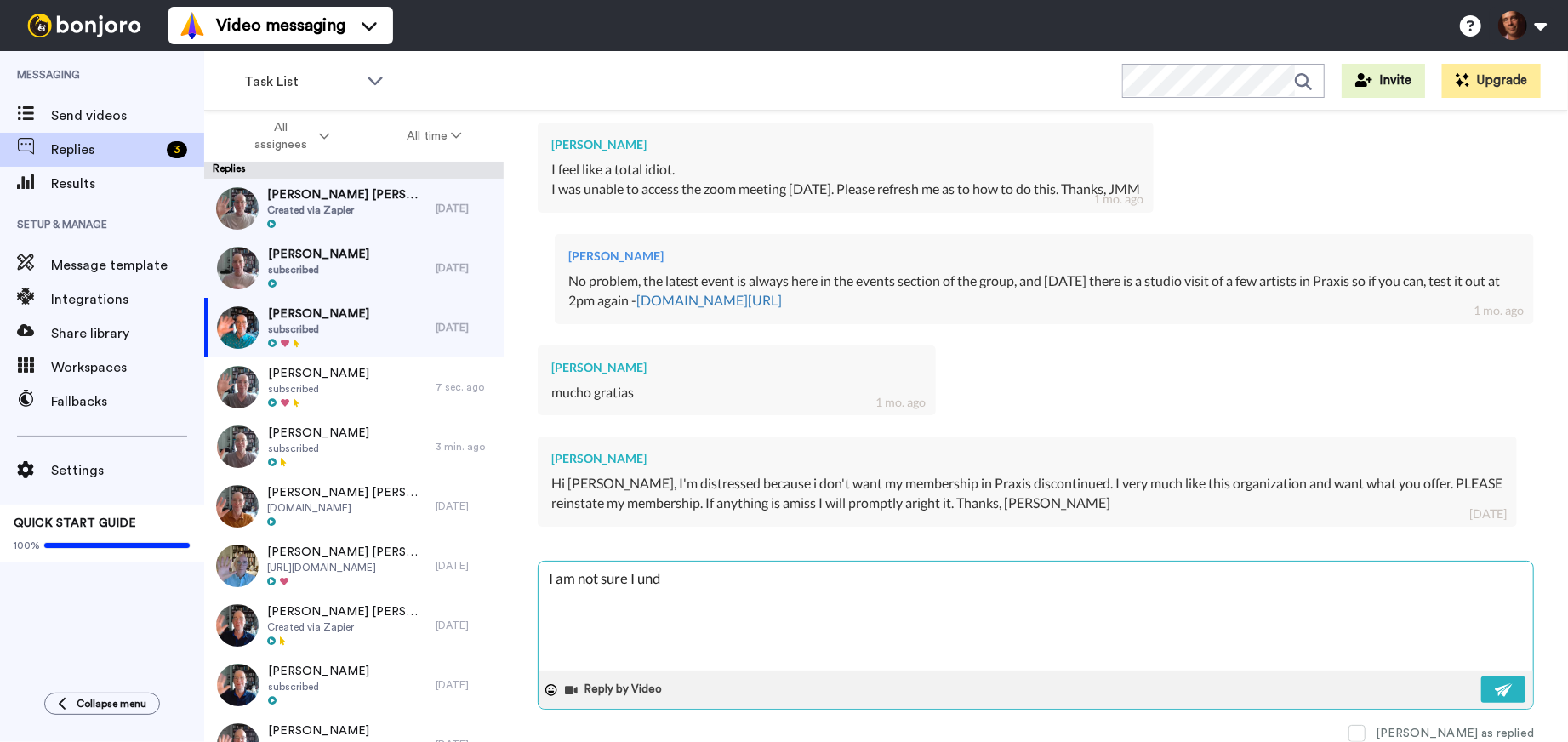
type textarea "I am not sure I unde"
type textarea "x"
type textarea "I am not sure I under"
type textarea "x"
type textarea "I am not sure I unders"
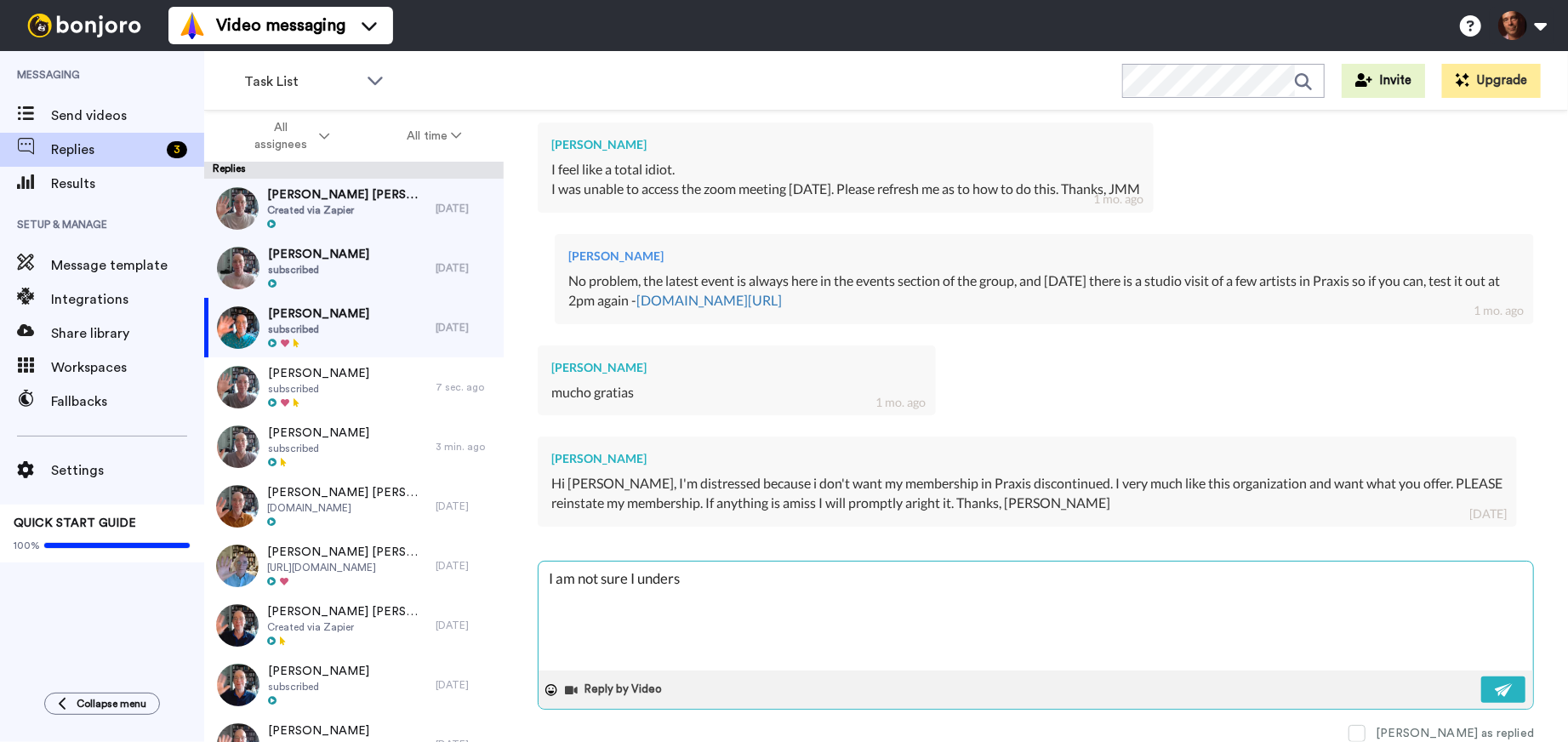
type textarea "x"
type textarea "I am not sure I underst"
type textarea "x"
type textarea "I am not sure I understa"
type textarea "x"
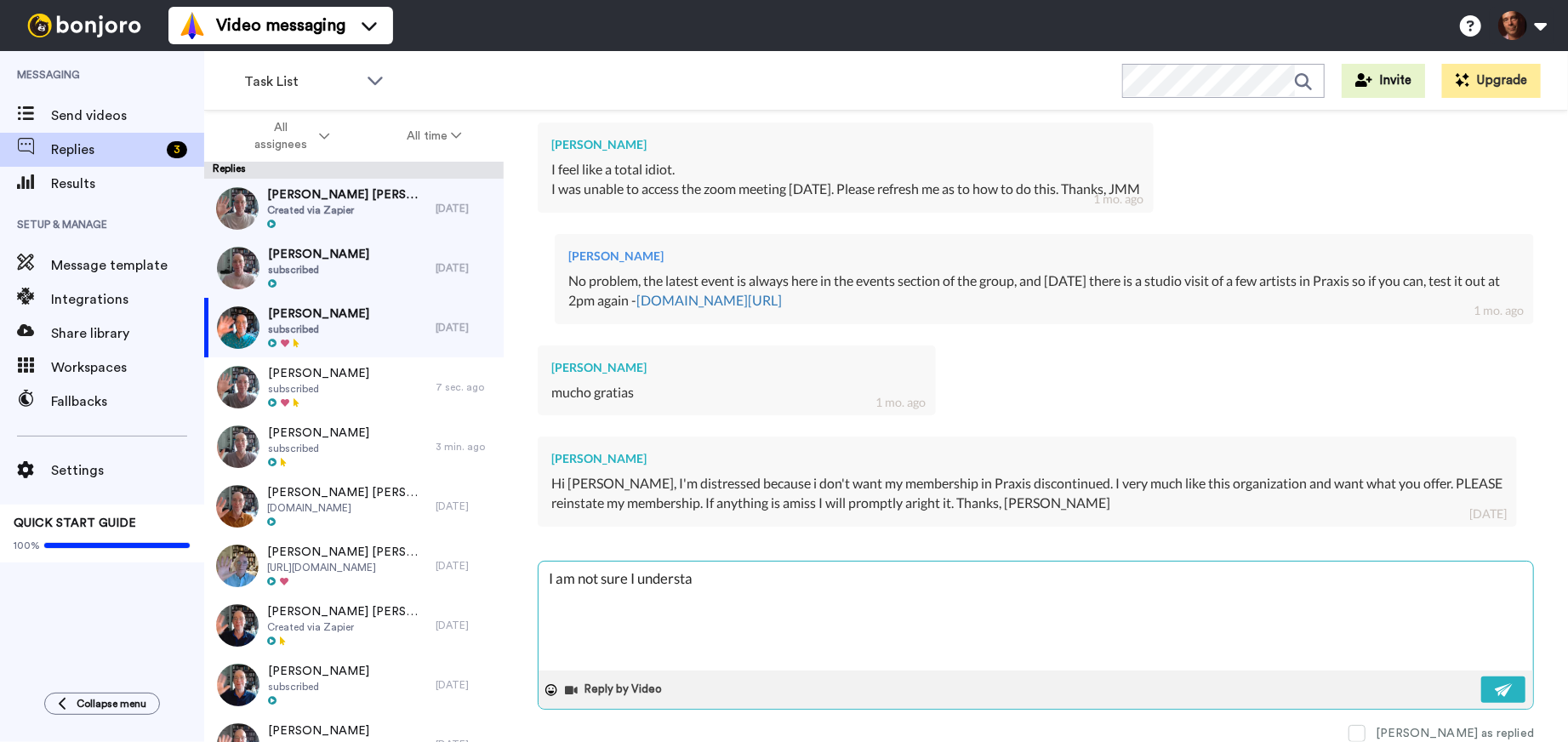
type textarea "I am not sure I understan"
type textarea "x"
type textarea "I am not sure I understand"
type textarea "x"
type textarea "I am not sure I understand,"
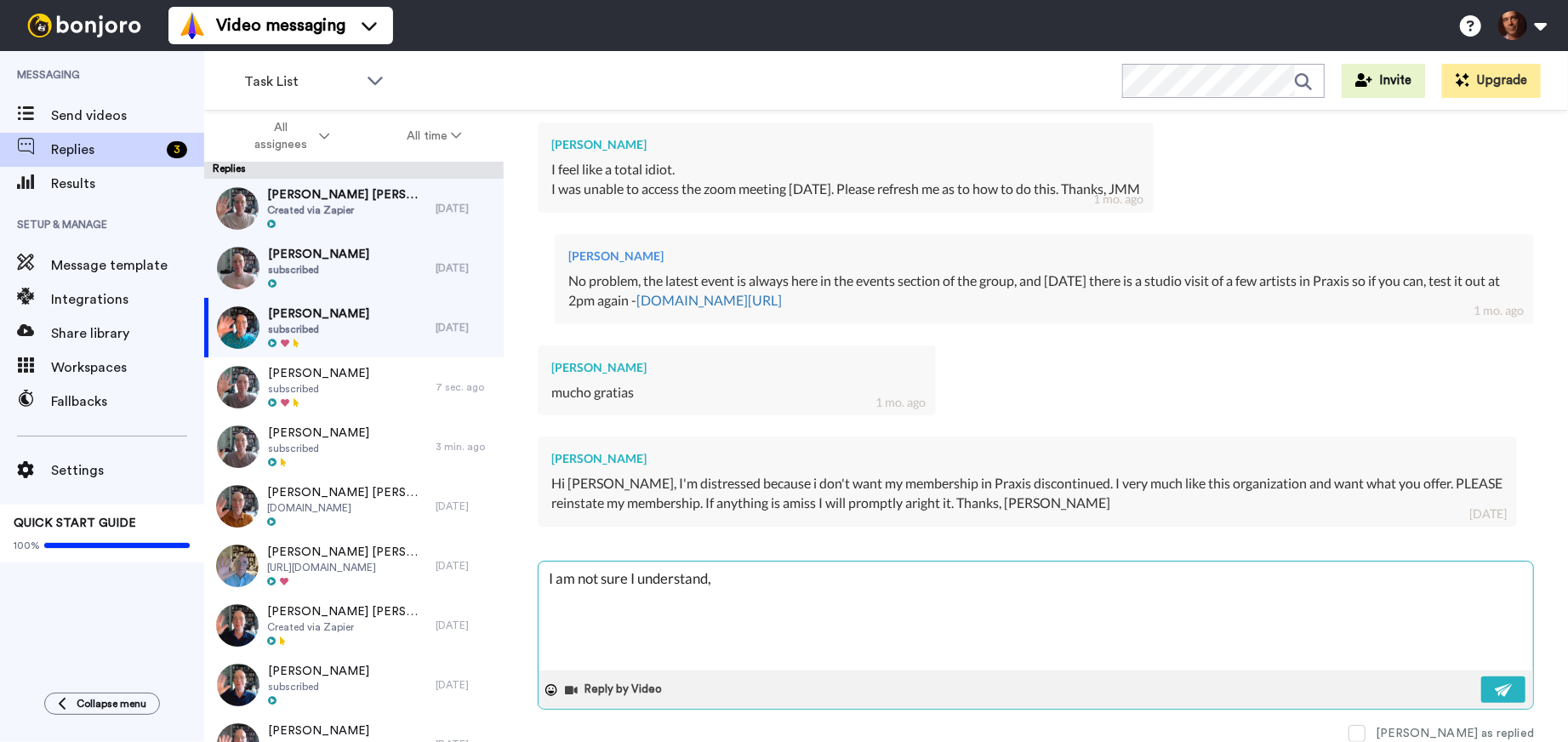
type textarea "x"
type textarea "I am not sure I understand,"
type textarea "x"
type textarea "I am not sure I understand, w"
type textarea "x"
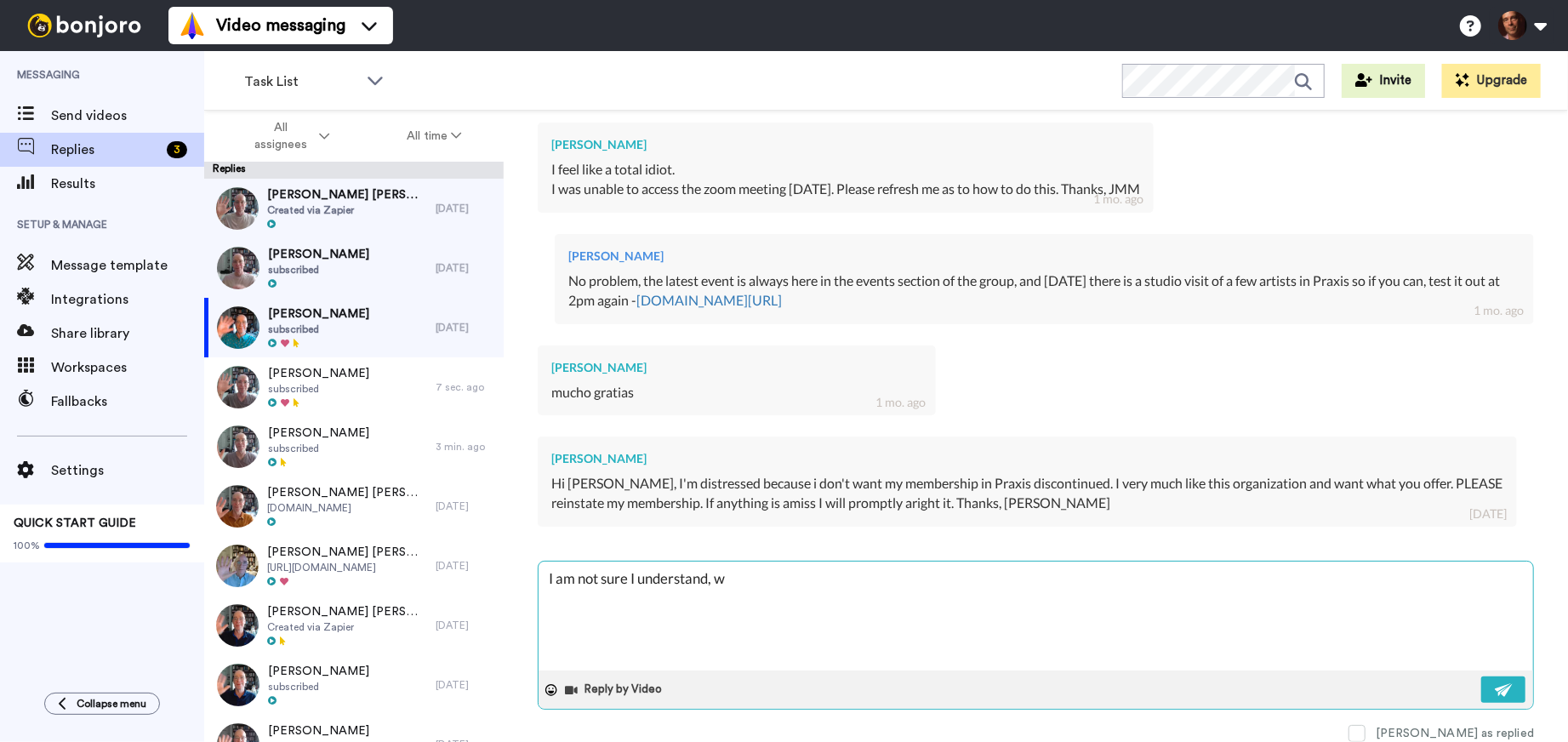
type textarea "I am not sure I understand, wa"
type textarea "x"
type textarea "I am not sure I understand, was"
type textarea "x"
type textarea "I am not sure I understand, was"
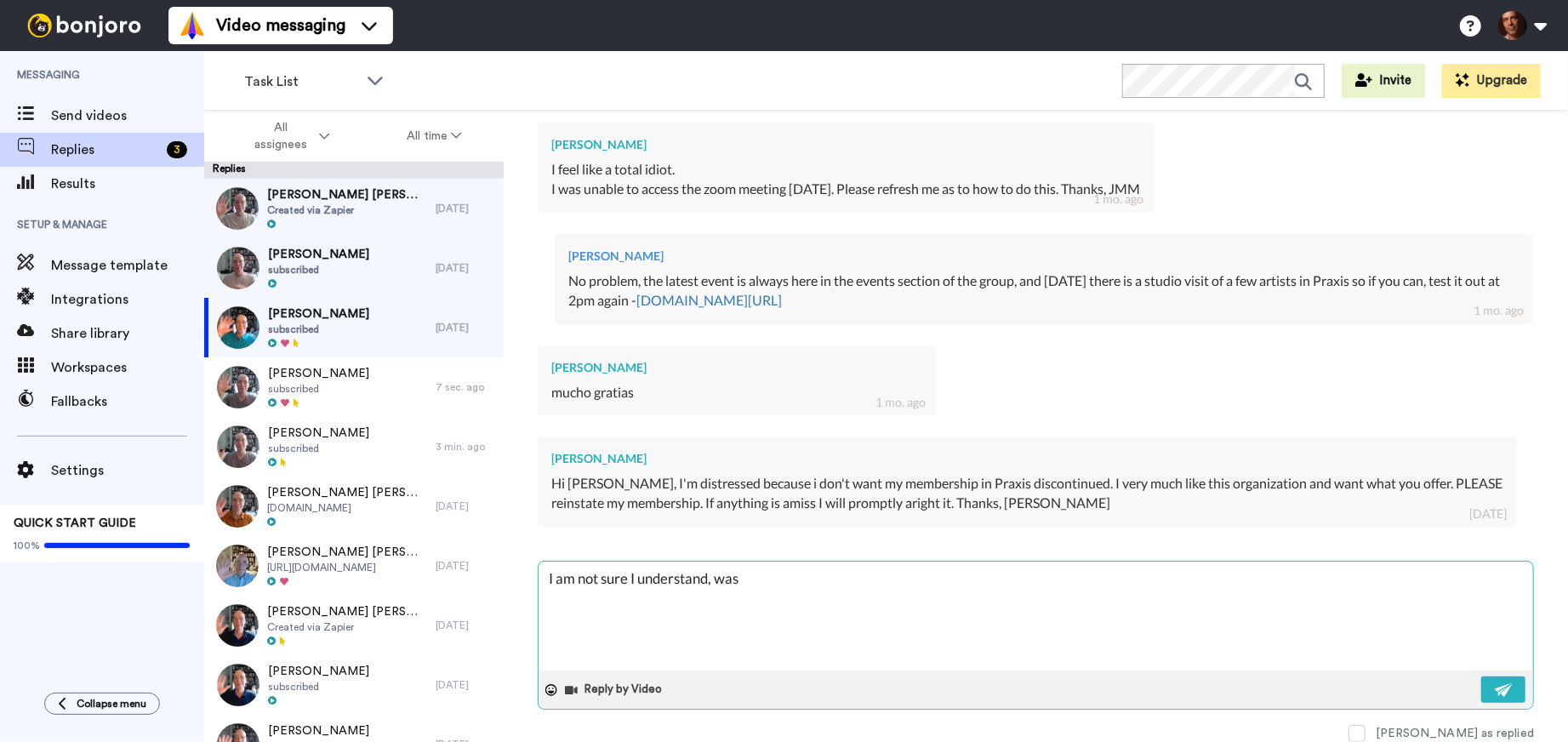
type textarea "x"
type textarea "I am not sure I understand, was w"
type textarea "x"
type textarea "I am not sure I understand, was wa"
type textarea "x"
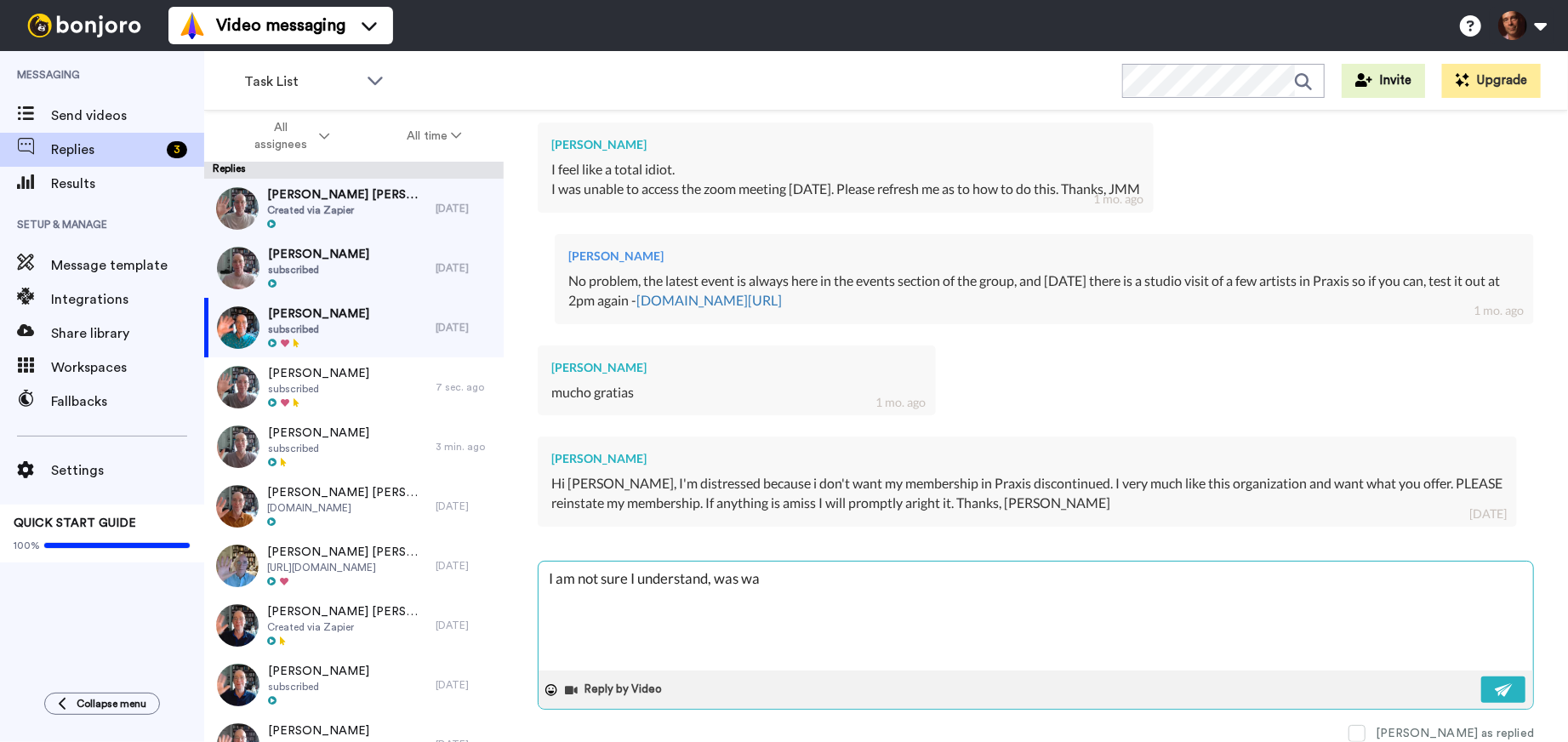
type textarea "I am not sure I understand, was was"
type textarea "x"
type textarea "I am not sure I understand, was was"
type textarea "x"
type textarea "I am not sure I understand, was was i"
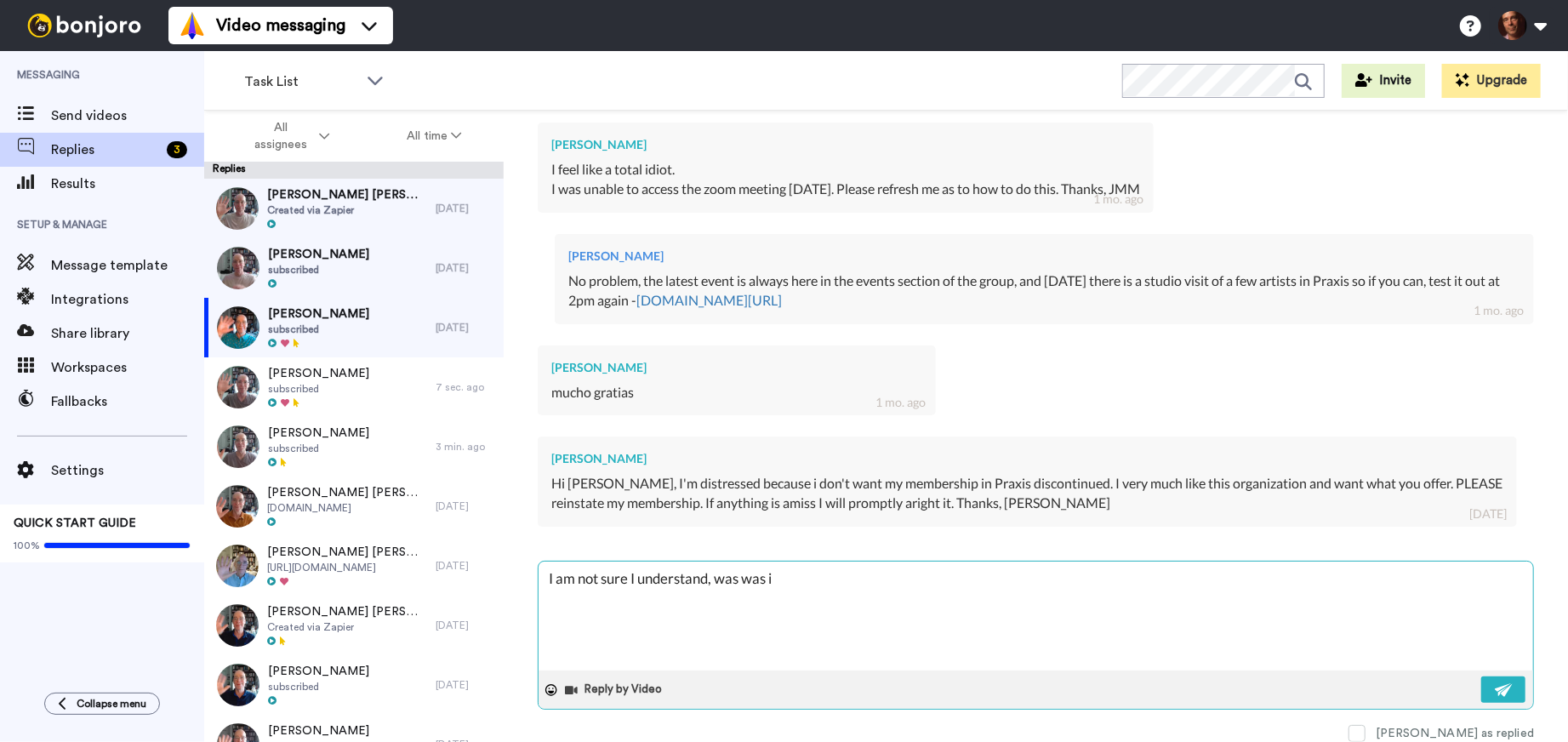
type textarea "x"
type textarea "I am not sure I understand, was was it"
type textarea "x"
type textarea "I am not sure I understand, was was it"
type textarea "x"
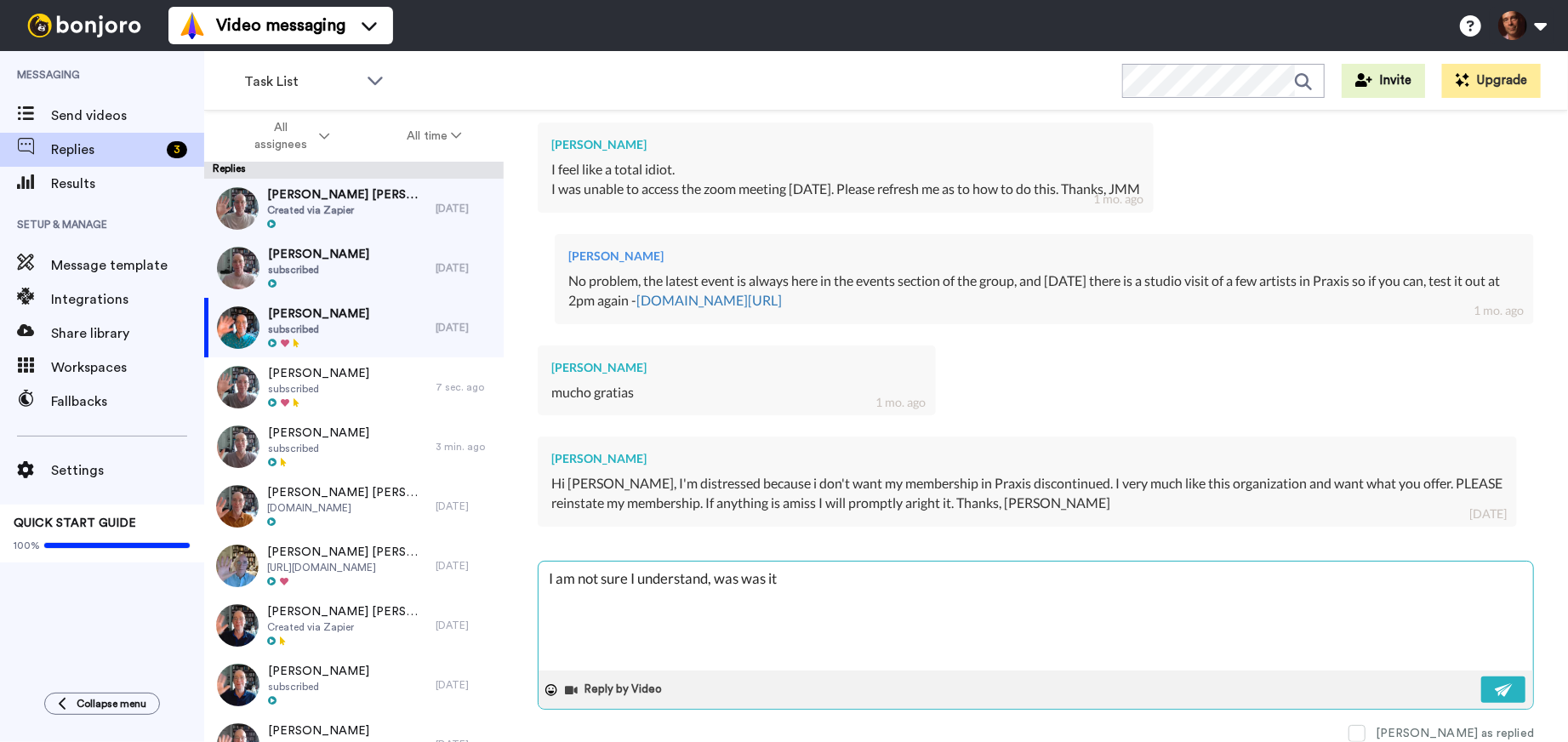
type textarea "I am not sure I understand, was was it d"
type textarea "x"
type textarea "I am not sure I understand, was was it di"
type textarea "x"
type textarea "I am not sure I understand, was was it dis"
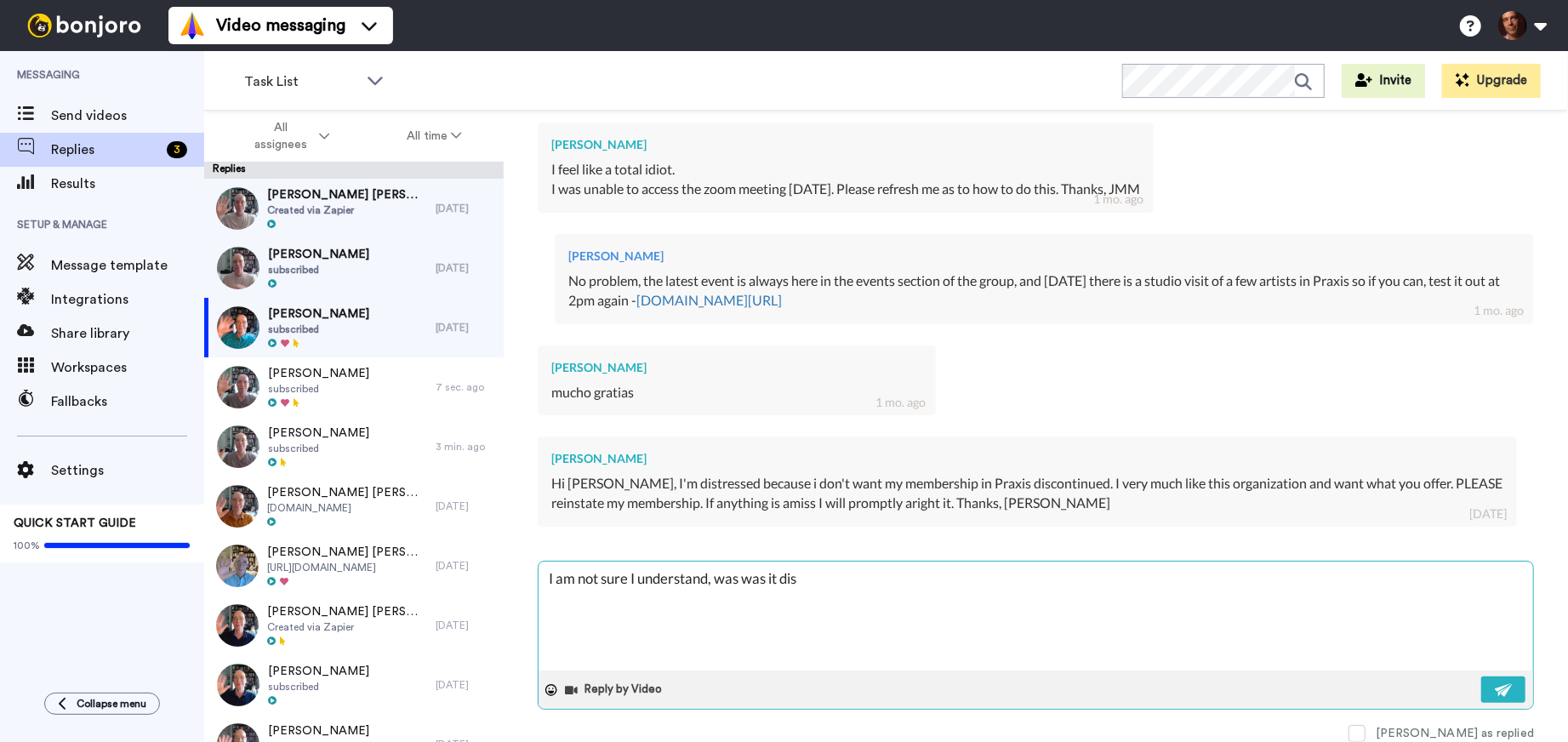
type textarea "x"
type textarea "I am not sure I understand, was was it disc"
type textarea "x"
type textarea "I am not sure I understand, was was it disco"
type textarea "x"
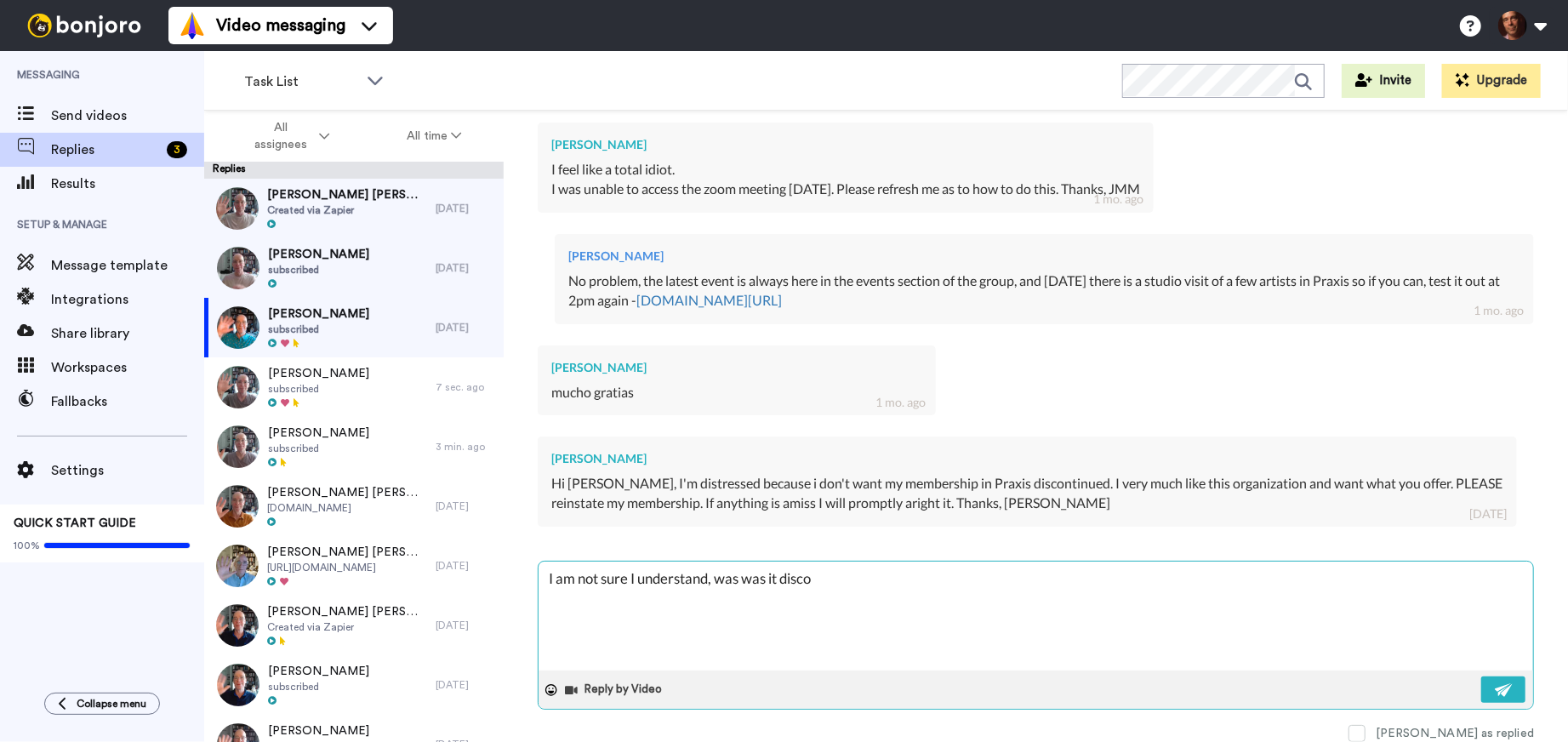
type textarea "I am not sure I understand, was was it discon"
type textarea "x"
type textarea "I am not sure I understand, was was it discont"
type textarea "x"
type textarea "I am not sure I understand, was was it disconti"
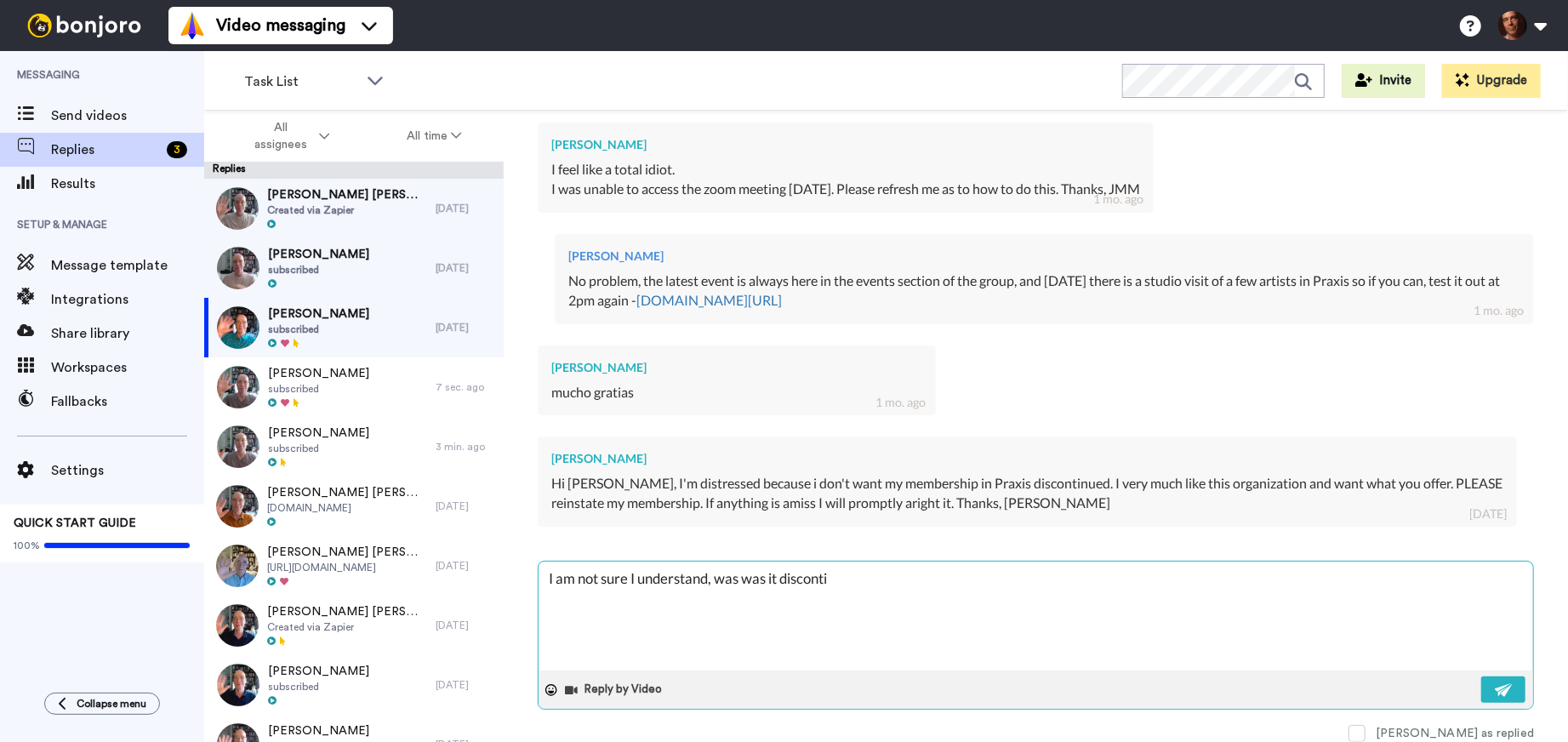
type textarea "x"
type textarea "I am not sure I understand, was was it discontiu"
type textarea "x"
type textarea "I am not sure I understand, was was it discontiue"
type textarea "x"
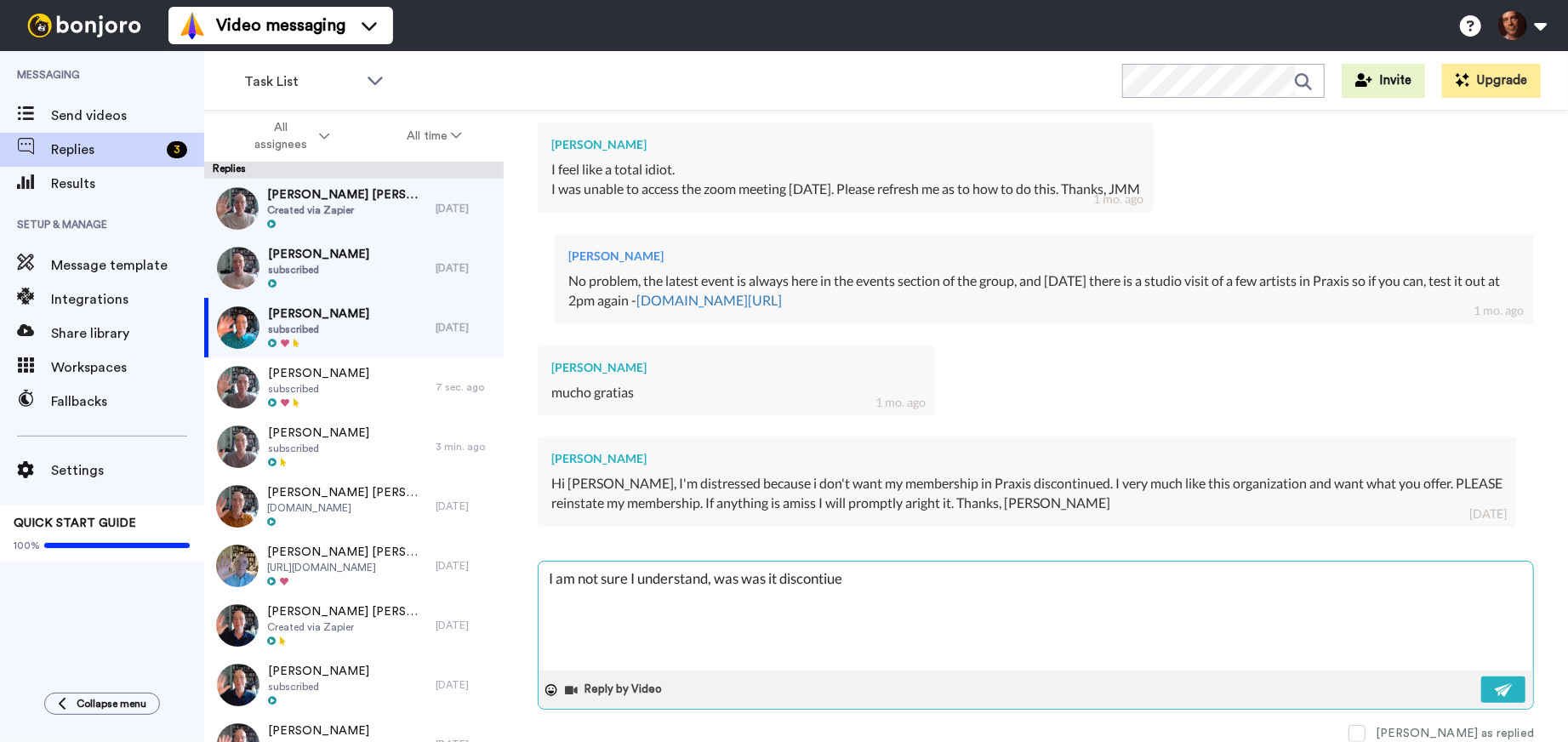
type textarea "I am not sure I understand, was was it discontiues"
type textarea "x"
type textarea "I am not sure I understand, was was it discontiues?"
type textarea "x"
type textarea "I am not sure I understand, was was it discontiues"
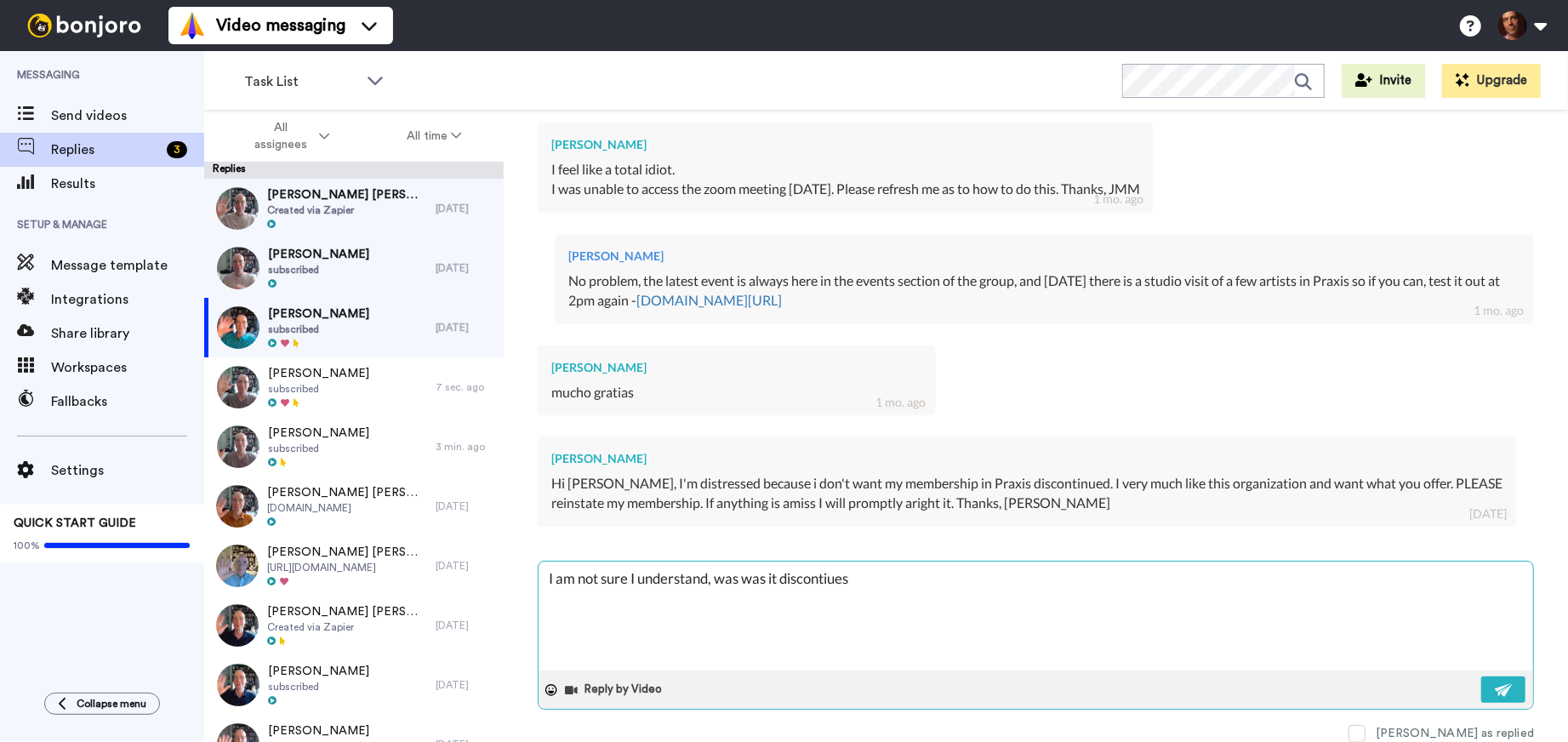
type textarea "x"
type textarea "I am not sure I understand, was was it discontiue"
type textarea "x"
type textarea "I am not sure I understand, was was it discontiued"
type textarea "x"
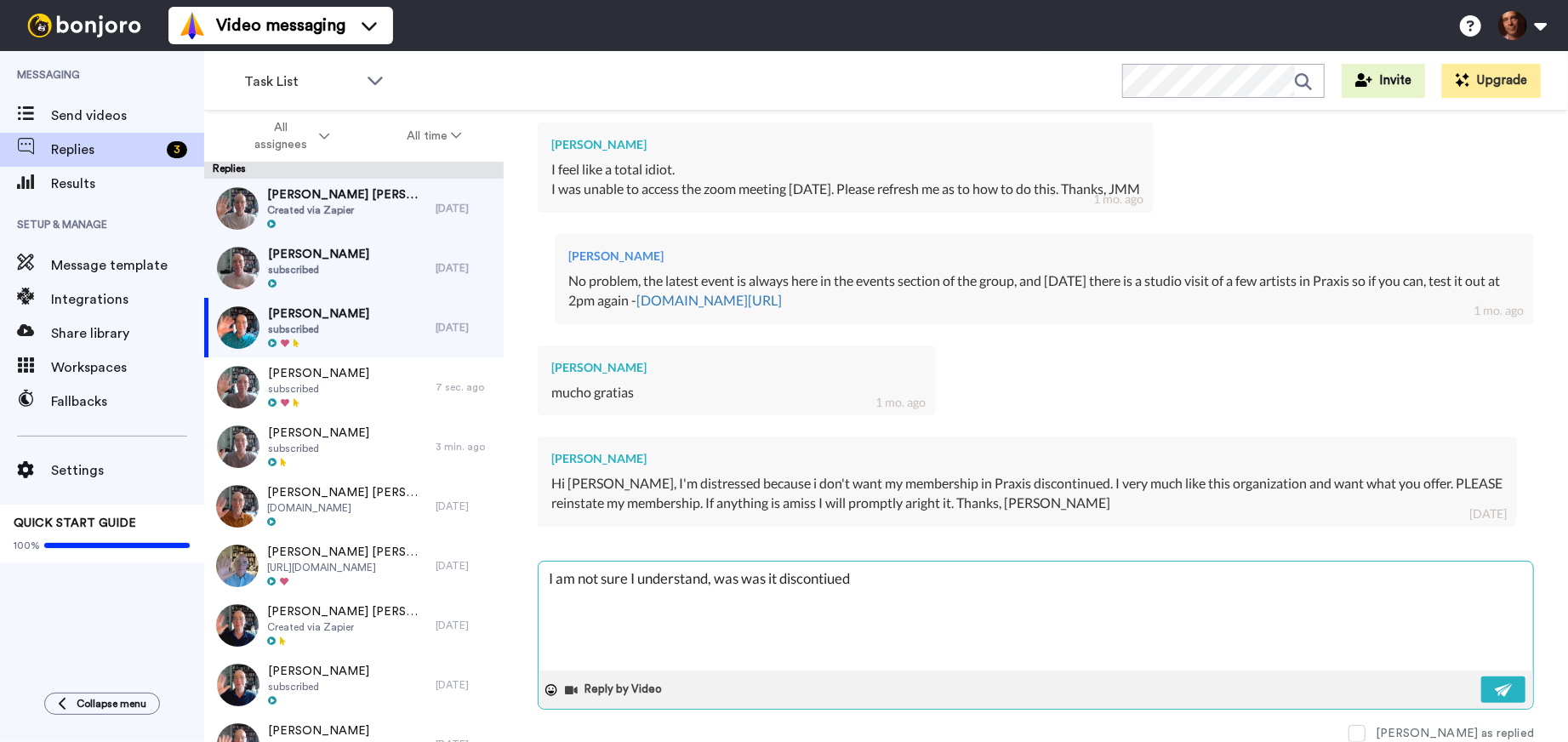
type textarea "I am not sure I understand, was was it discontiued?"
type textarea "x"
type textarea "I am not sure I understand, was was it discontiued?"
type textarea "x"
type textarea "I am not sure I understand, was was it discontiued? A"
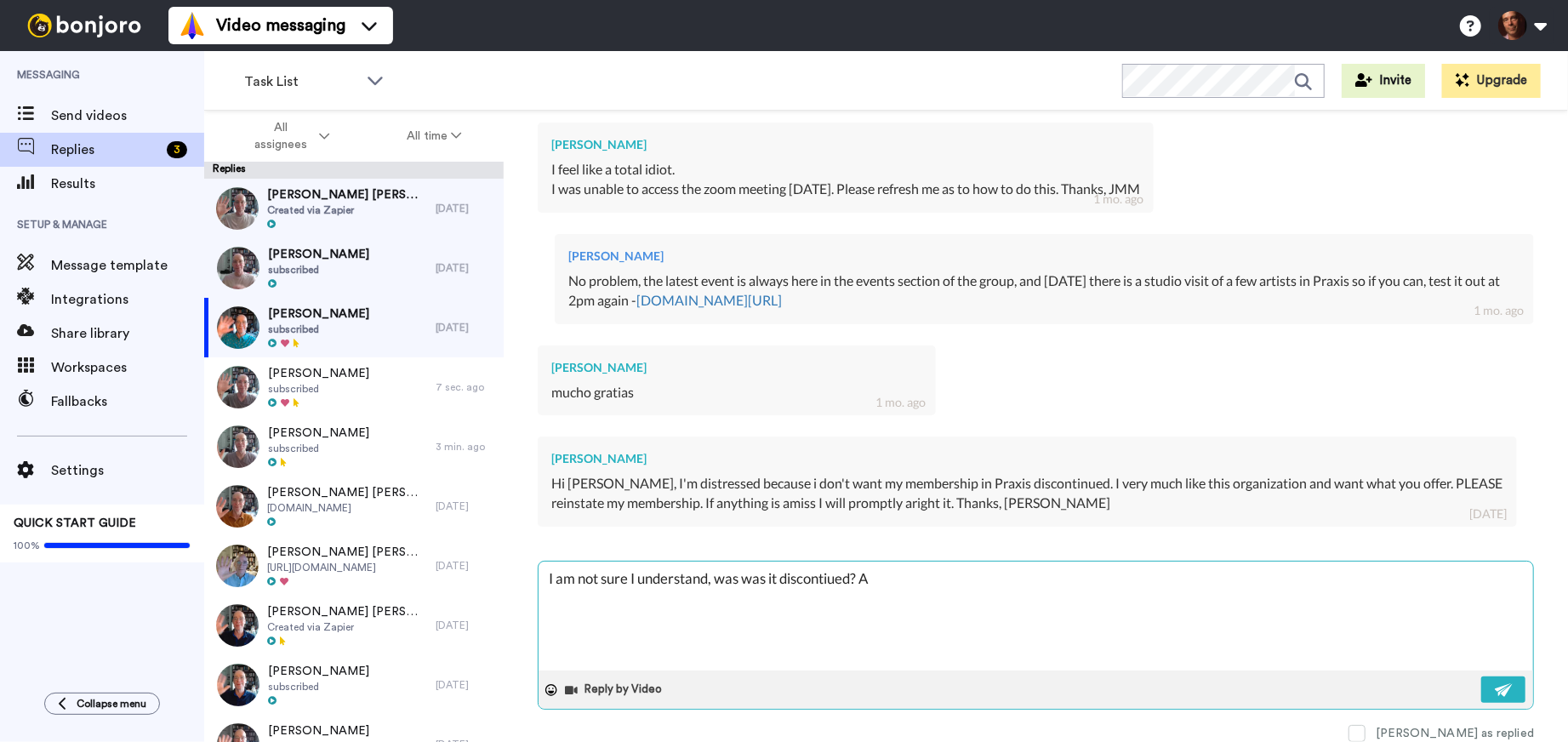
type textarea "x"
type textarea "I am not sure I understand, was was it discontiued? Al"
type textarea "x"
type textarea "I am not sure I understand, was was it discontiued? Als"
type textarea "x"
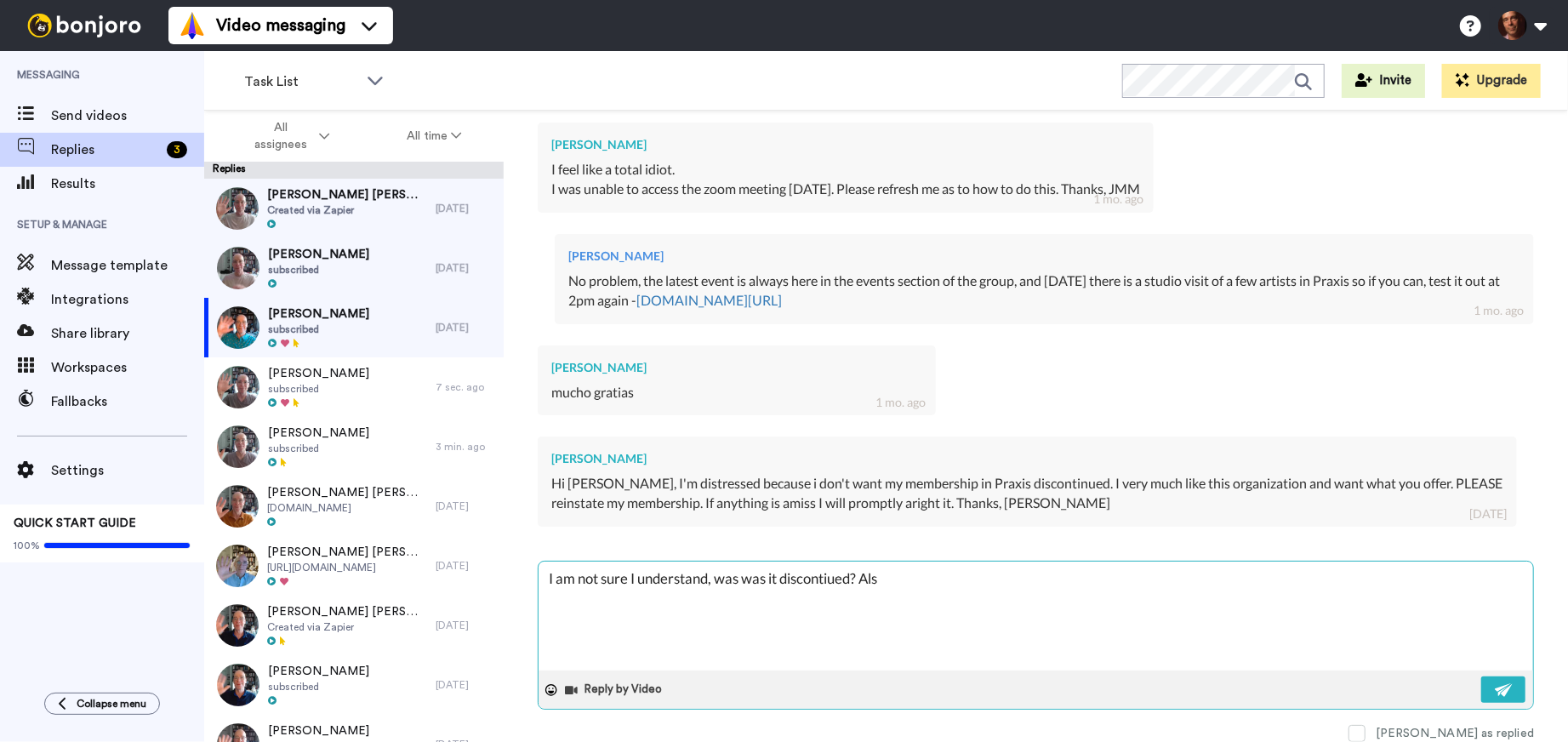
type textarea "I am not sure I understand, was was it discontiued? Also"
type textarea "x"
type textarea "I am not sure I understand, was was it discontiued? Also,"
type textarea "x"
type textarea "I am not sure I understand, was was it discontiued? Also,"
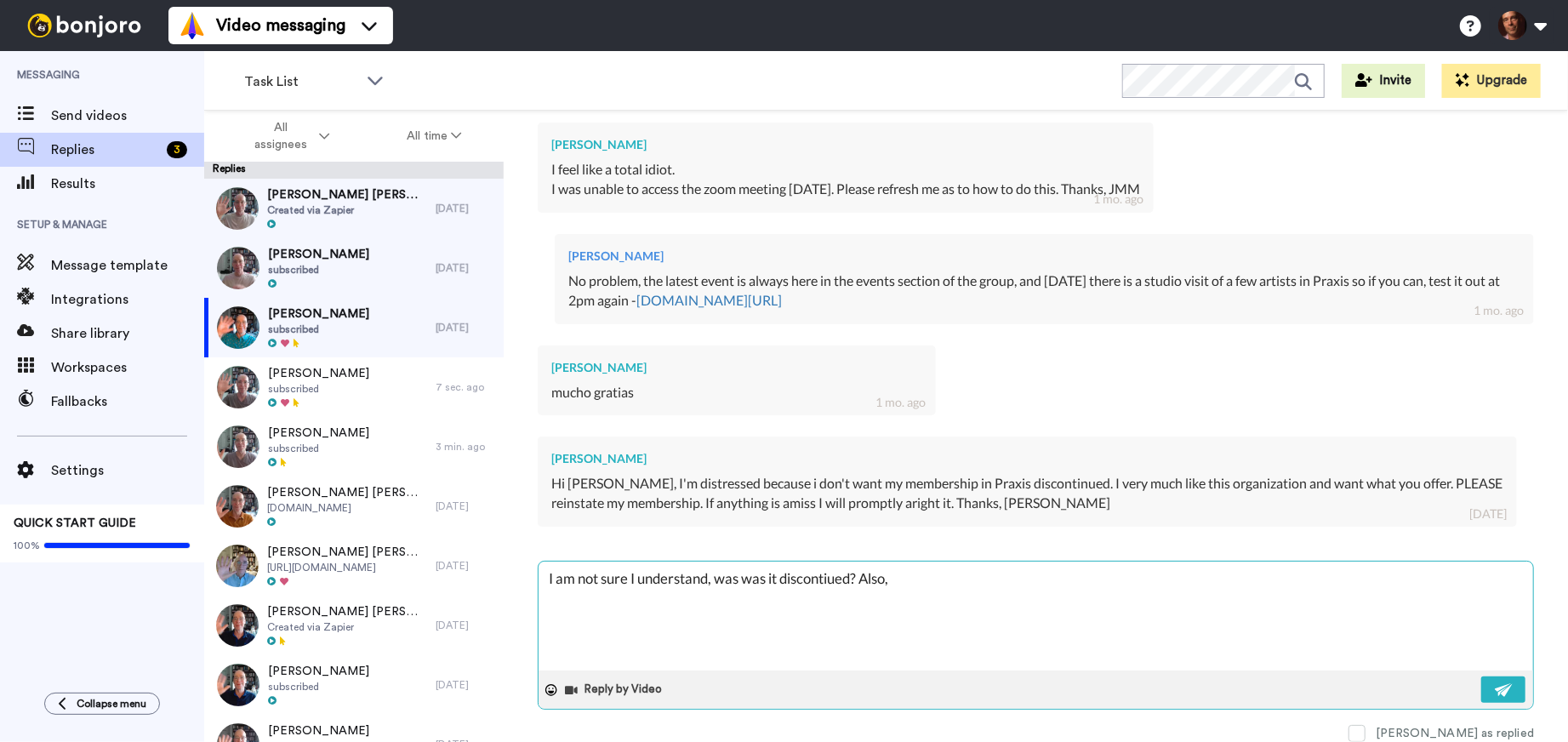
type textarea "x"
type textarea "I am not sure I understand, was was it discontiued? Also, c"
type textarea "x"
type textarea "I am not sure I understand, was was it discontiued? Also, ca"
type textarea "x"
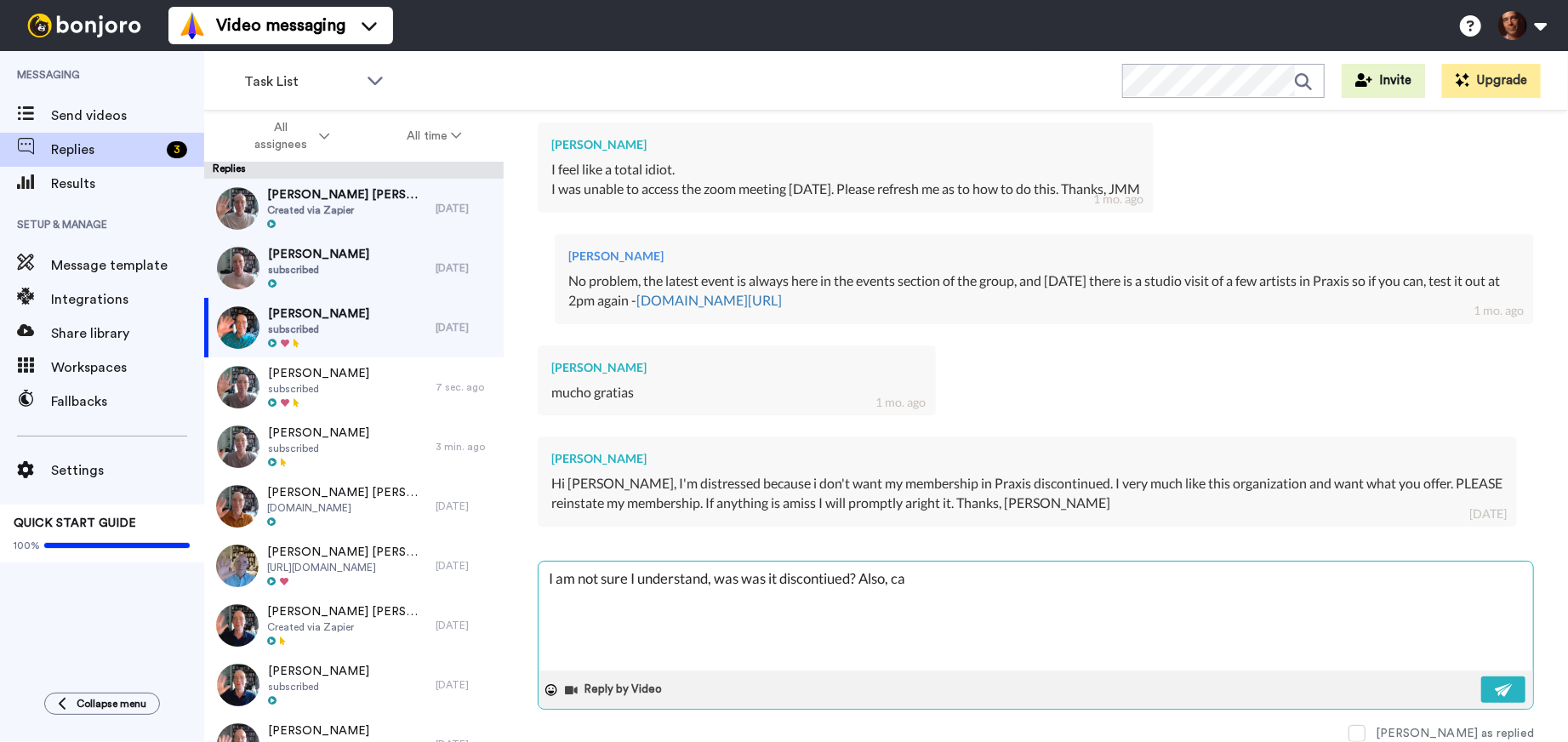
type textarea "I am not sure I understand, was was it discontiued? Also, can"
type textarea "x"
type textarea "I am not sure I understand, was was it discontiued? Also, can"
type textarea "x"
type textarea "I am not sure I understand, was was it discontiued? Also, can y"
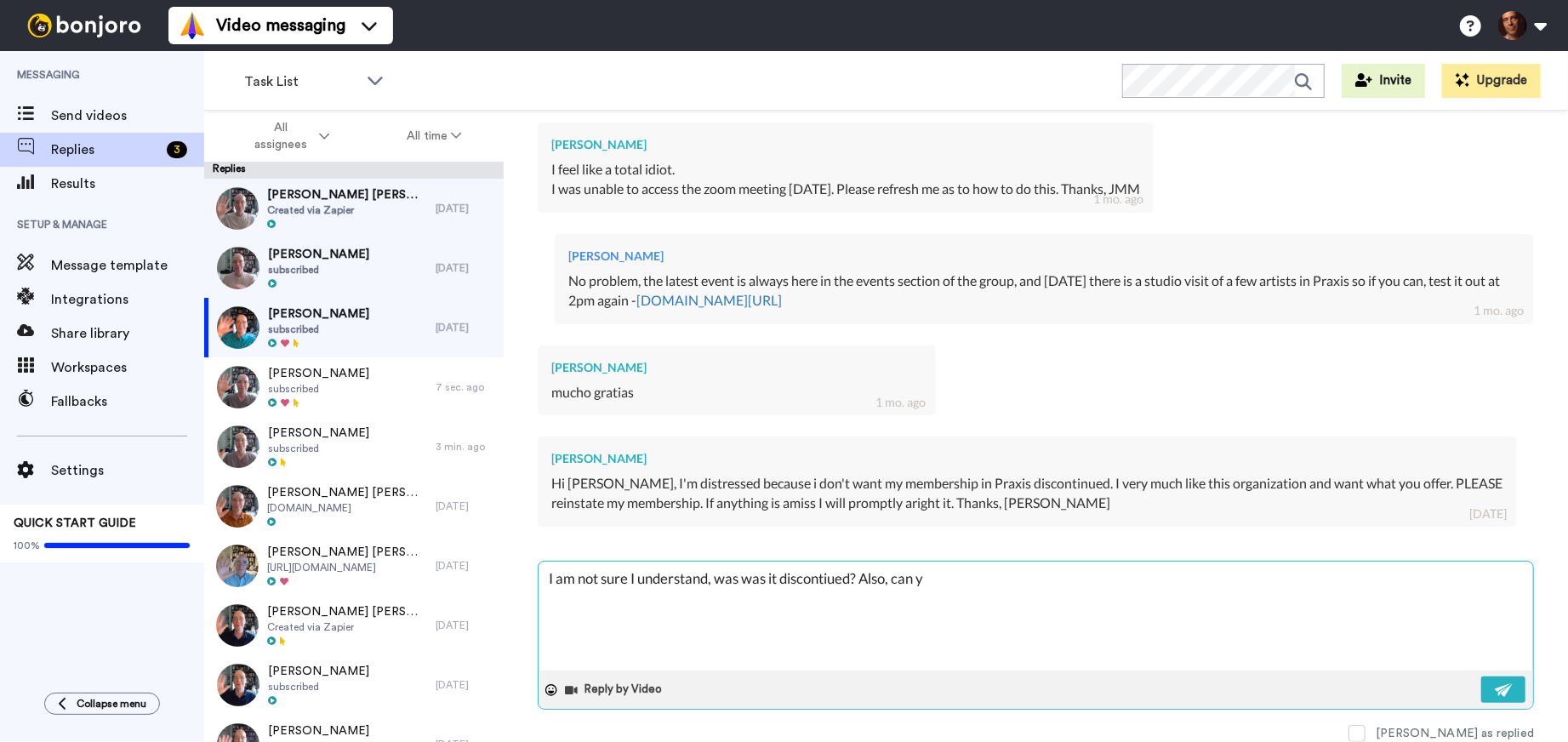
type textarea "x"
type textarea "I am not sure I understand, was was it discontiued? Also, can yo"
type textarea "x"
type textarea "I am not sure I understand, was was it discontiued? Also, can you"
type textarea "x"
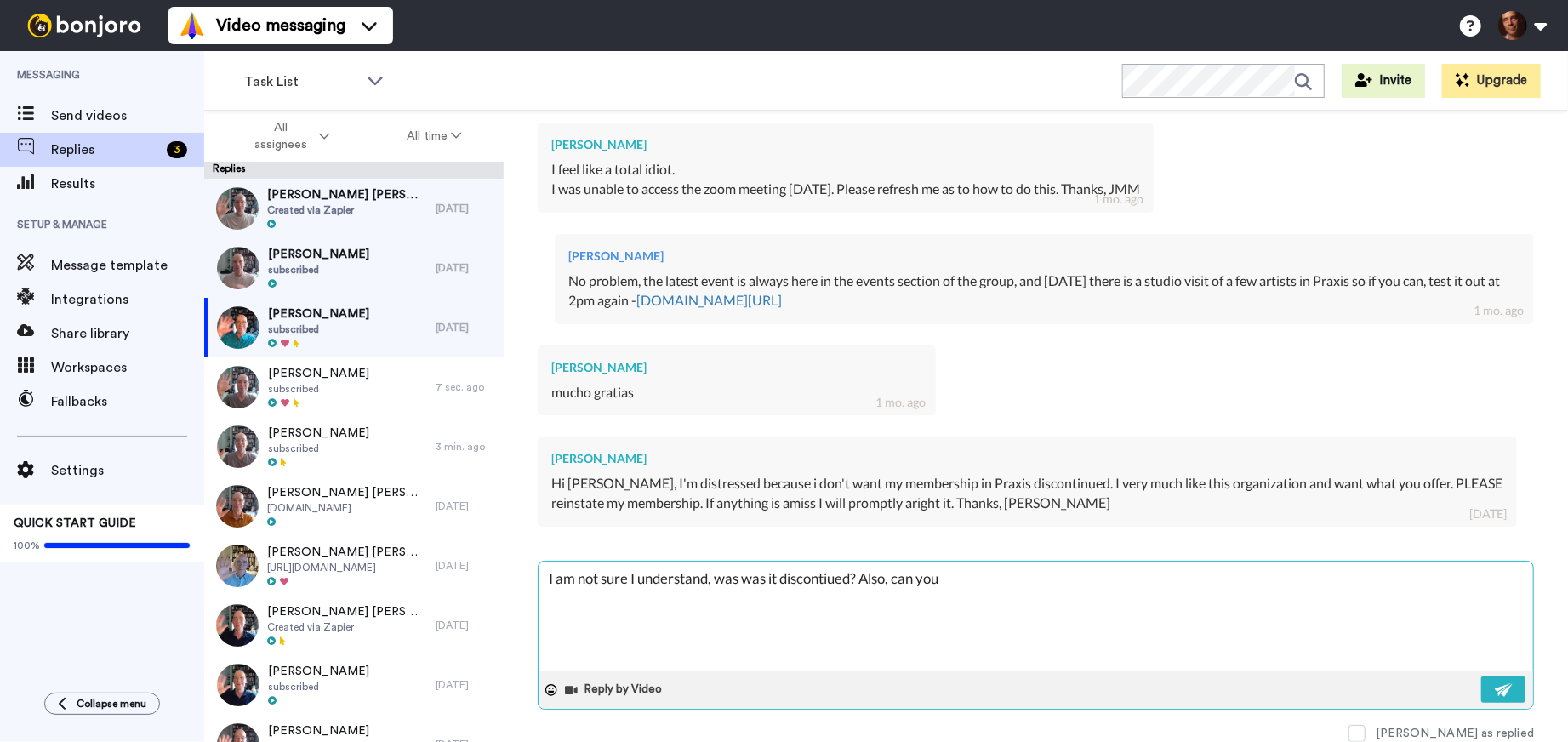
type textarea "I am not sure I understand, was was it discontiued? Also, can you"
type textarea "x"
type textarea "I am not sure I understand, was was it discontiued? Also, can you w"
type textarea "x"
type textarea "I am not sure I understand, was was it discontiued? Also, can you wr"
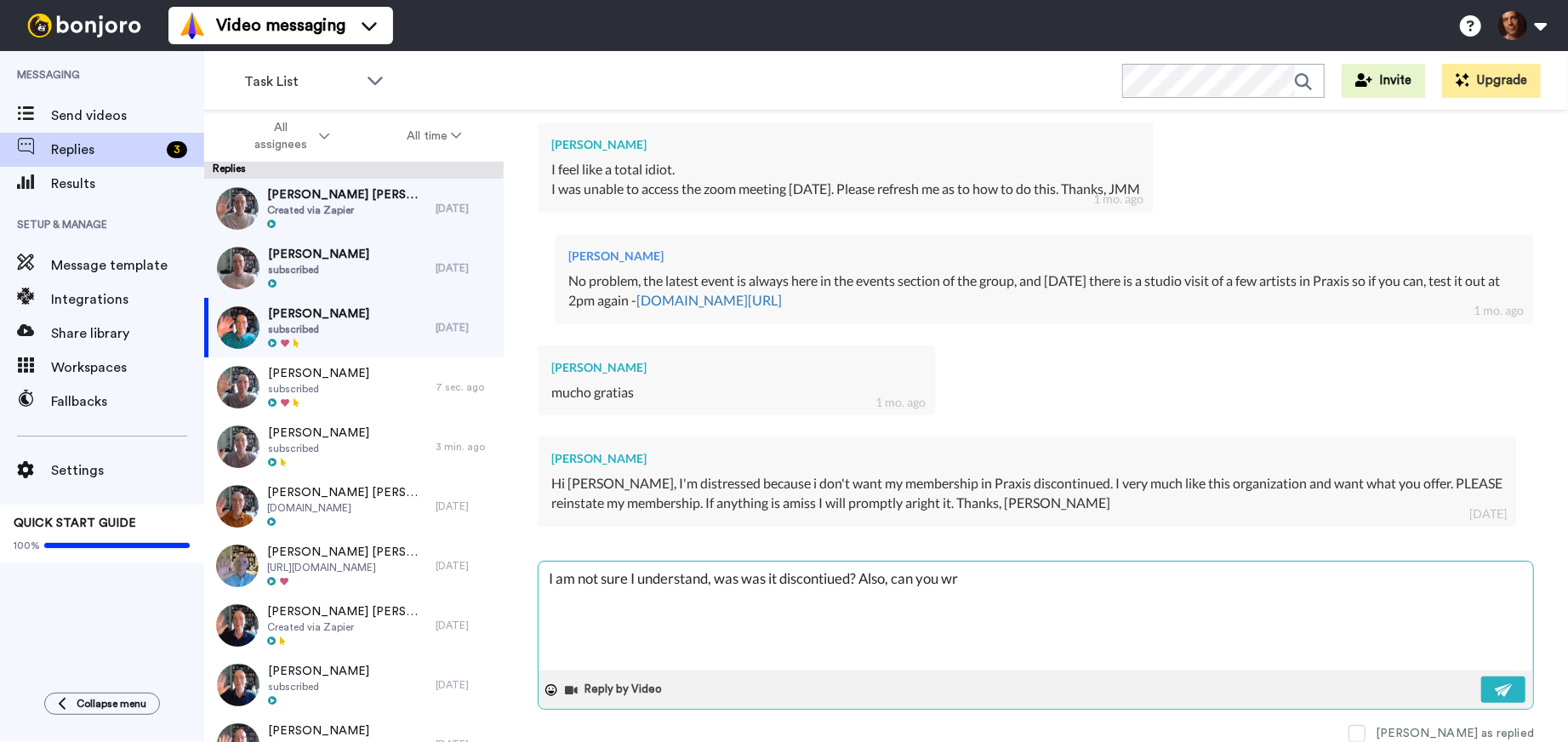
type textarea "x"
type textarea "I am not sure I understand, was was it discontiued? Also, can you wro"
type textarea "x"
type textarea "I am not sure I understand, was was it discontiued? Also, can you wrot"
type textarea "x"
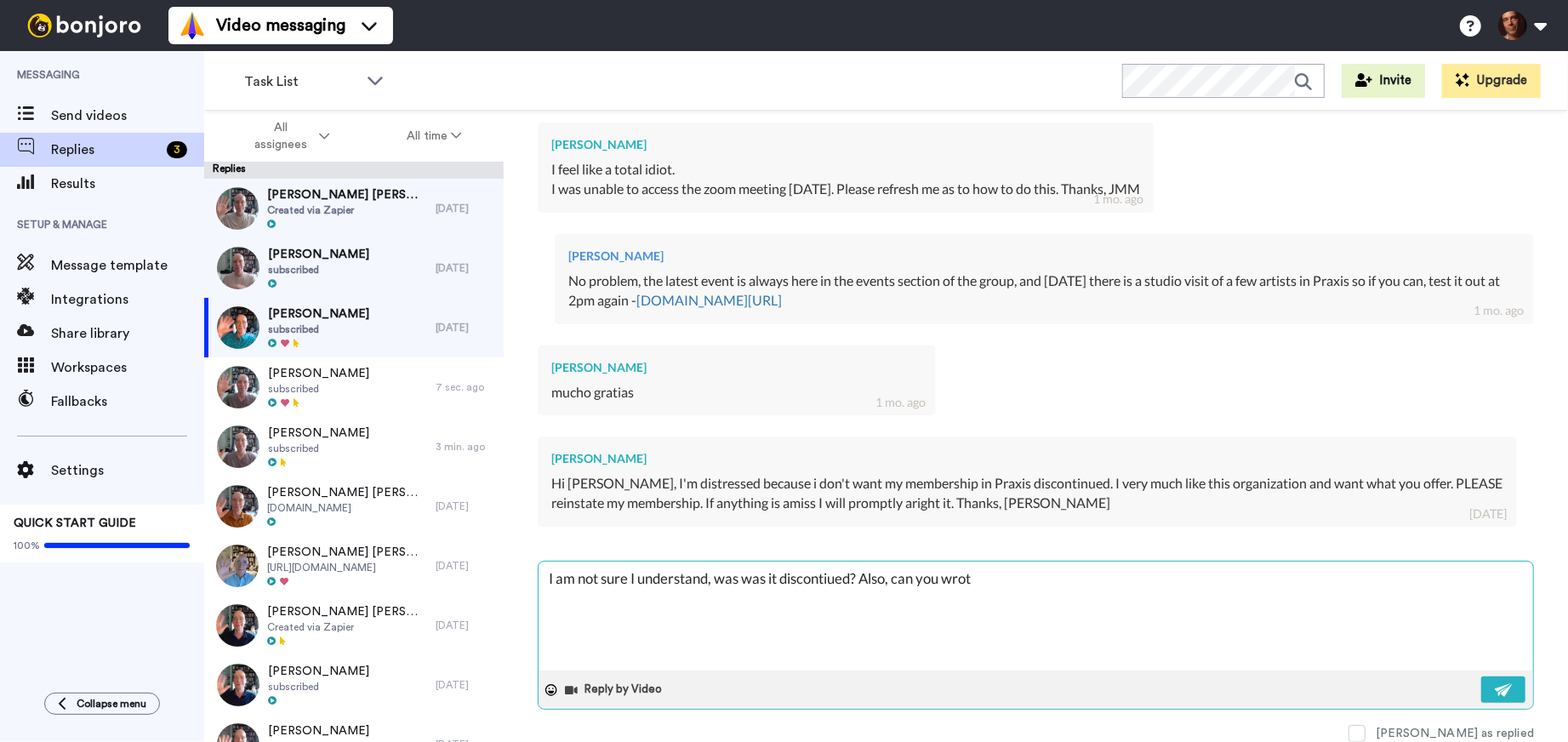
type textarea "I am not sure I understand, was was it discontiued? Also, can you wrote"
type textarea "x"
type textarea "I am not sure I understand, was was it discontiued? Also, can you wrote"
type textarea "x"
type textarea "I am not sure I understand, was was it discontiued? Also, can you wrote t"
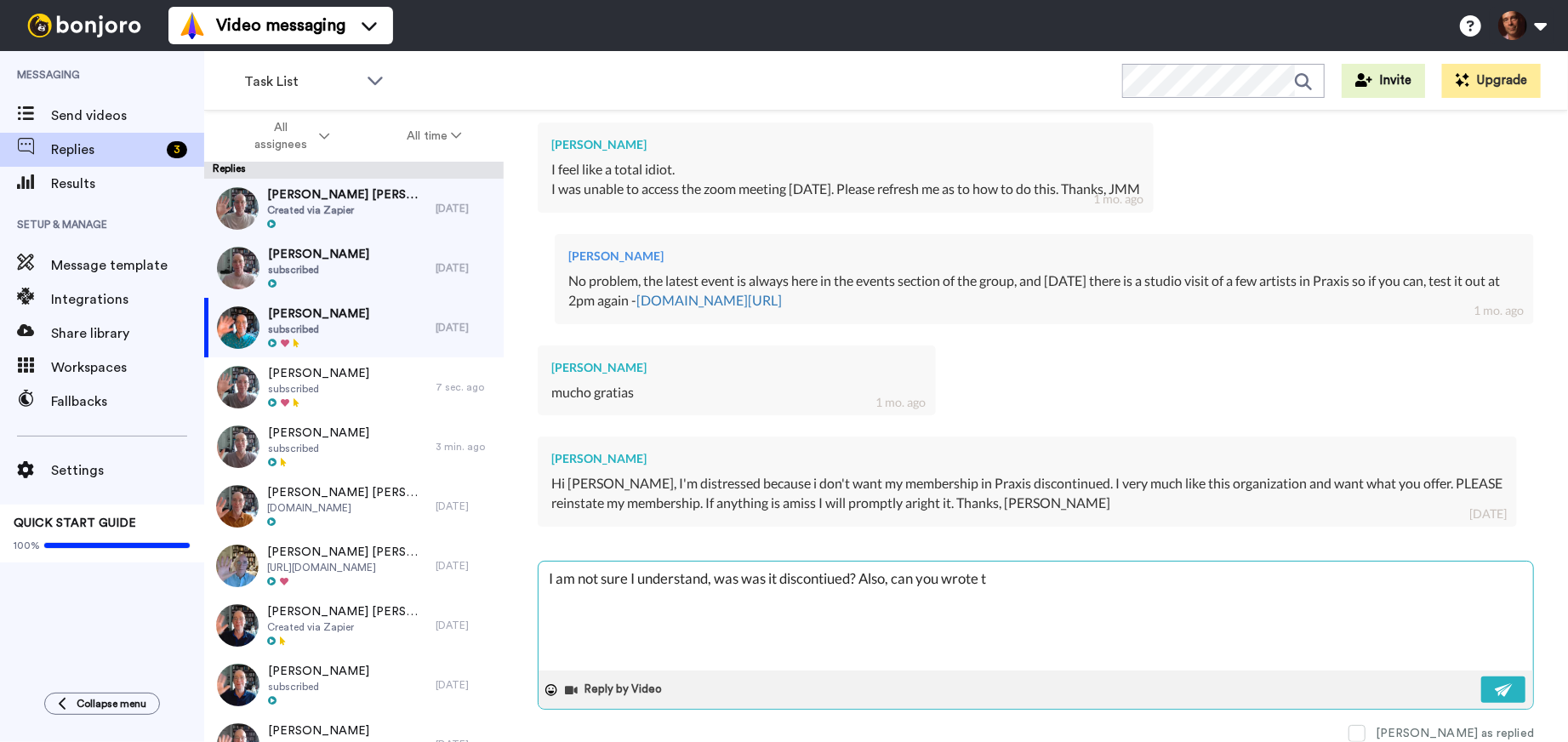
type textarea "x"
type textarea "I am not sure I understand, was was it discontiued? Also, can you wrote to"
type textarea "x"
type textarea "I am not sure I understand, was was it discontiued? Also, can you wrote to"
type textarea "x"
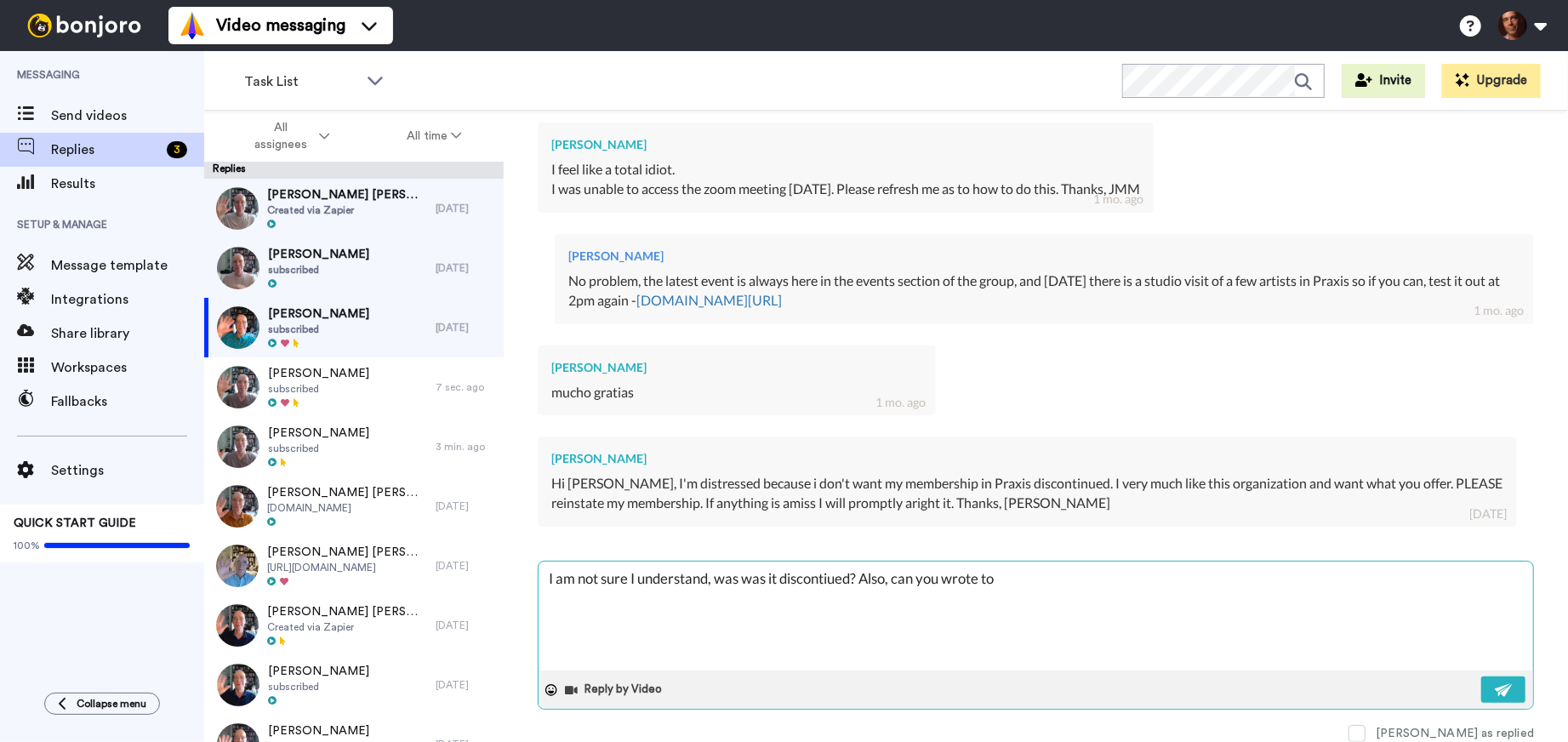
type textarea "I am not sure I understand, was was it discontiued? Also, can you wrote to t"
type textarea "x"
type textarea "I am not sure I understand, was was it discontiued? Also, can you wrote to th"
type textarea "x"
type textarea "I am not sure I understand, was was it discontiued? Also, can you wrote to thi"
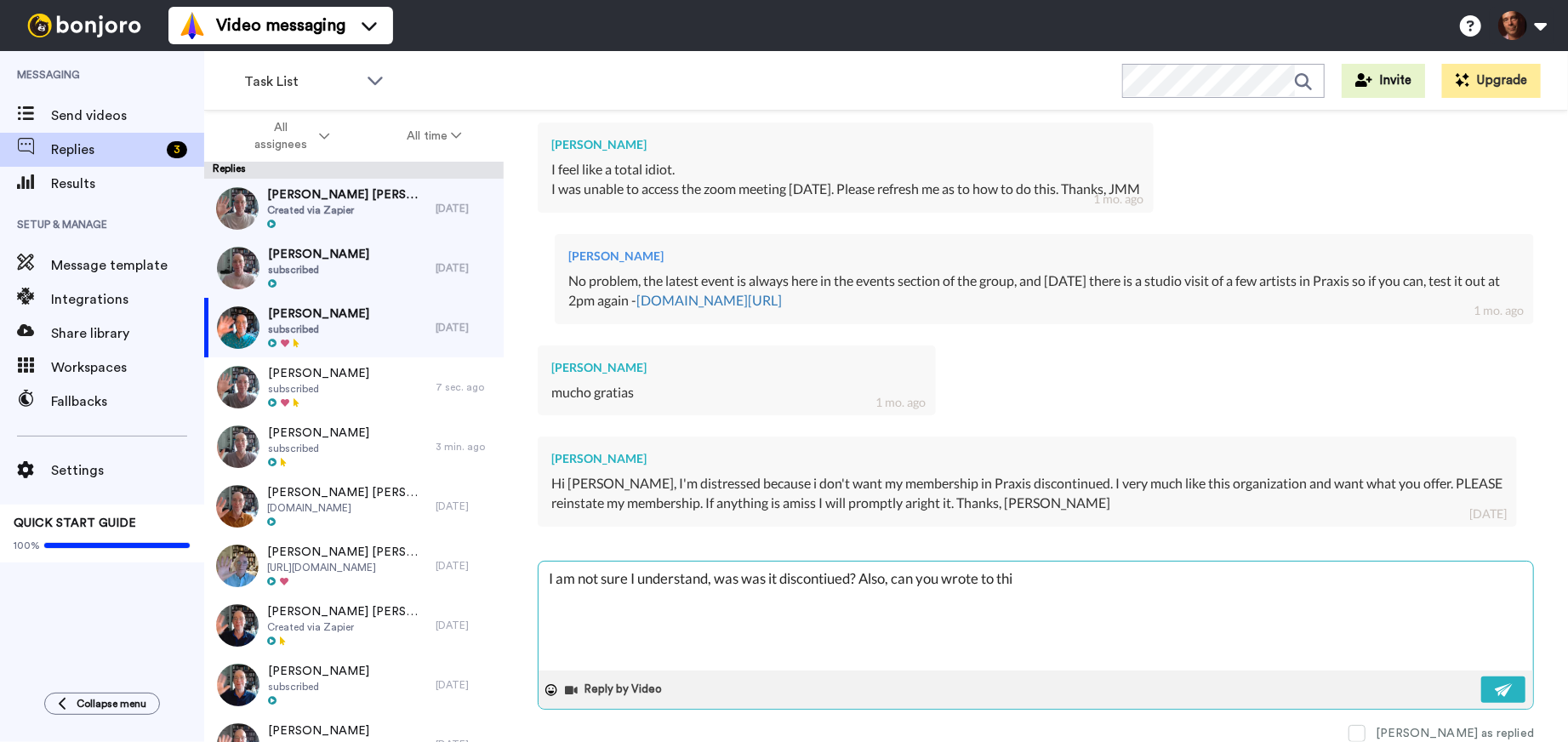
type textarea "x"
type textarea "I am not sure I understand, was was it discontiued? Also, can you wrote to this"
type textarea "x"
type textarea "I am not sure I understand, was was it discontiued? Also, can you wrote to this"
type textarea "x"
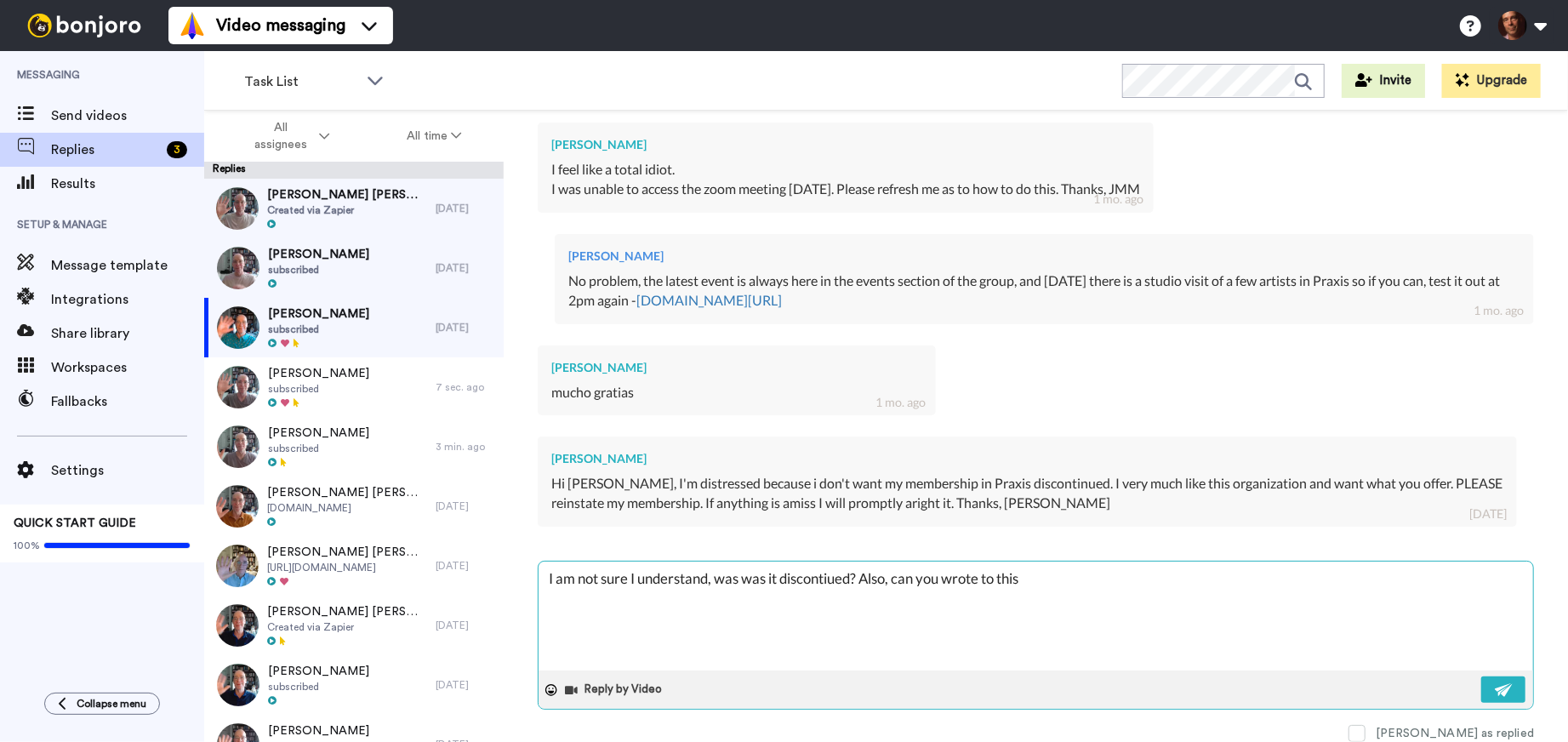
type textarea "I am not sure I understand, was was it discontiued? Also, can you wrote to this…"
type textarea "x"
type textarea "I am not sure I understand, was was it discontiued? Also, can you wrote to this…"
type textarea "x"
type textarea "I am not sure I understand, was was it discontiued? Also, can you wrote to this…"
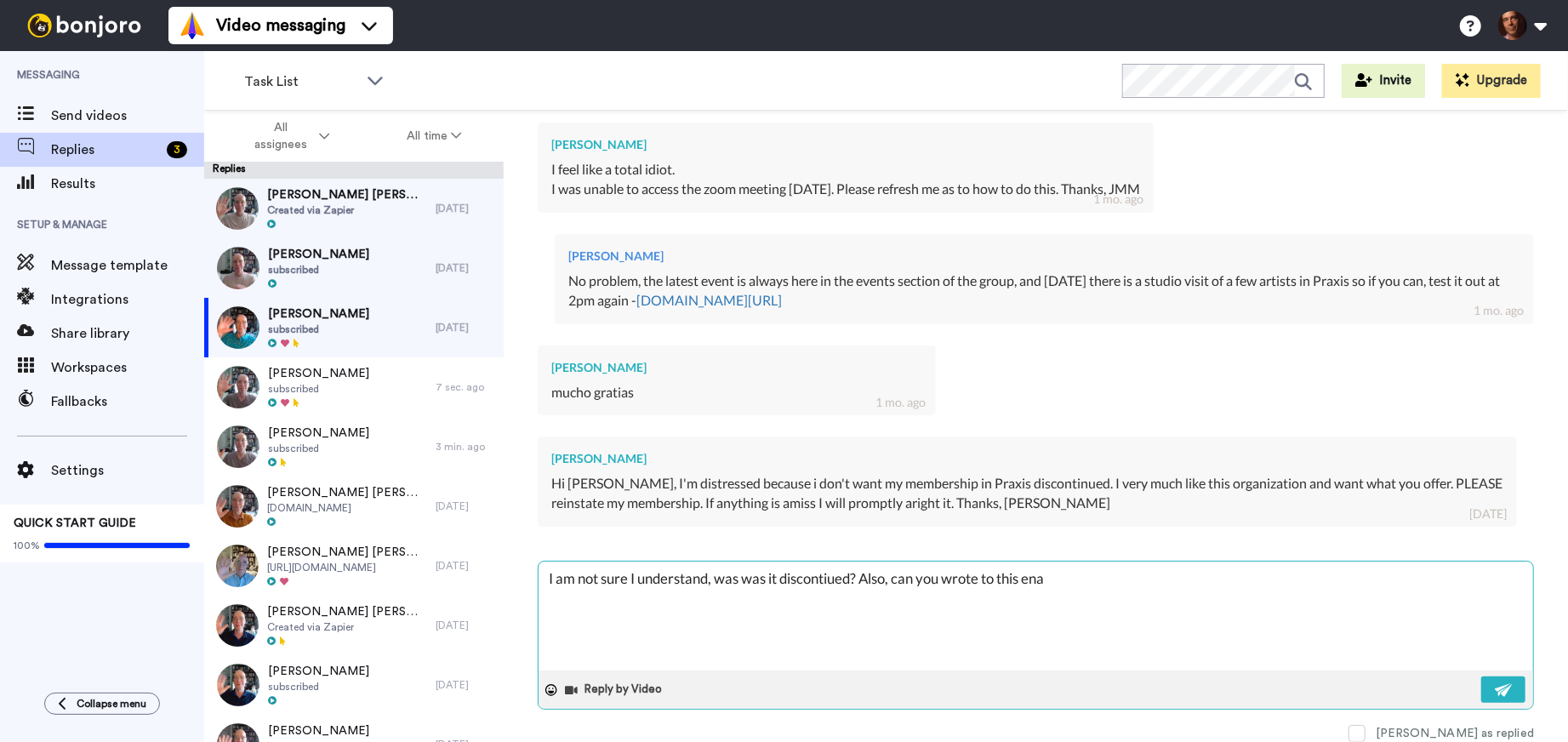
type textarea "x"
type textarea "I am not sure I understand, was was it discontiued? Also, can you wrote to this…"
type textarea "x"
type textarea "I am not sure I understand, was was it discontiued? Also, can you wrote to this…"
type textarea "x"
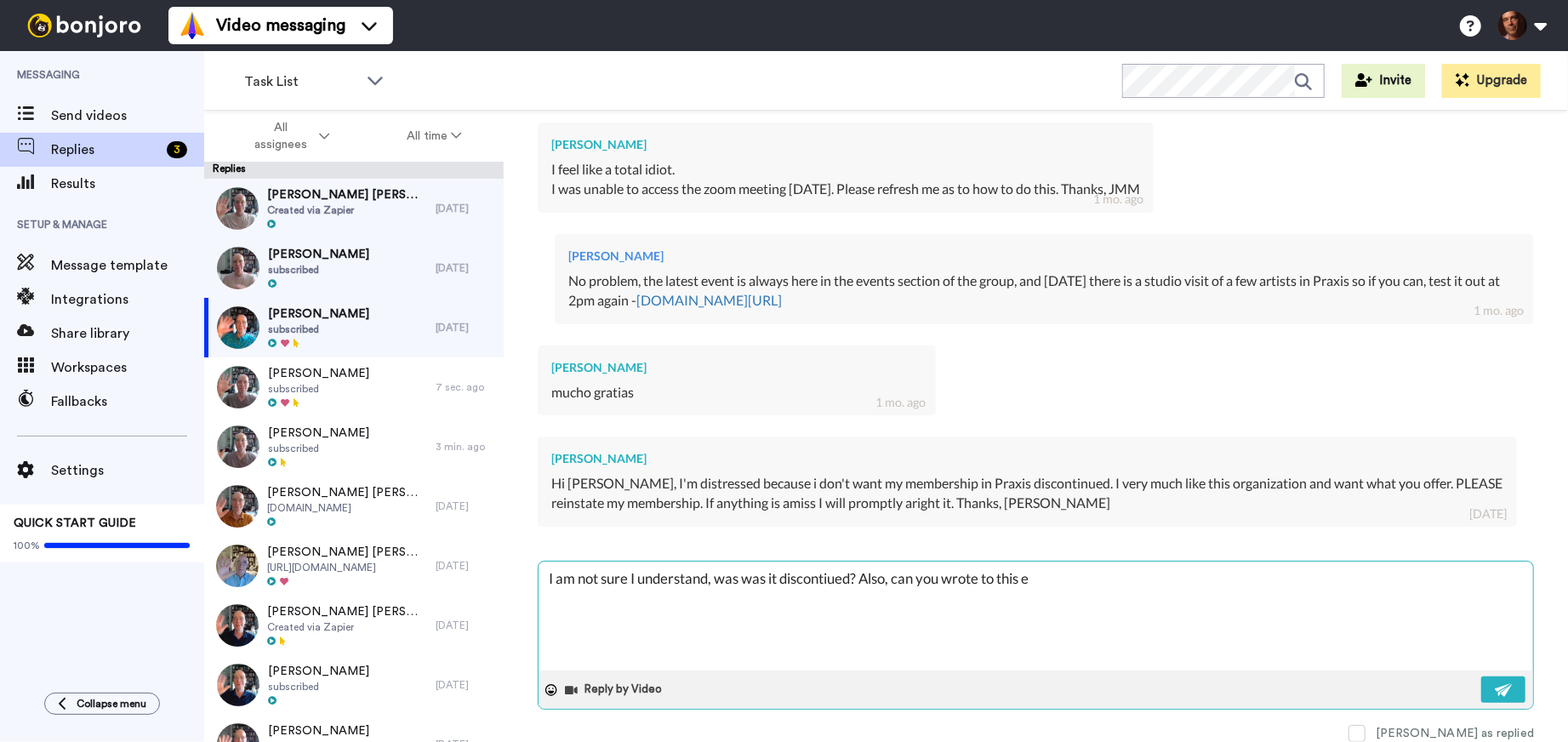
type textarea "I am not sure I understand, was was it discontiued? Also, can you wrote to this…"
type textarea "x"
type textarea "I am not sure I understand, was was it discontiued? Also, can you wrote to this…"
type textarea "x"
type textarea "I am not sure I understand, was was it discontiued? Also, can you wrote to this…"
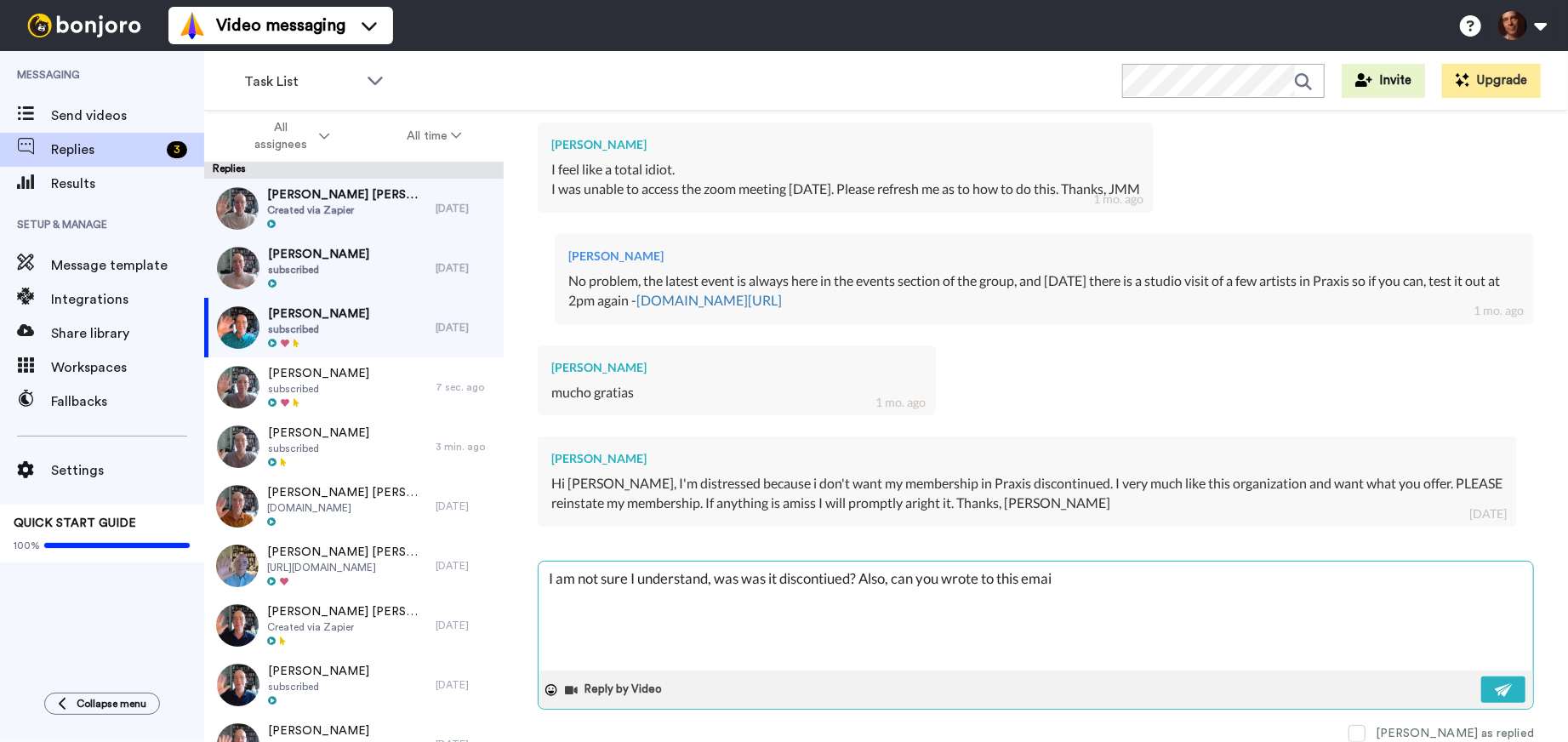
type textarea "x"
type textarea "I am not sure I understand, was was it discontiued? Also, can you wrote to this…"
type textarea "x"
type textarea "I am not sure I understand, was was it discontiued? Also, can you wrote to this…"
type textarea "x"
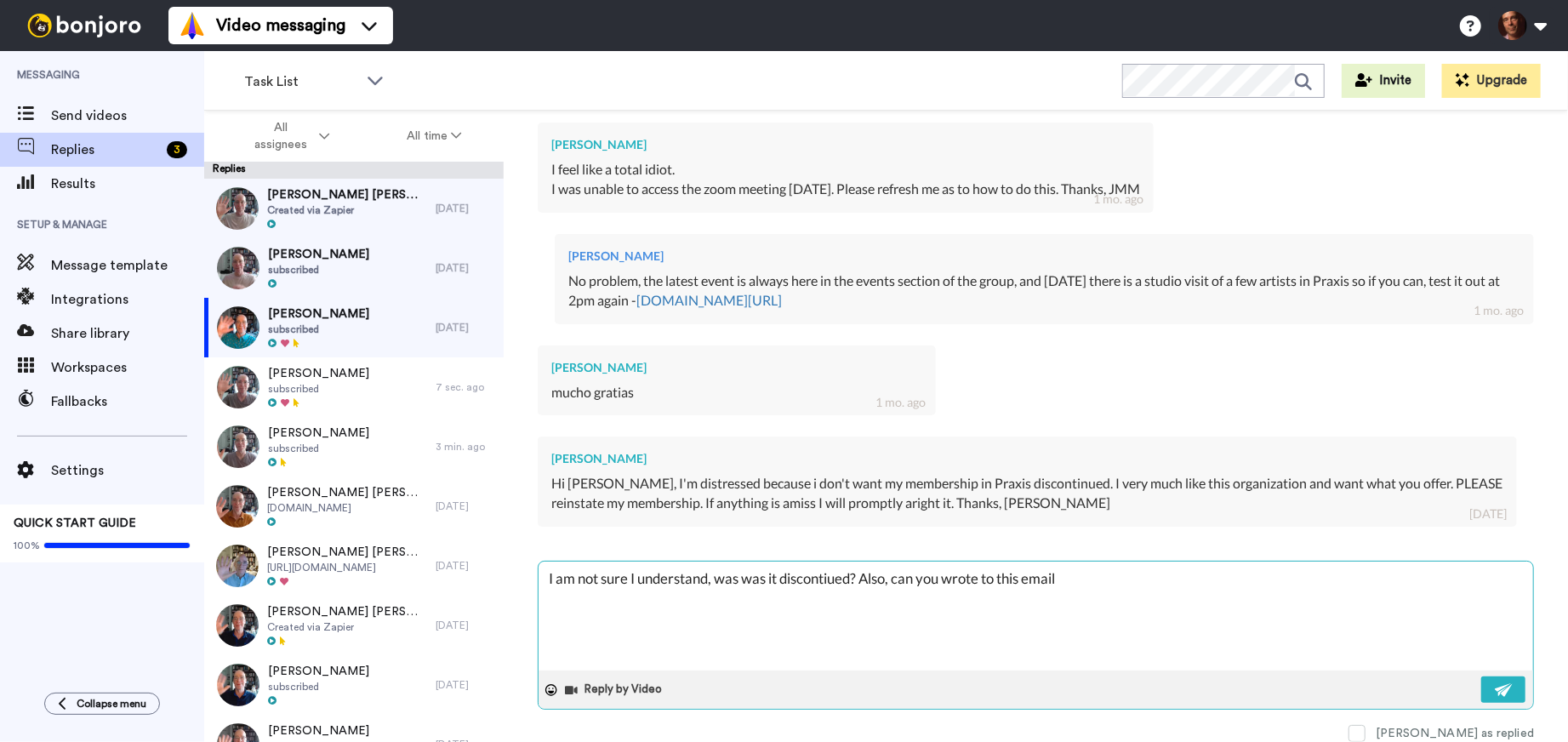
type textarea "I am not sure I understand, was was it discontiued? Also, can you wrote to this…"
type textarea "x"
type textarea "I am not sure I understand, was was it discontiued? Also, can you wrote to this…"
type textarea "x"
type textarea "I am not sure I understand, was was it discontiued? Also, can you wrote to this…"
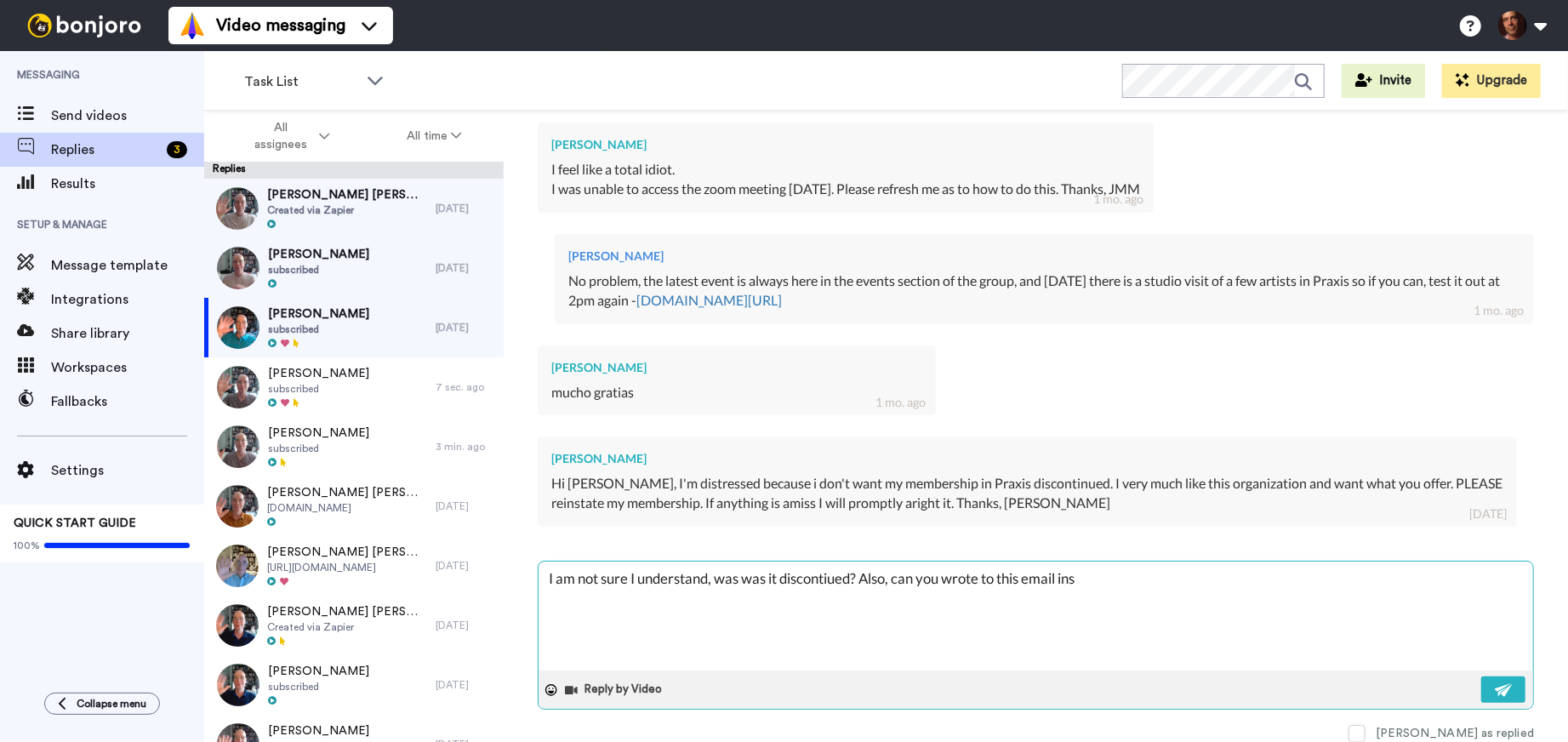
type textarea "x"
type textarea "I am not sure I understand, was was it discontiued? Also, can you wrote to this…"
type textarea "x"
type textarea "I am not sure I understand, was was it discontiued? Also, can you wrote to this…"
type textarea "x"
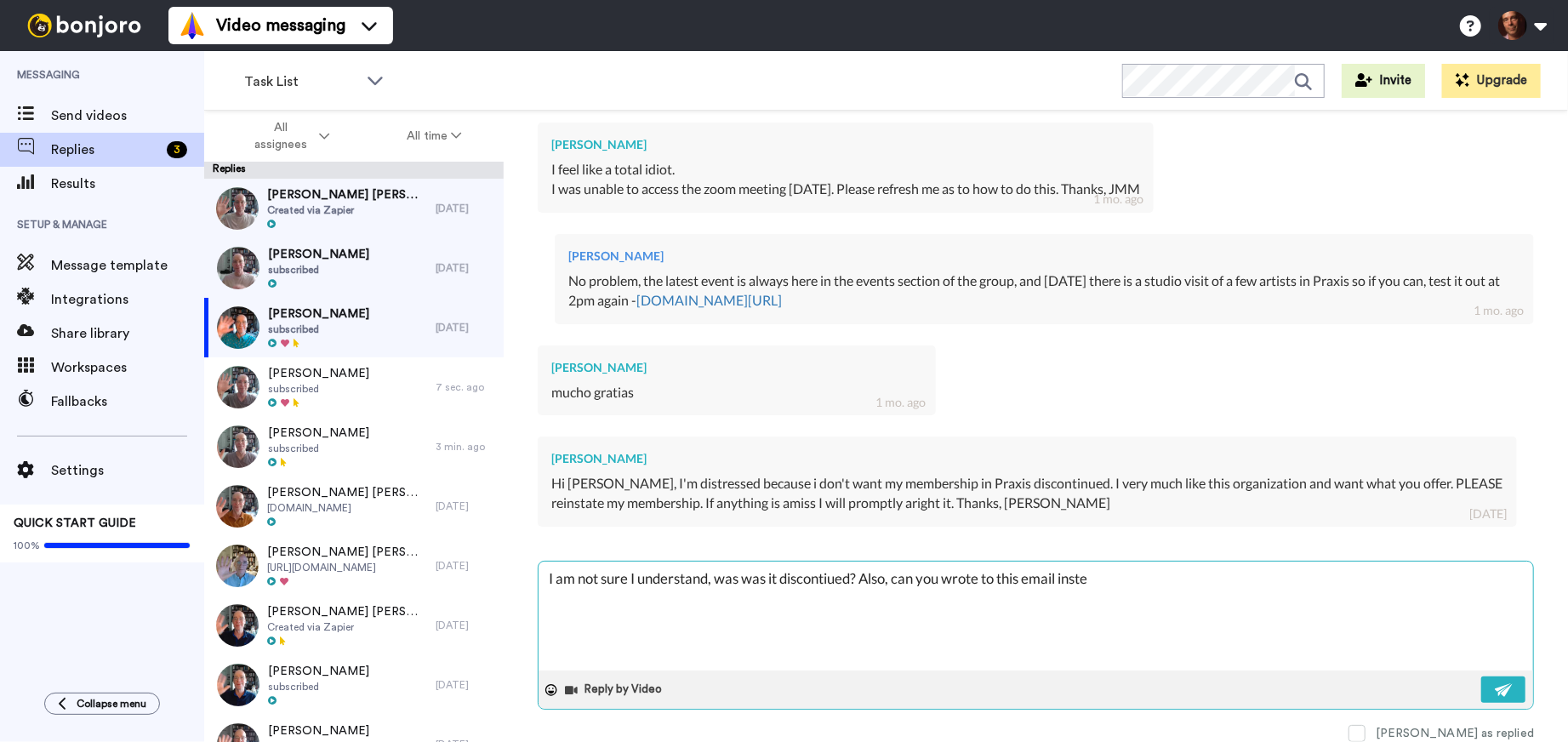
type textarea "I am not sure I understand, was was it discontiued? Also, can you wrote to this…"
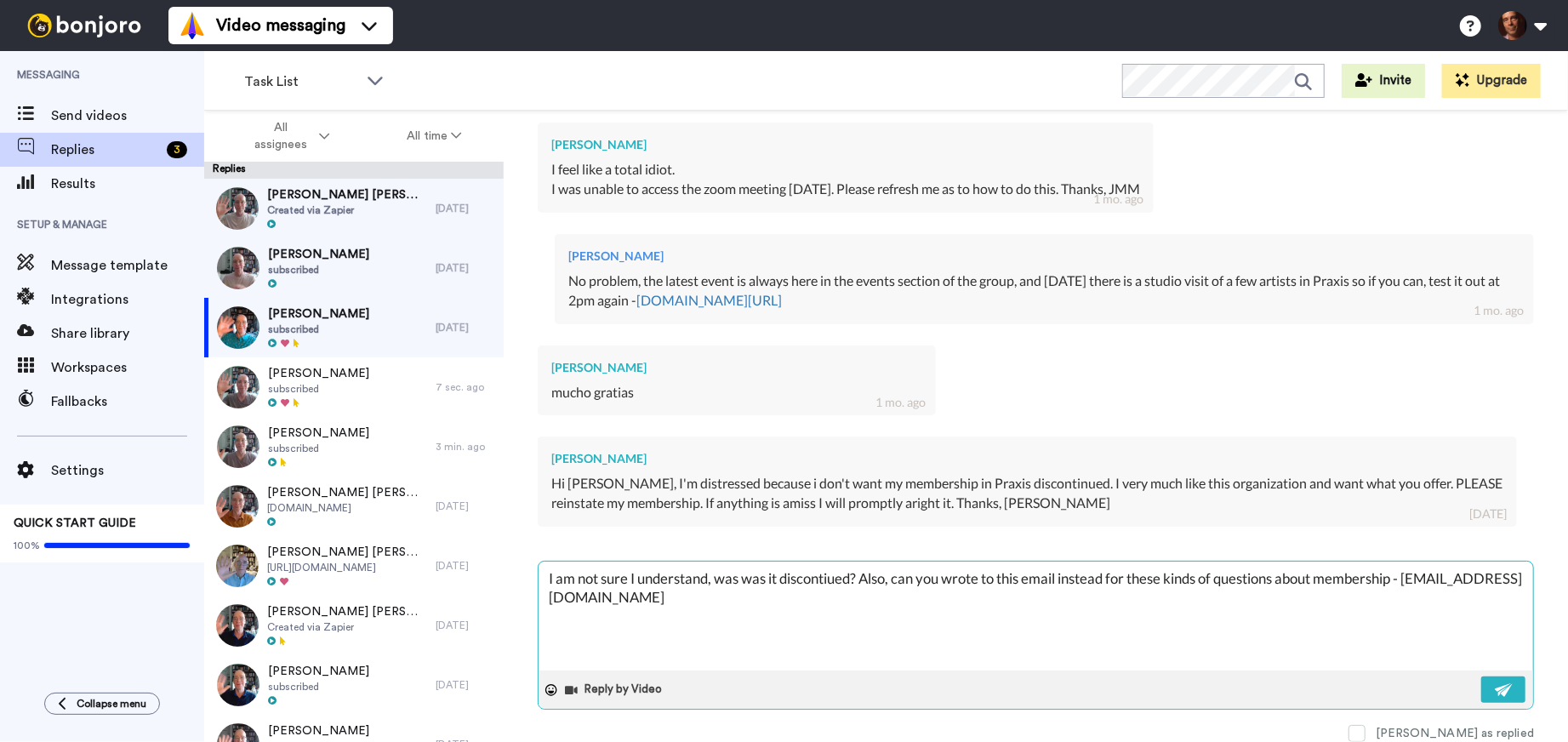
click at [833, 577] on textarea "I am not sure I understand, was was it discontiued? Also, can you wrote to this…" at bounding box center [1035, 616] width 995 height 109
click at [979, 581] on textarea "I am not sure I understand, was was it discontinued? Also, can you wrote to thi…" at bounding box center [1035, 616] width 995 height 109
click at [1495, 682] on button at bounding box center [1504, 689] width 44 height 26
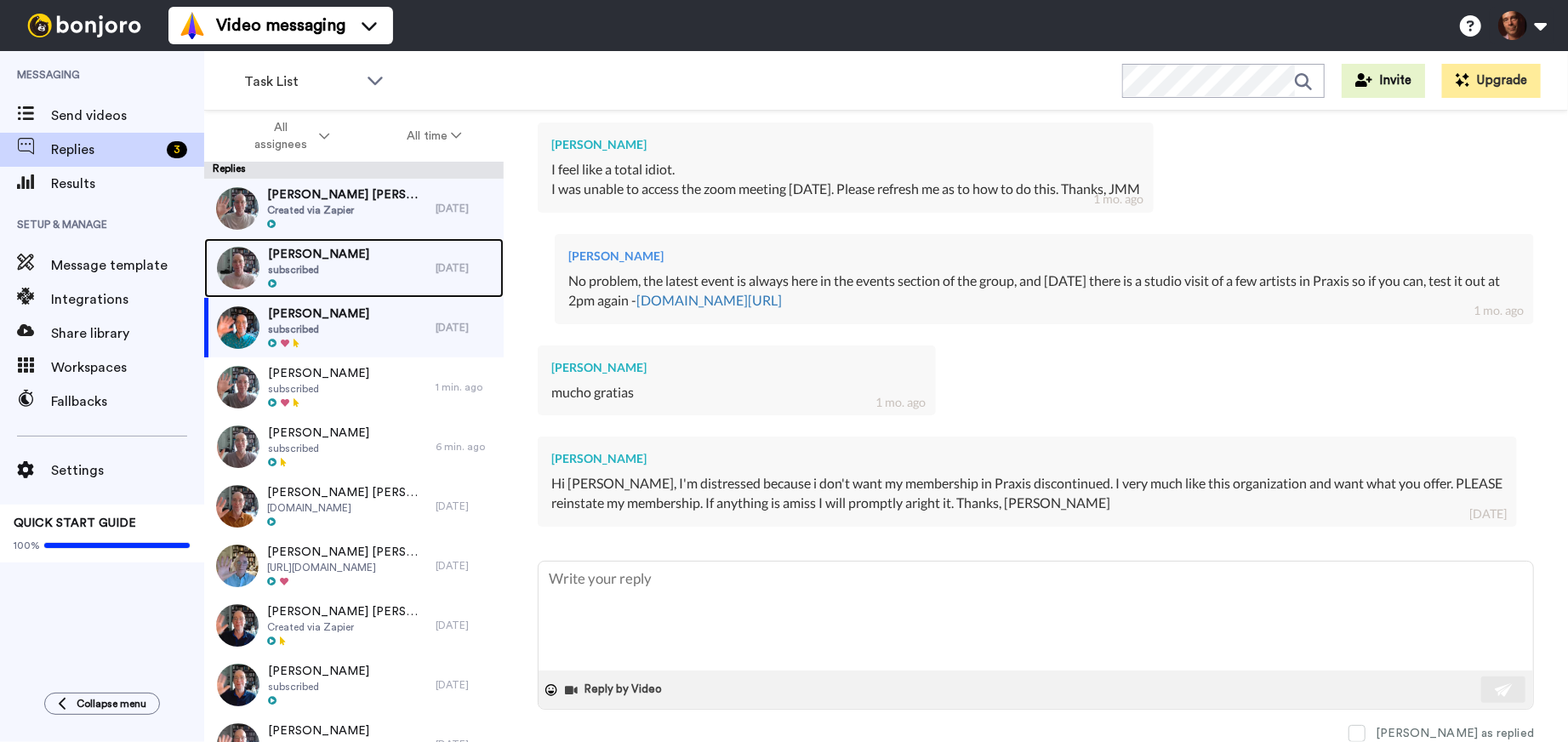
click at [360, 271] on div "Robin Schwartz subscribed" at bounding box center [319, 267] width 231 height 59
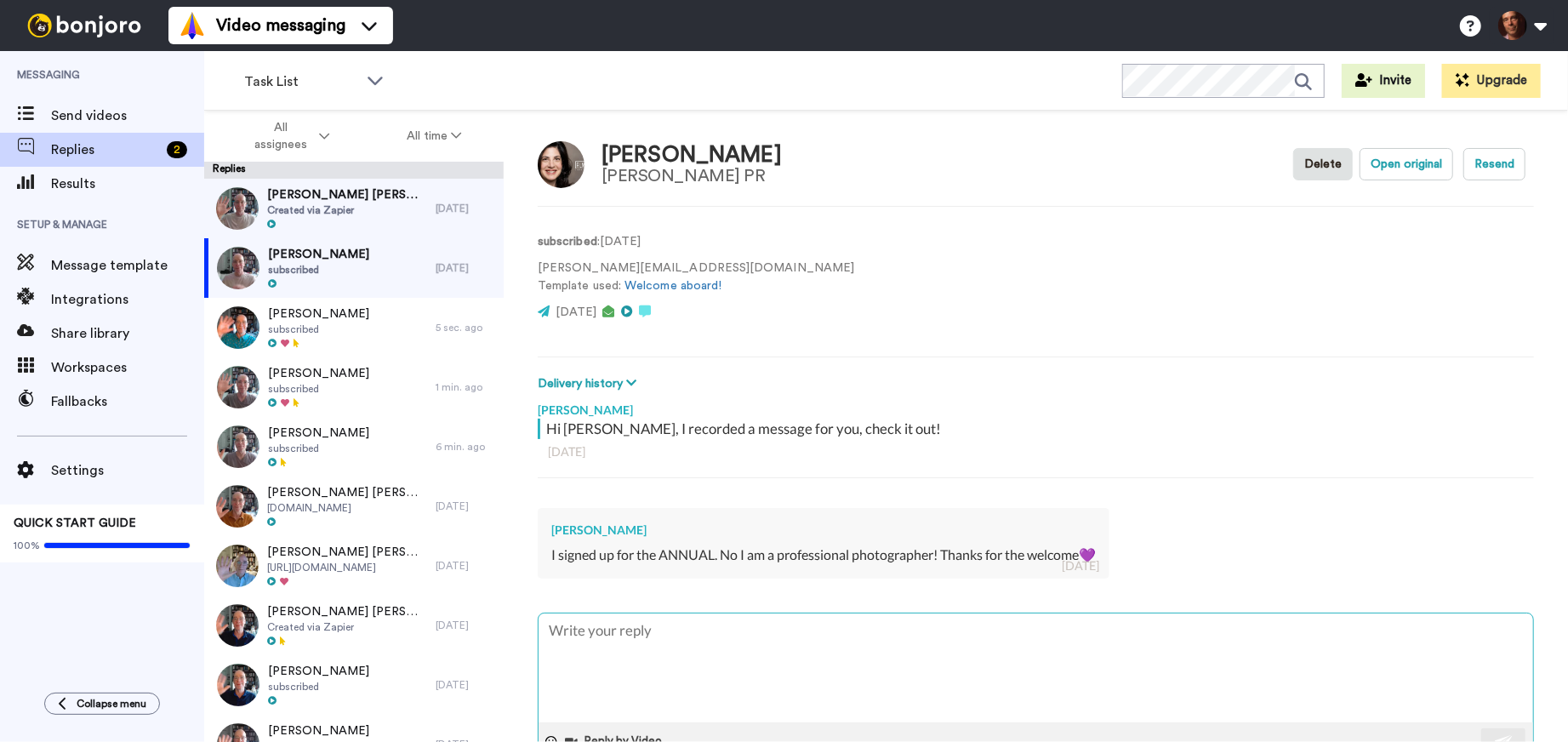
scroll to position [57, 0]
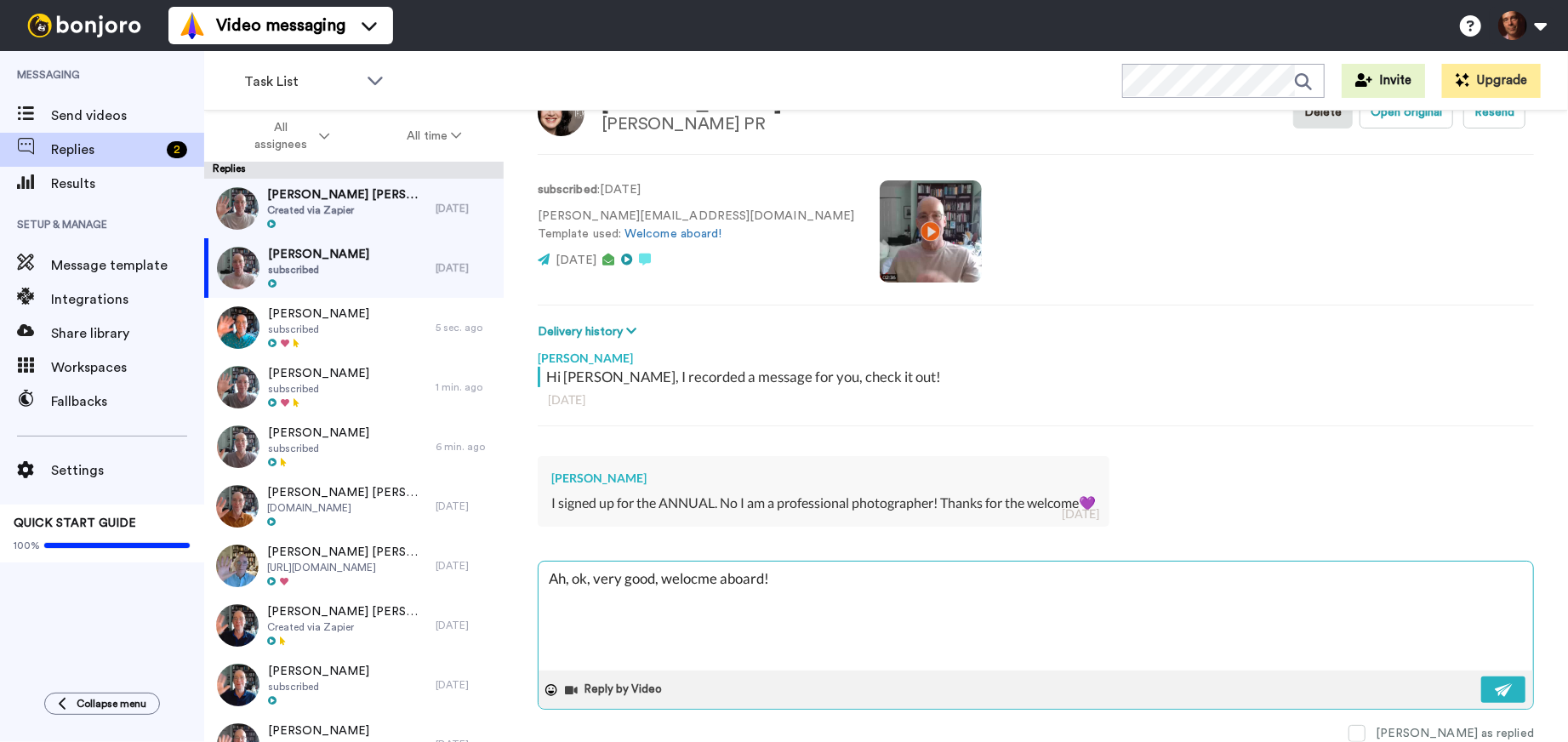
click at [695, 580] on textarea "Ah, ok, very good, welocme aboard!" at bounding box center [1035, 616] width 995 height 109
click at [809, 580] on textarea "Ah, ok, very good, welcome aboard!" at bounding box center [1035, 616] width 995 height 109
paste textarea "As an annual member this is one of your perks, to be in the Portfolio that is s…"
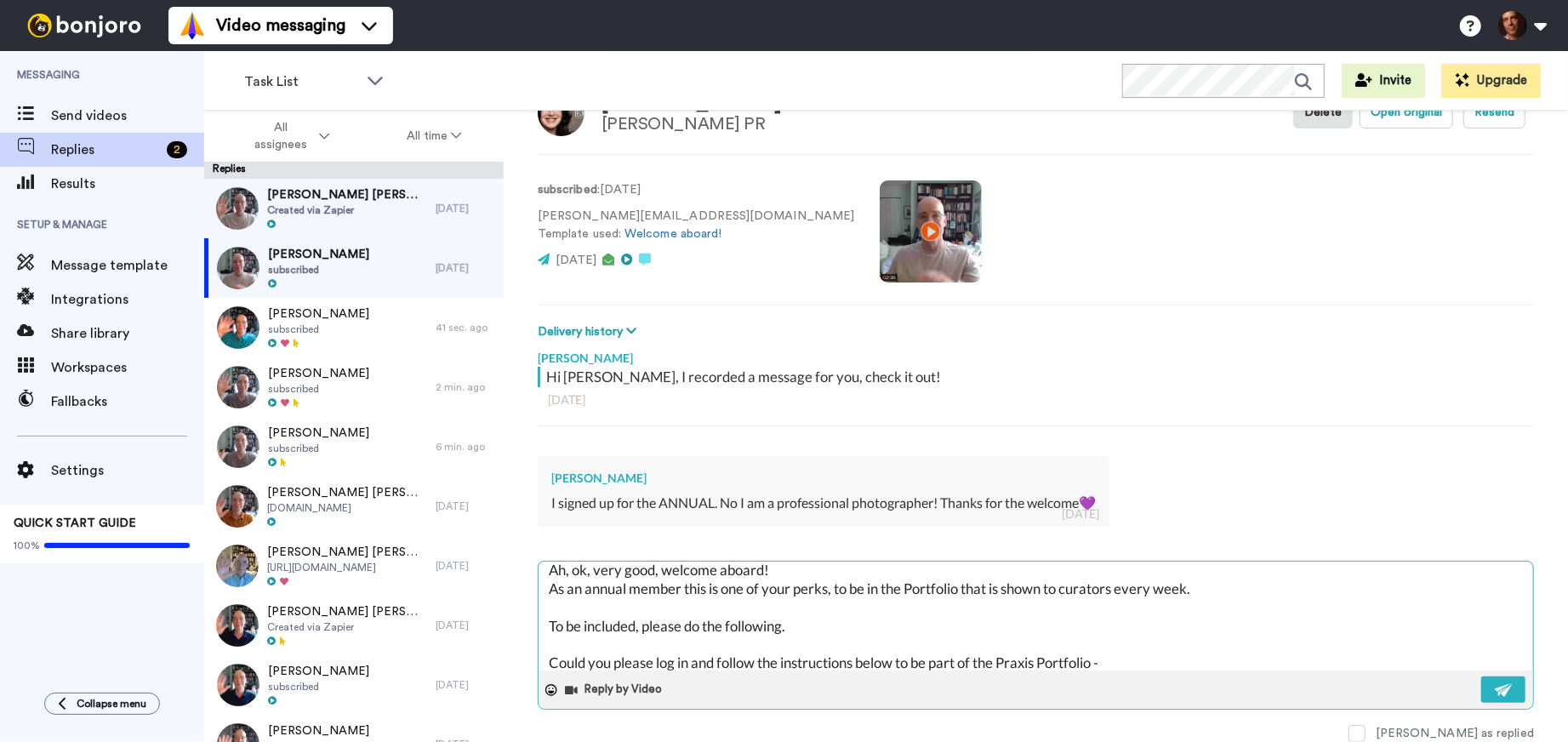
scroll to position [0, 0]
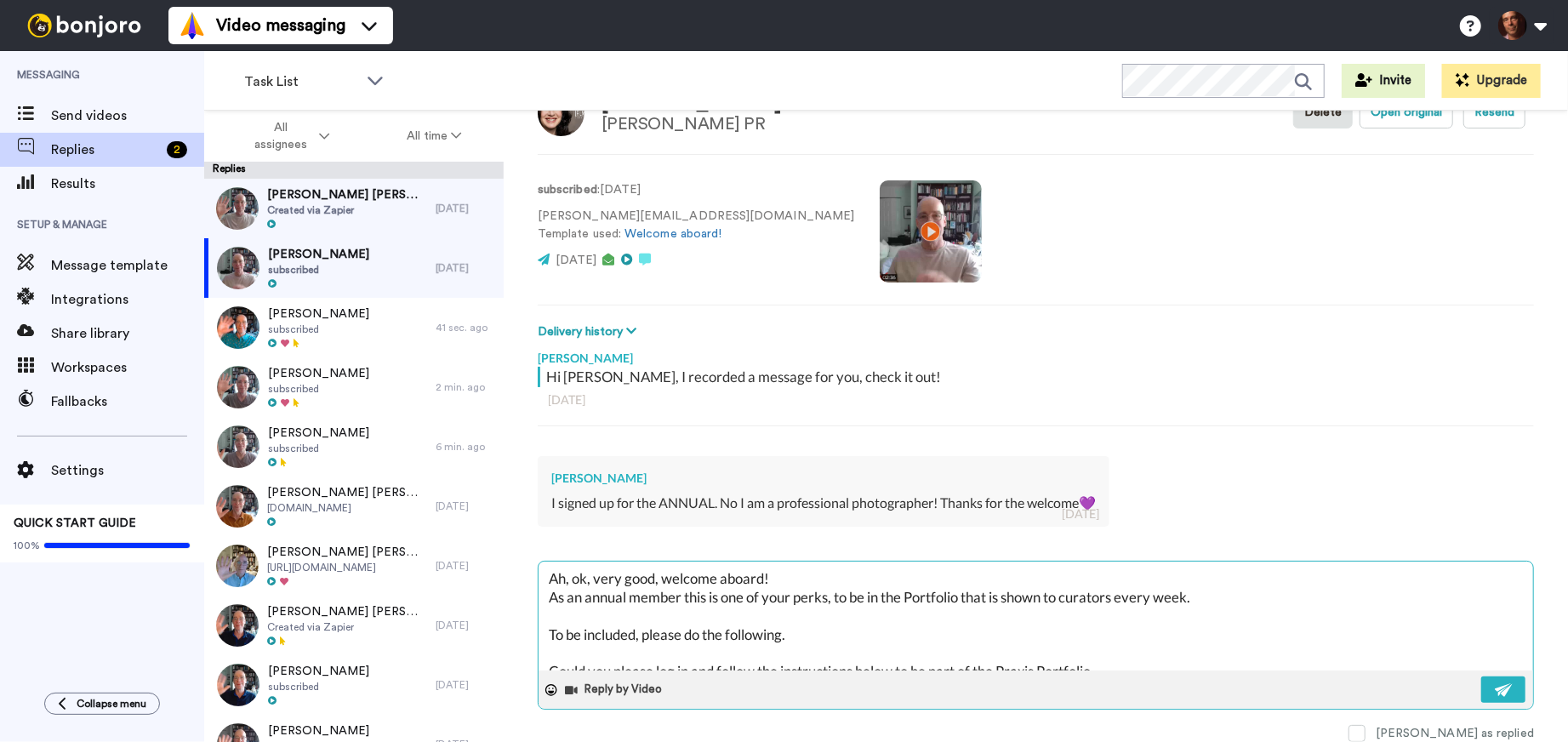
click at [831, 575] on textarea "Ah, ok, very good, welcome aboard! As an annual member this is one of your perk…" at bounding box center [1035, 616] width 995 height 109
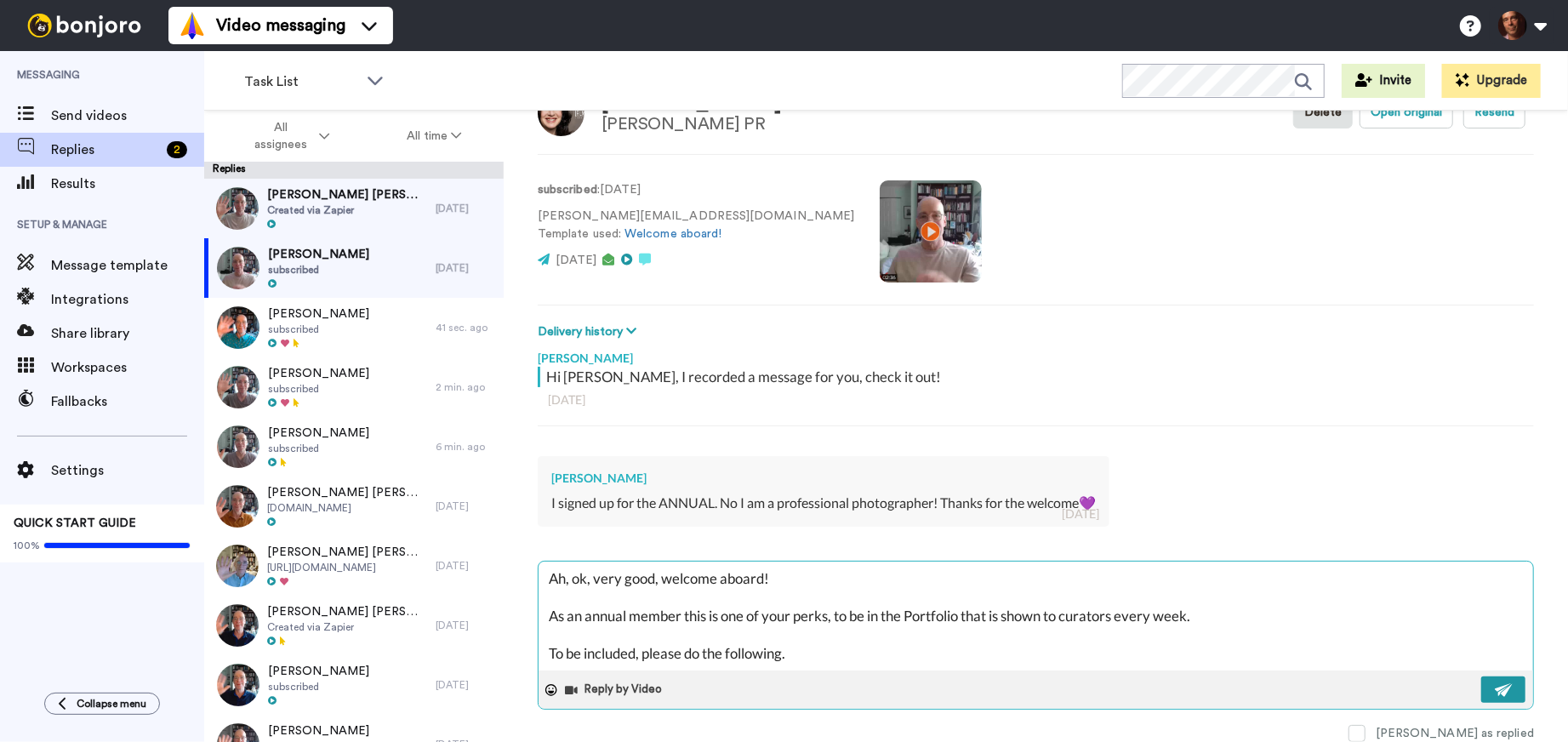
click at [1491, 684] on button at bounding box center [1504, 689] width 44 height 26
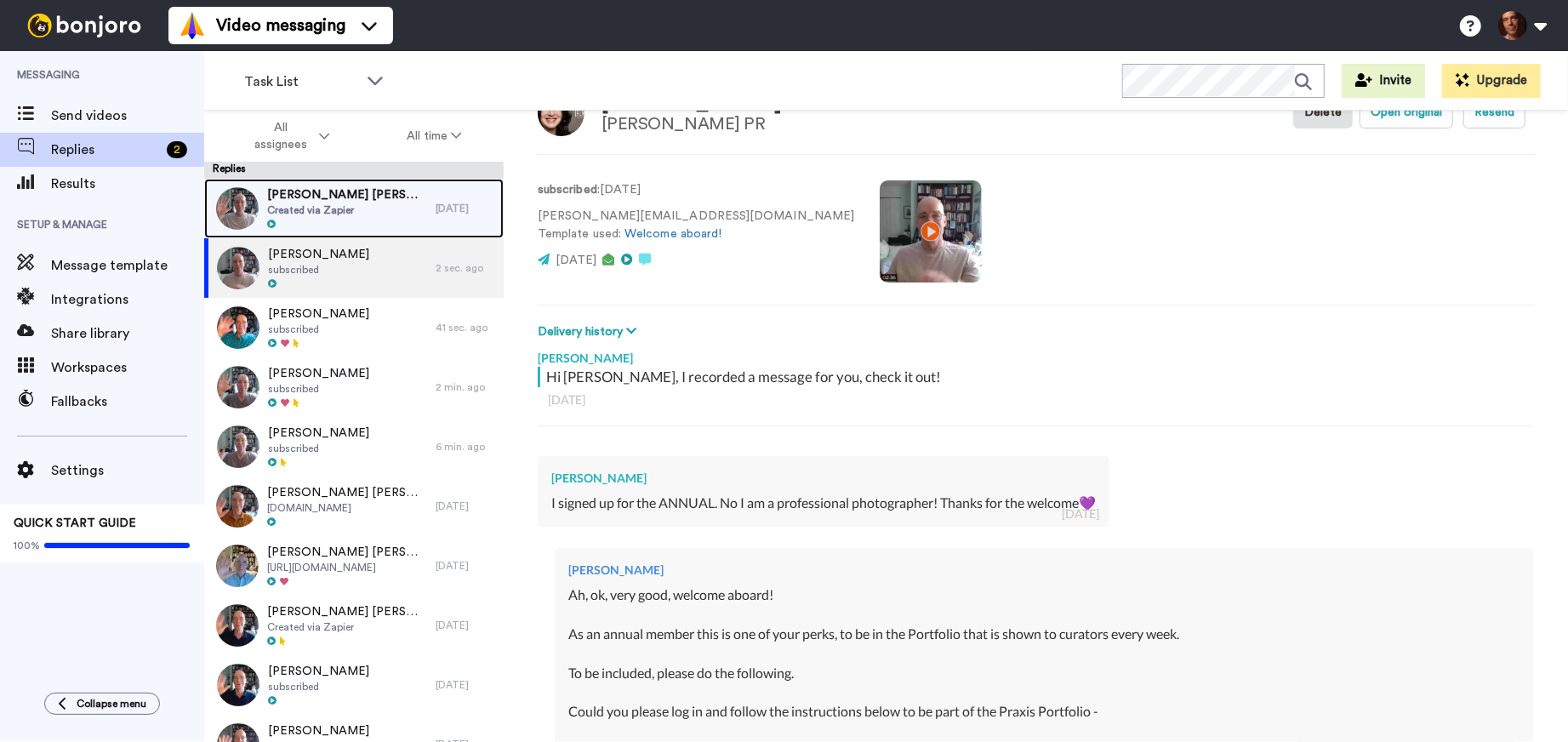
click at [355, 202] on span "[PERSON_NAME] [PERSON_NAME]" at bounding box center [347, 194] width 160 height 17
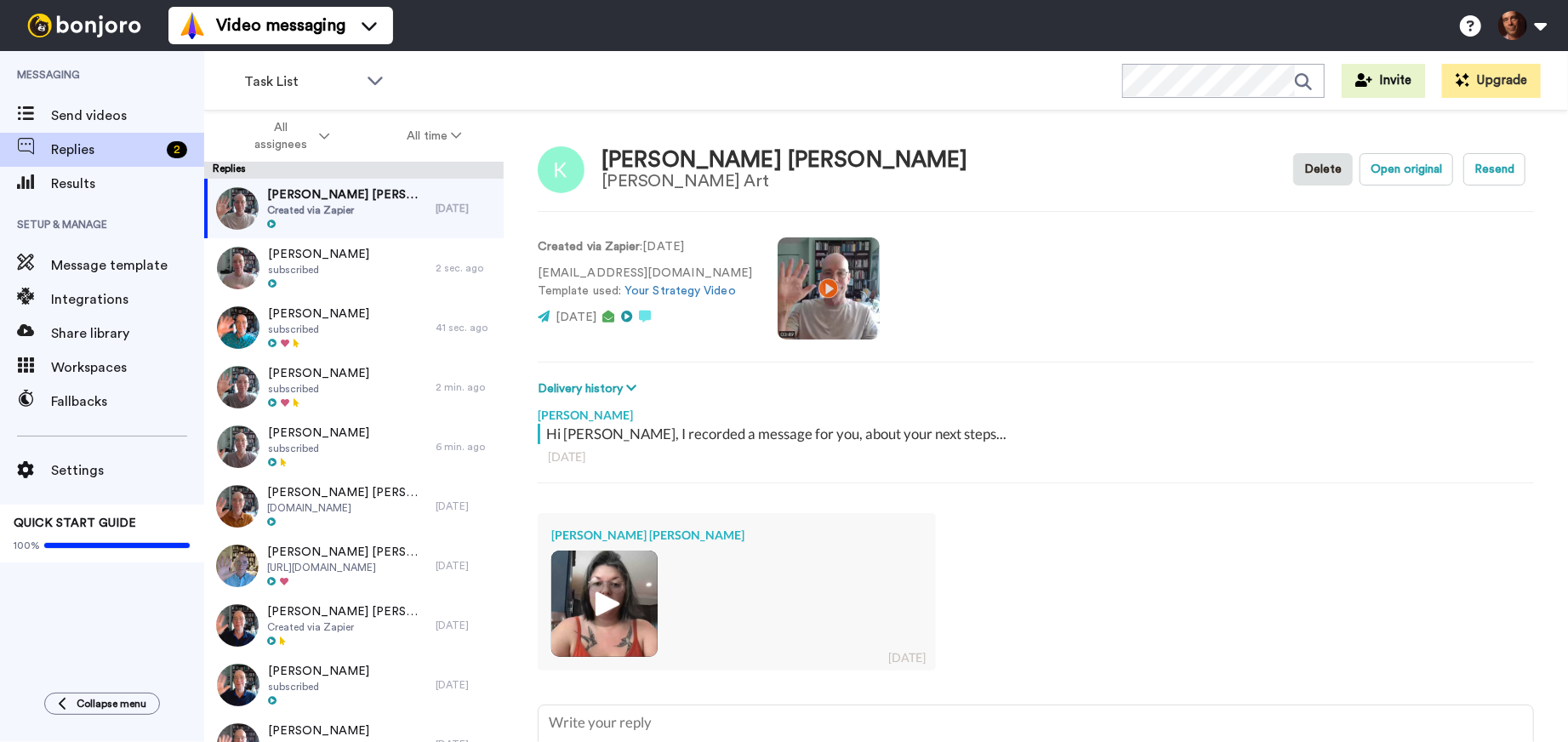
scroll to position [143, 0]
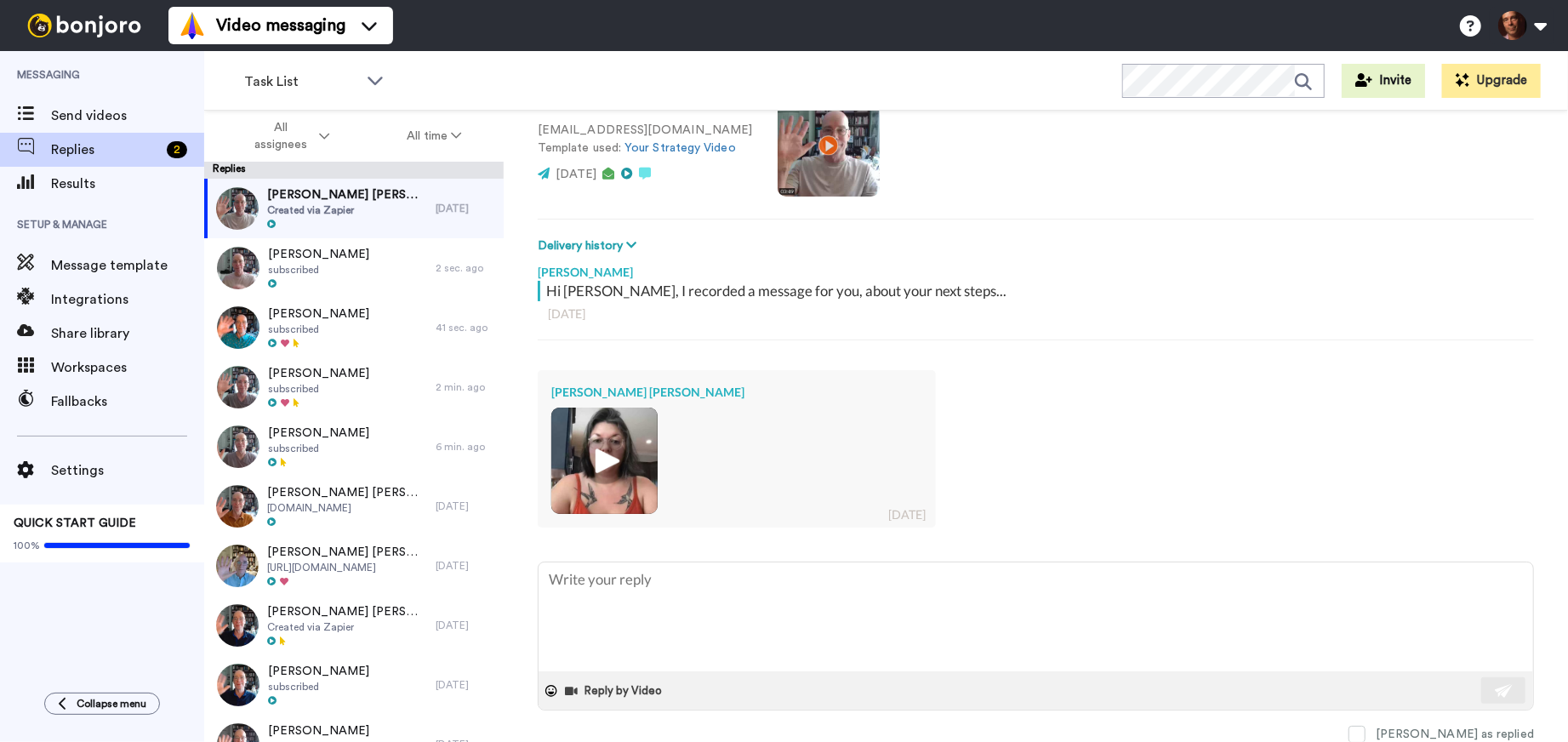
click at [613, 465] on img at bounding box center [605, 461] width 47 height 47
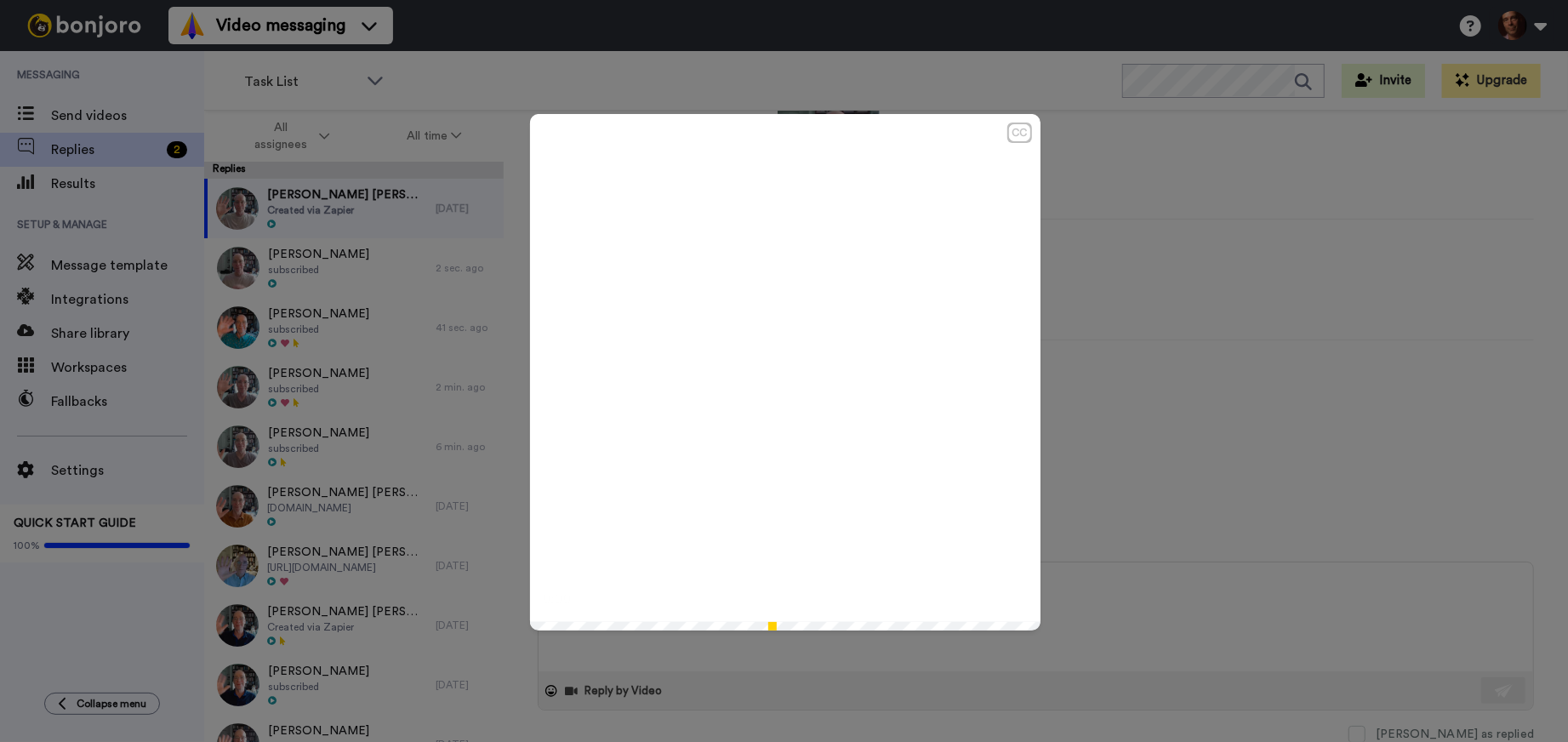
click at [778, 365] on icon "Play/Pause" at bounding box center [785, 372] width 45 height 81
click at [1193, 401] on div "CC Play/Pause 1:43 / 1:44" at bounding box center [784, 371] width 1568 height 742
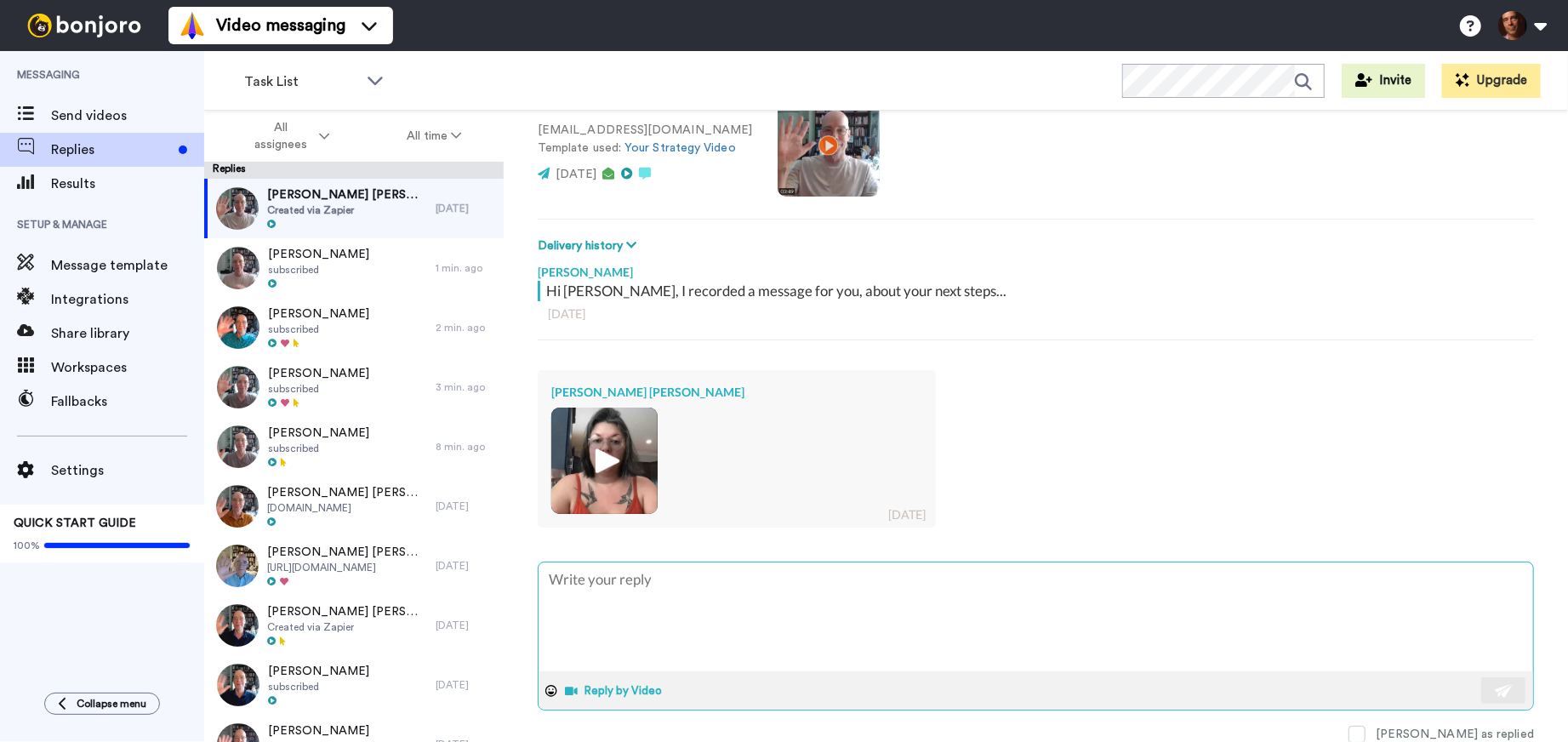
click at [620, 678] on button "Reply by Video" at bounding box center [616, 690] width 104 height 25
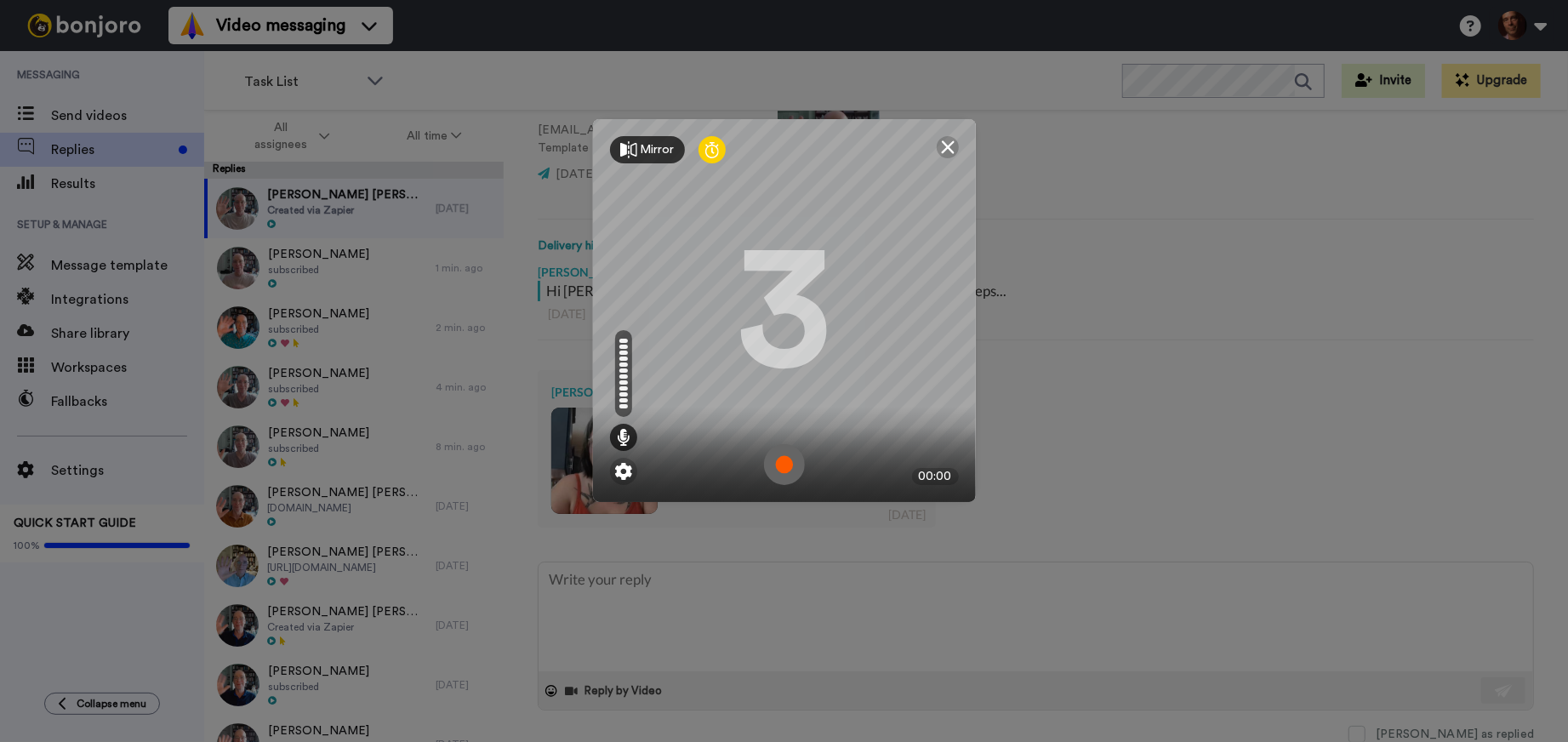
click at [790, 467] on img at bounding box center [784, 464] width 41 height 41
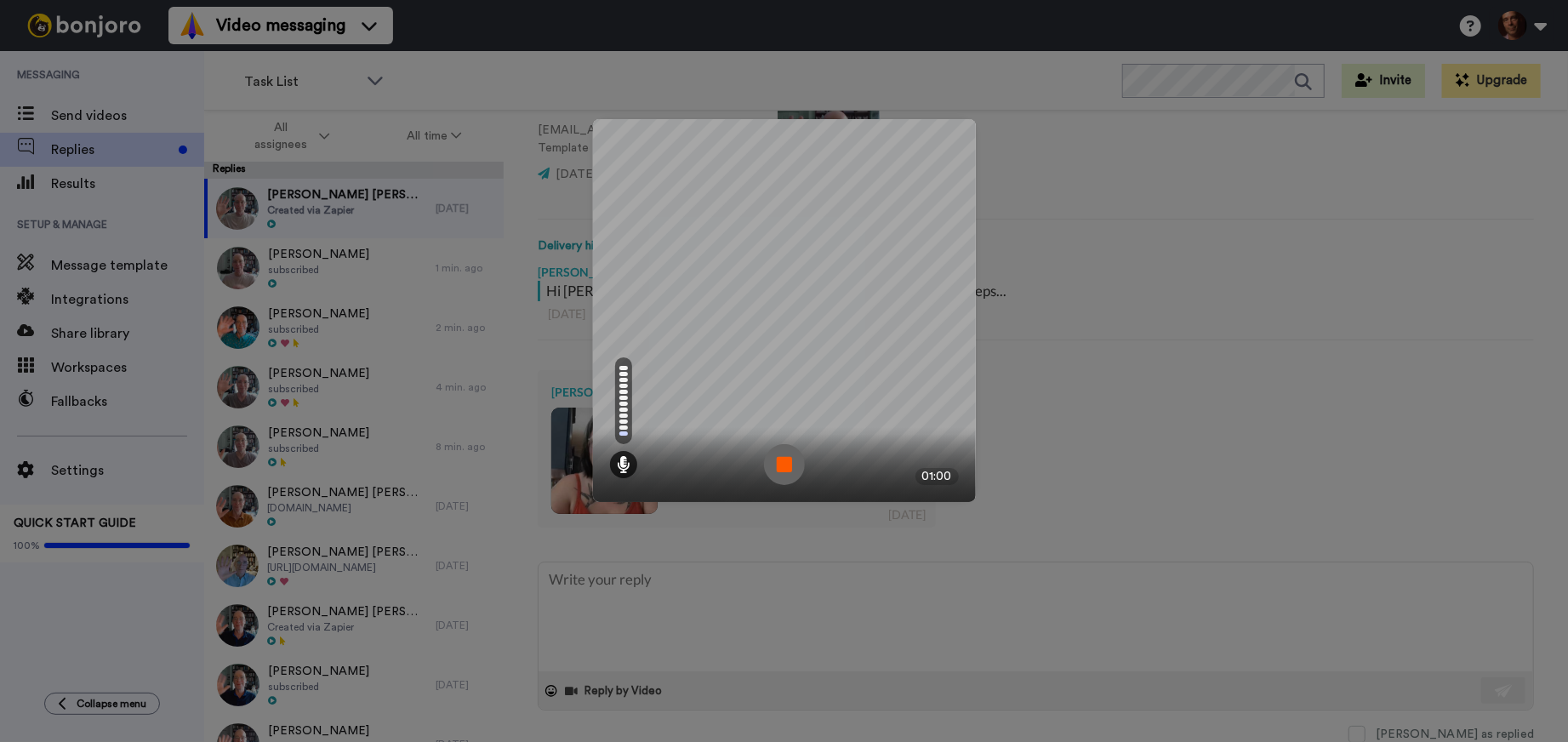
click at [789, 467] on img at bounding box center [784, 464] width 41 height 41
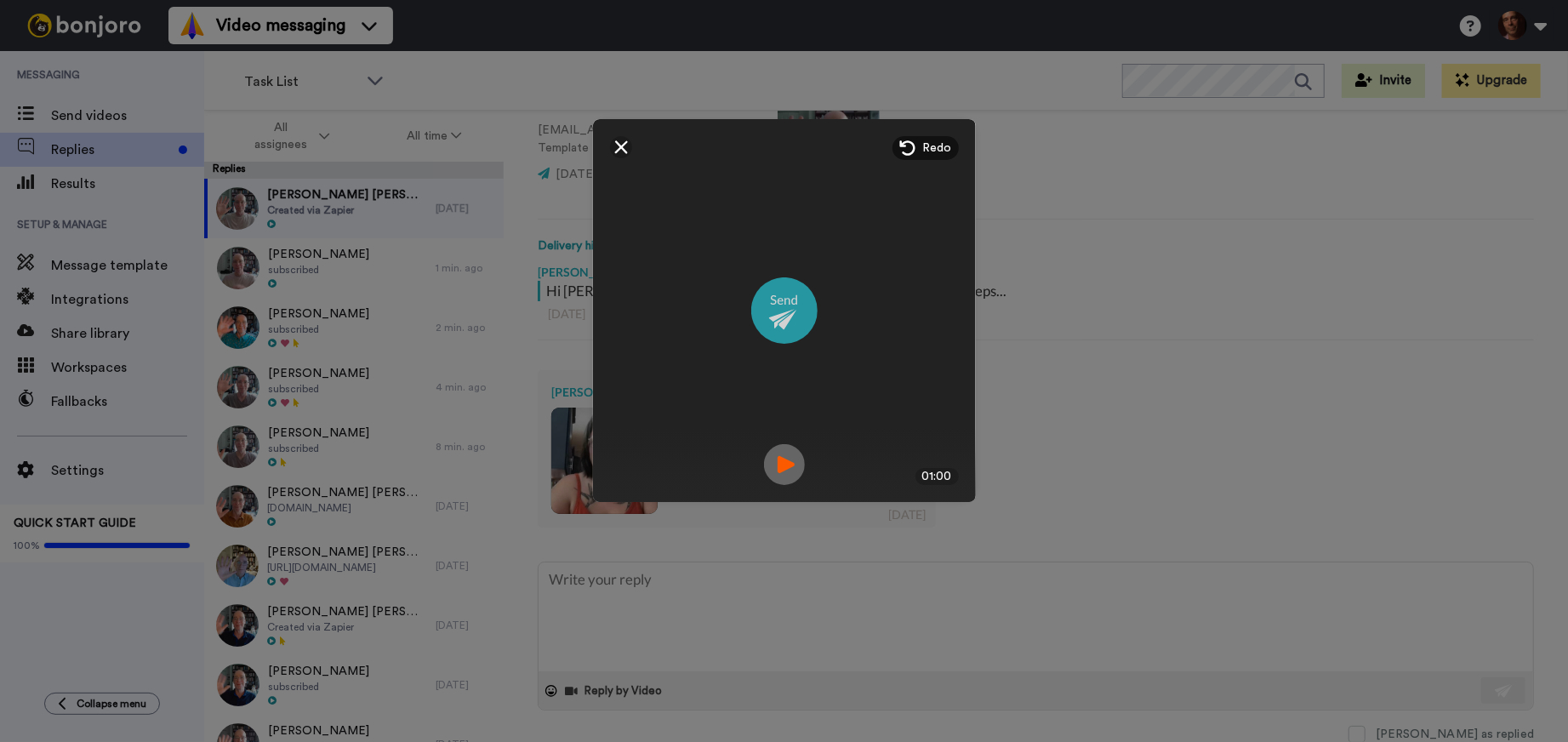
click at [791, 330] on img at bounding box center [785, 311] width 66 height 66
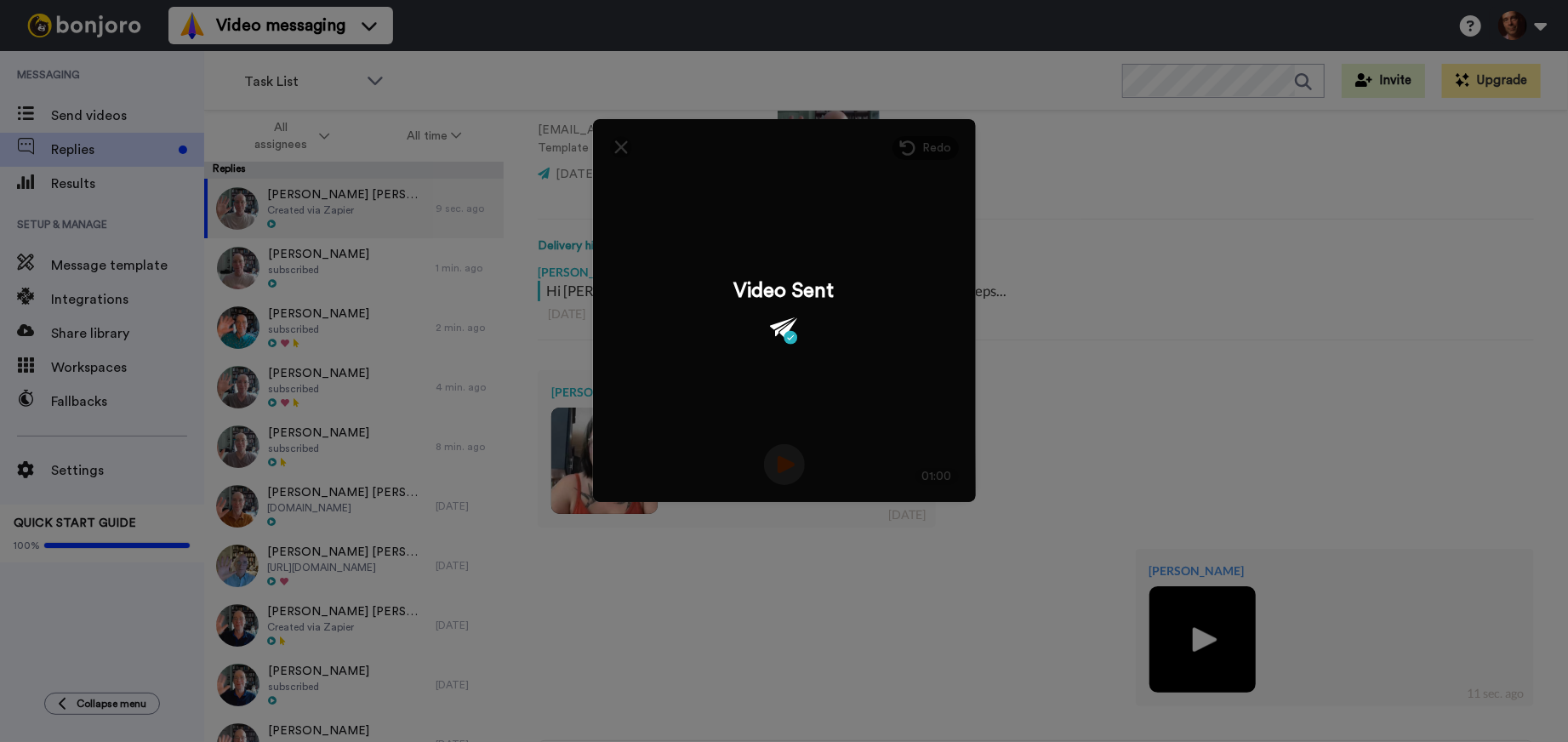
click at [1113, 223] on div "Mirror Redo 3 01:00 Video Sent" at bounding box center [784, 371] width 1568 height 742
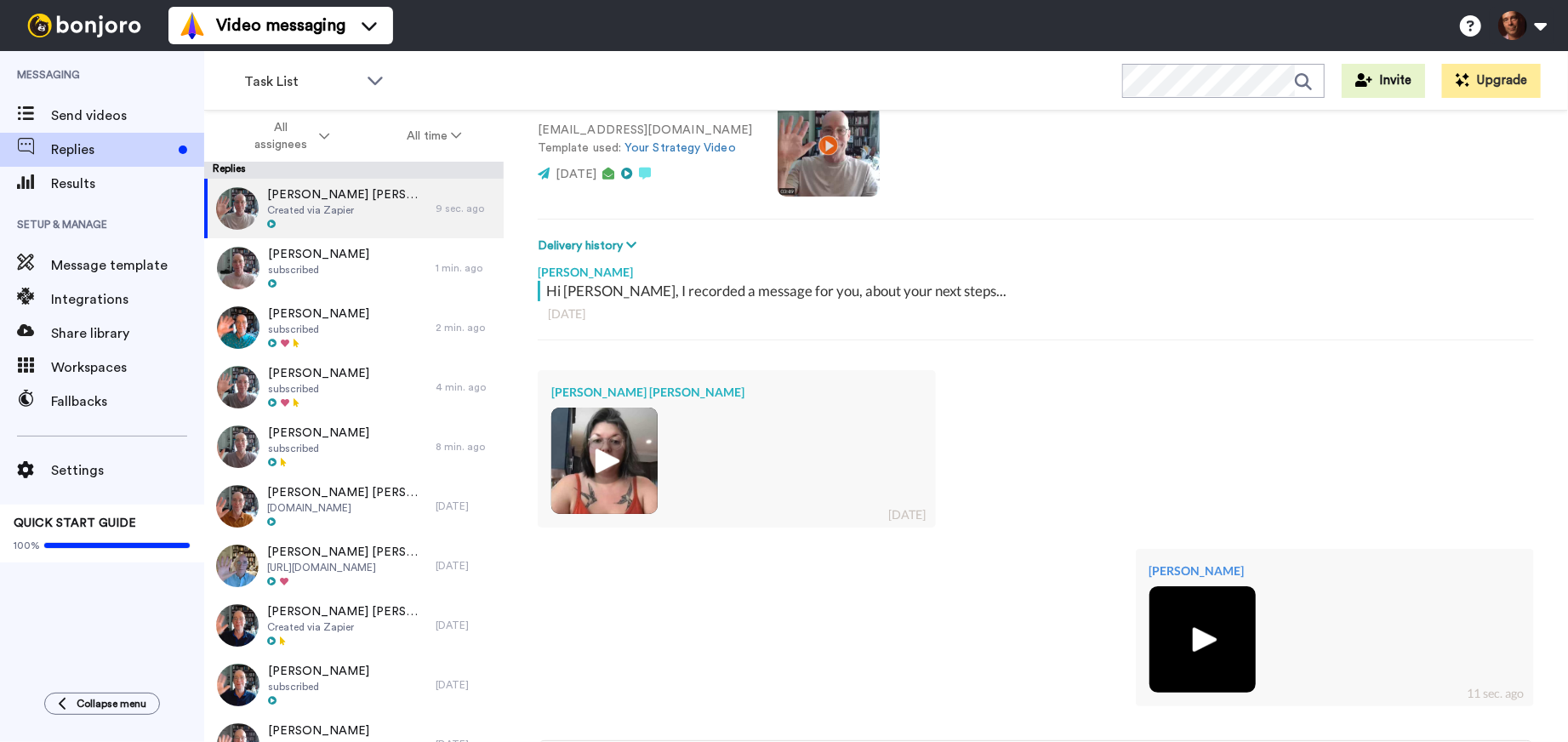
scroll to position [322, 0]
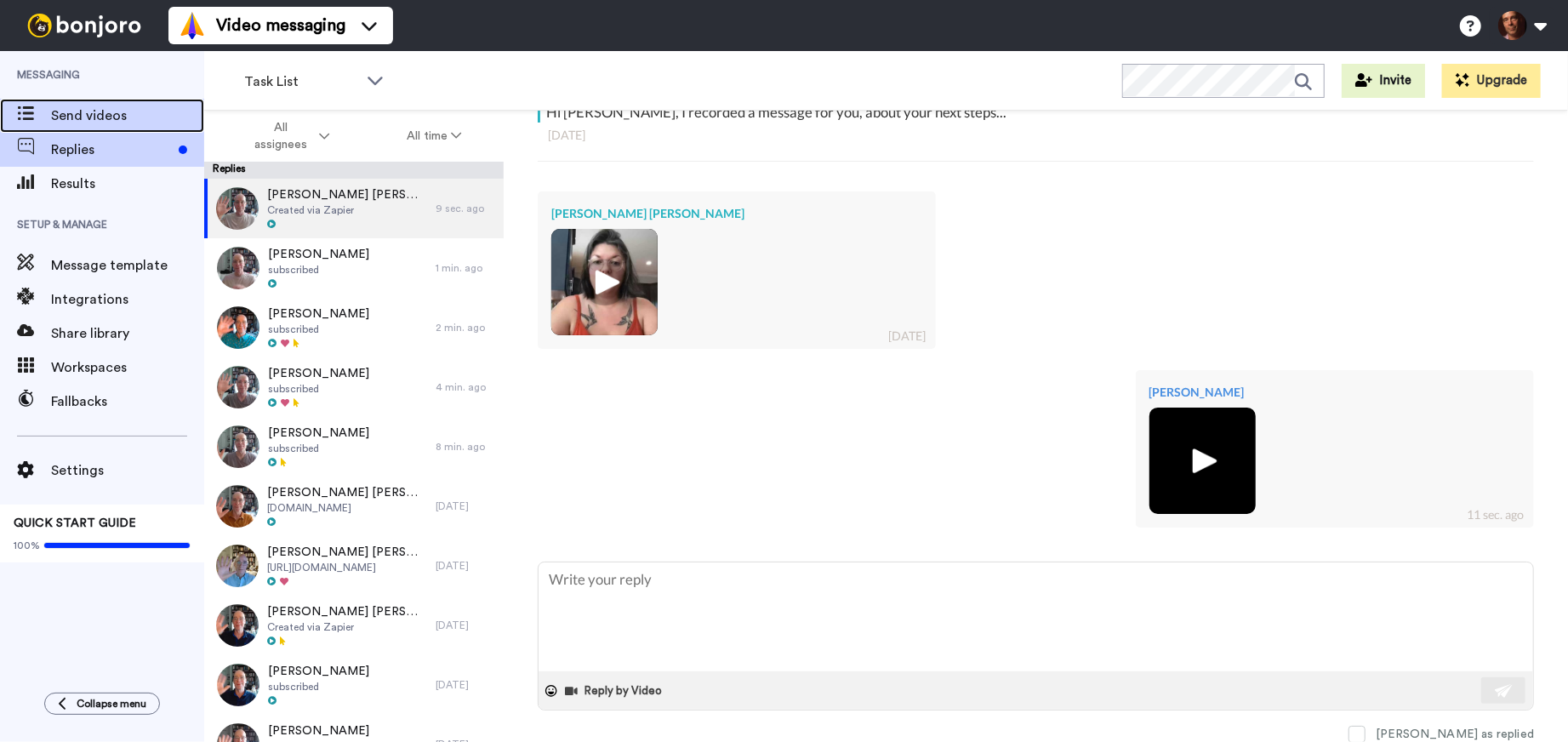
click at [135, 109] on span "Send videos" at bounding box center [128, 116] width 153 height 21
